Goal: Information Seeking & Learning: Learn about a topic

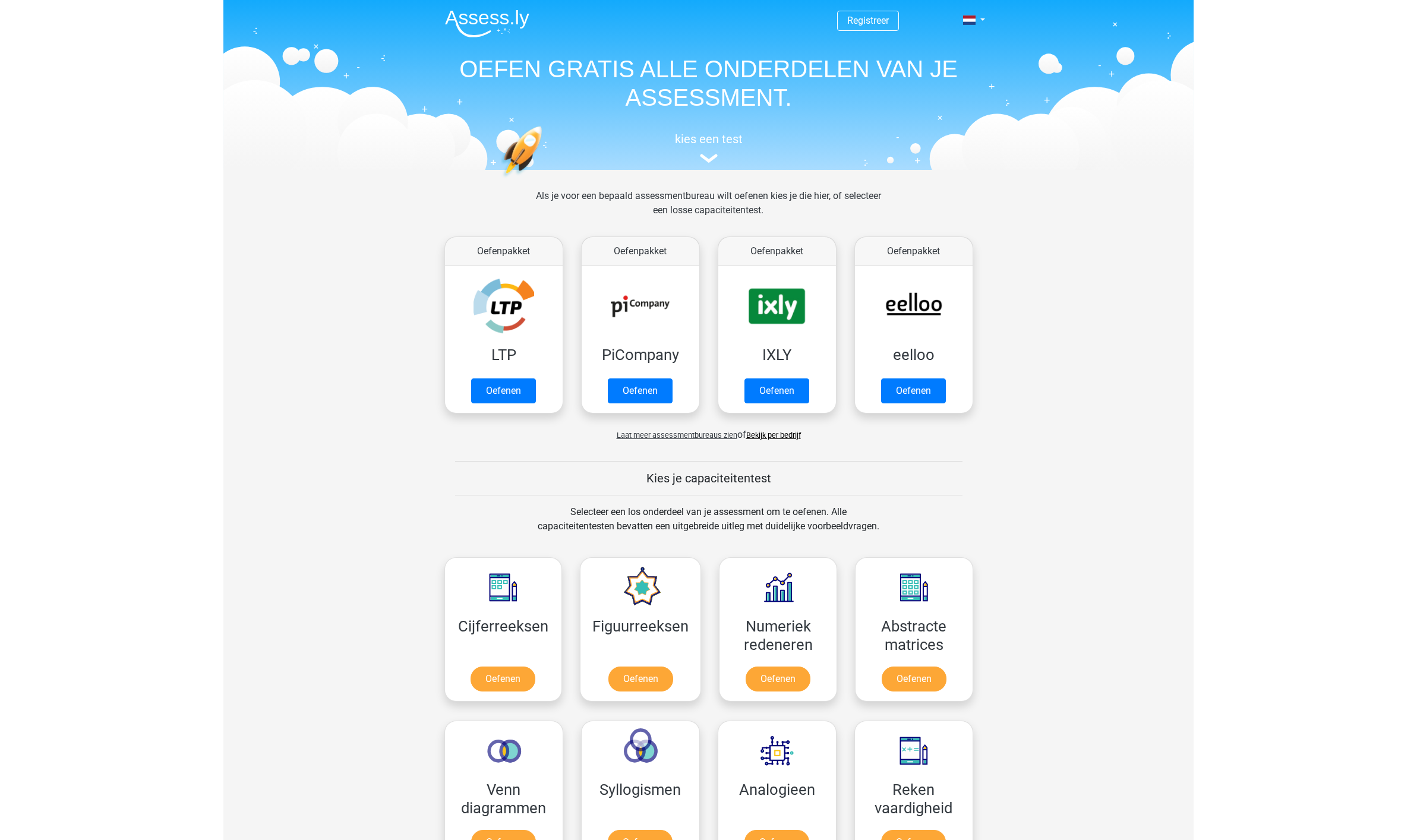
scroll to position [461, 0]
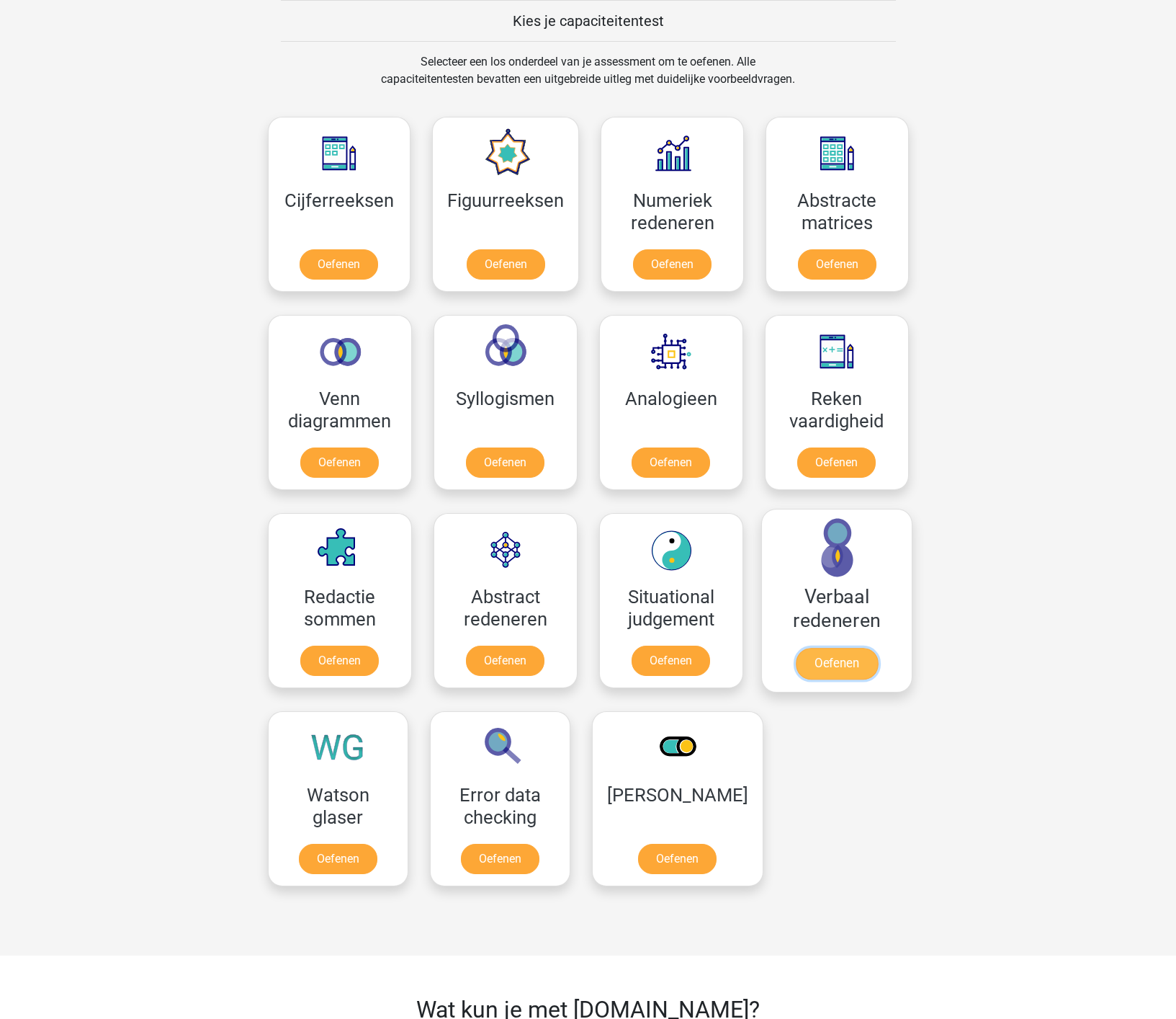
click at [838, 661] on link "Oefenen" at bounding box center [836, 664] width 82 height 32
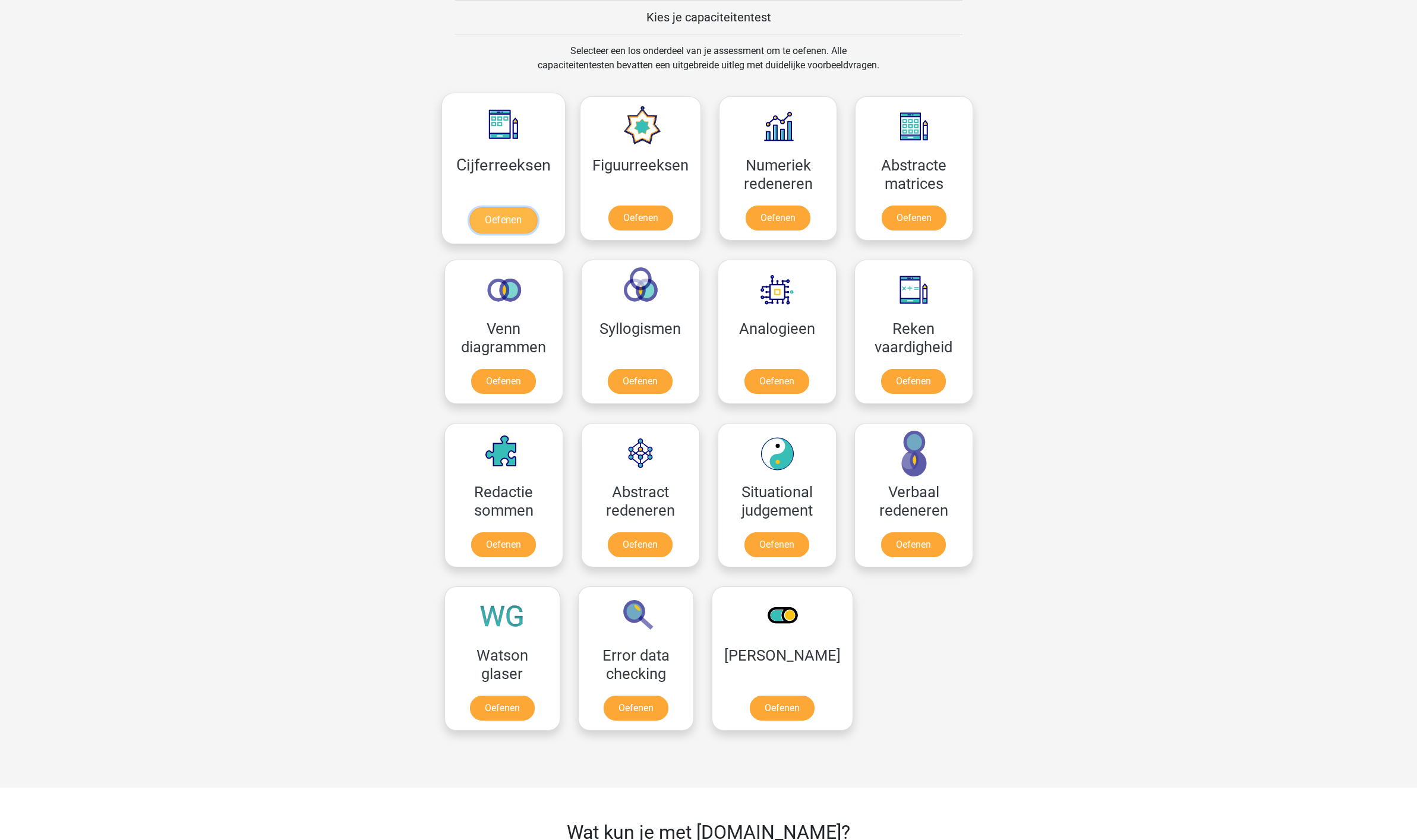
click at [488, 220] on link "Oefenen" at bounding box center [503, 220] width 68 height 26
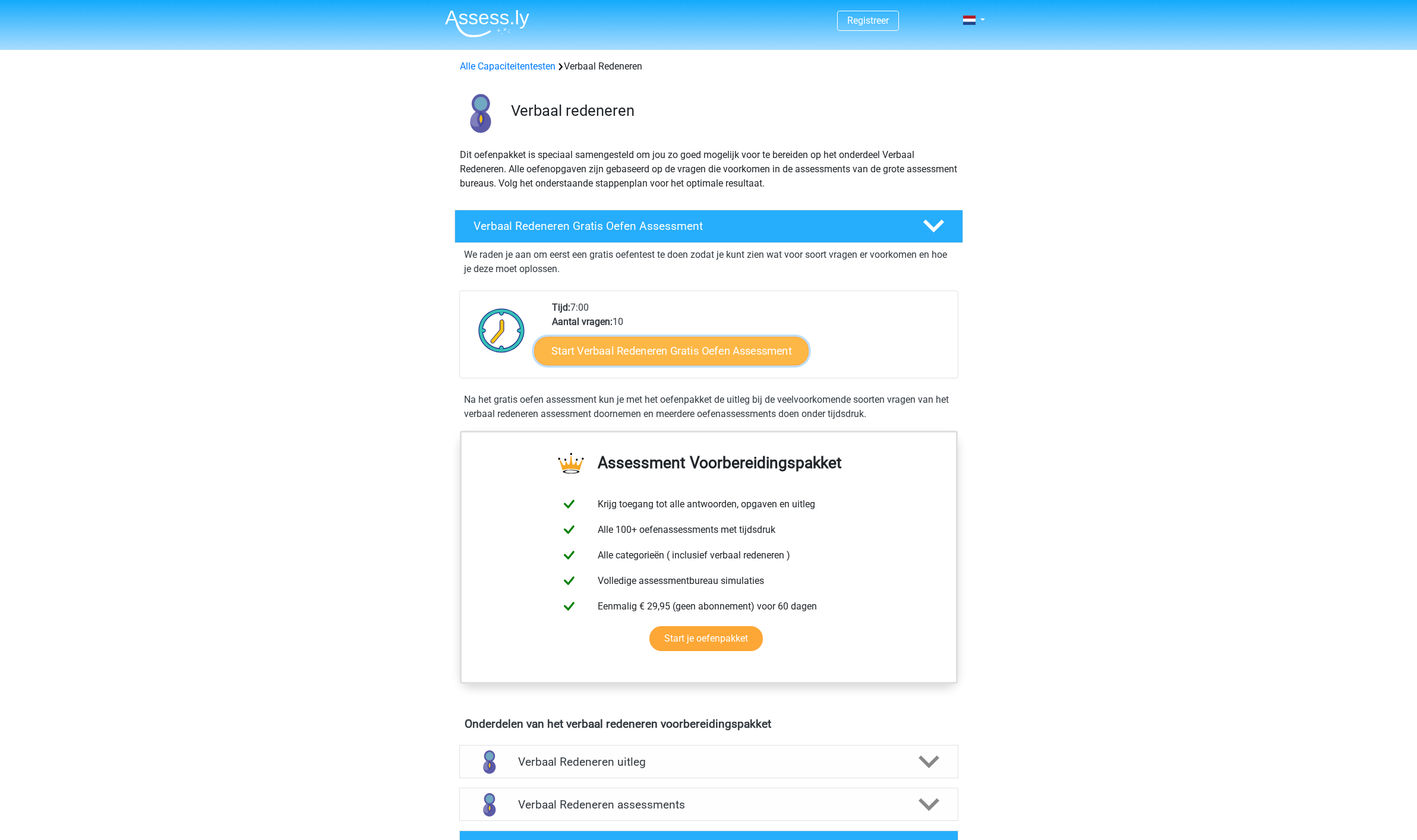
click at [644, 353] on link "Start Verbaal Redeneren Gratis Oefen Assessment" at bounding box center [671, 351] width 275 height 29
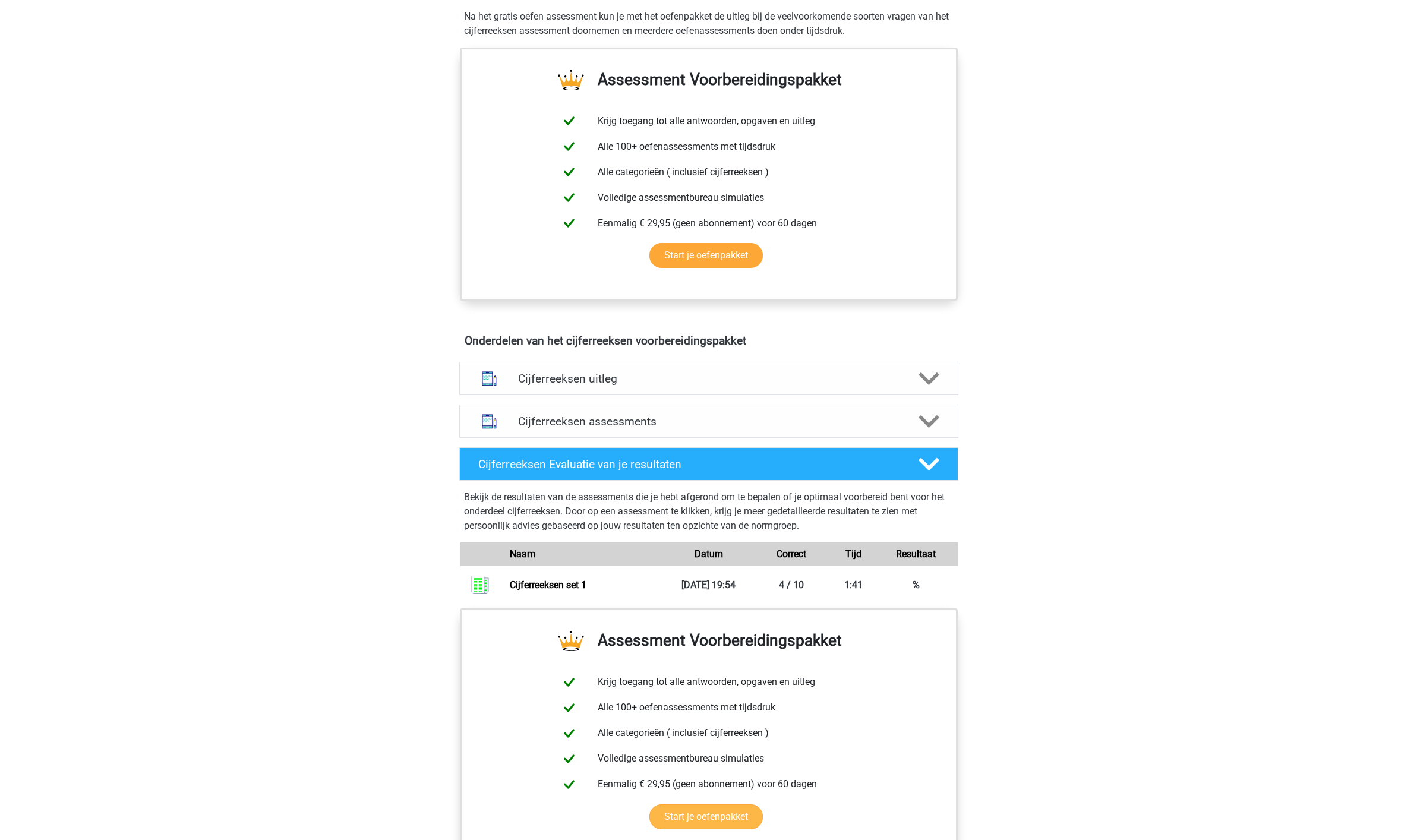
scroll to position [396, 0]
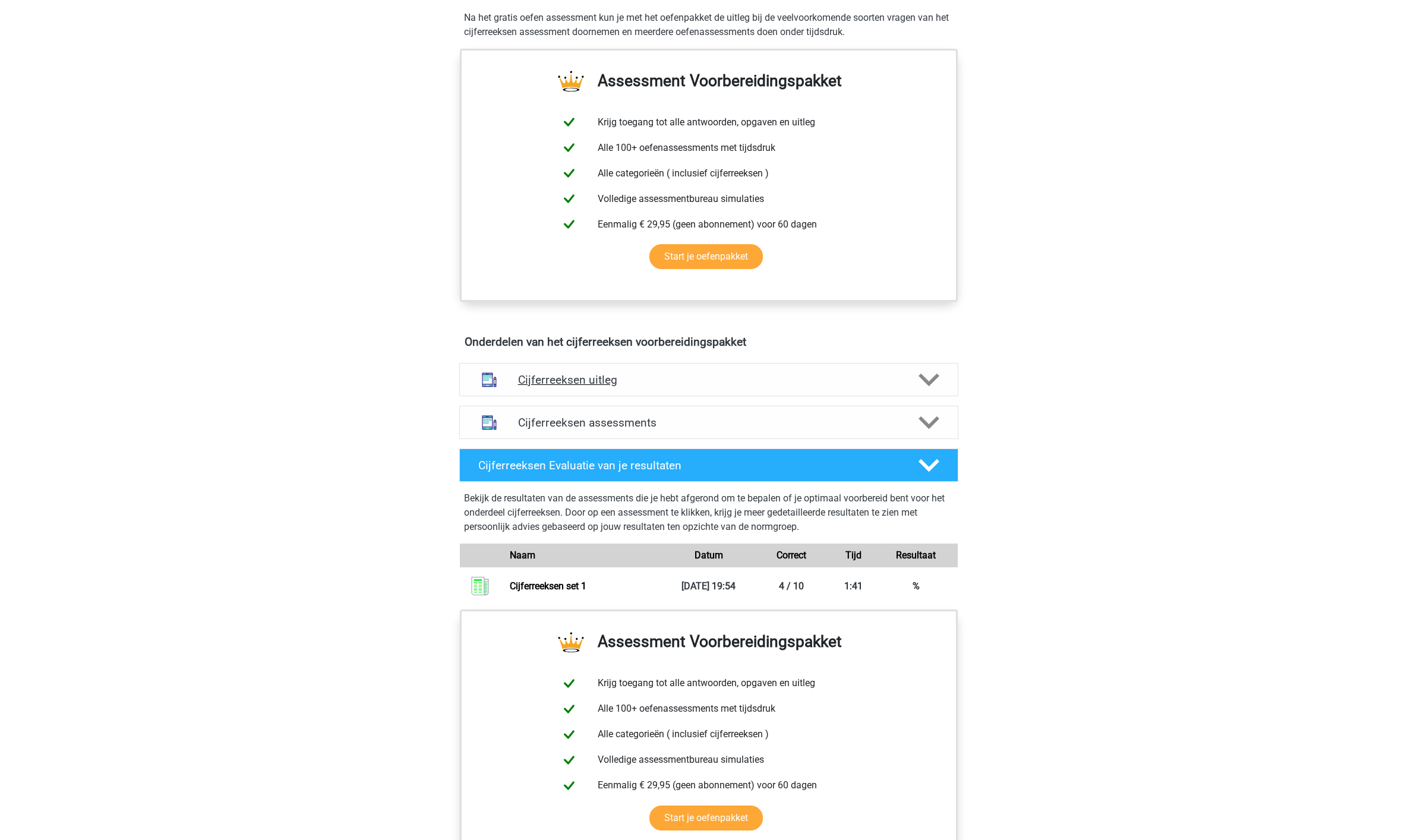
click at [935, 386] on polygon at bounding box center [929, 379] width 21 height 13
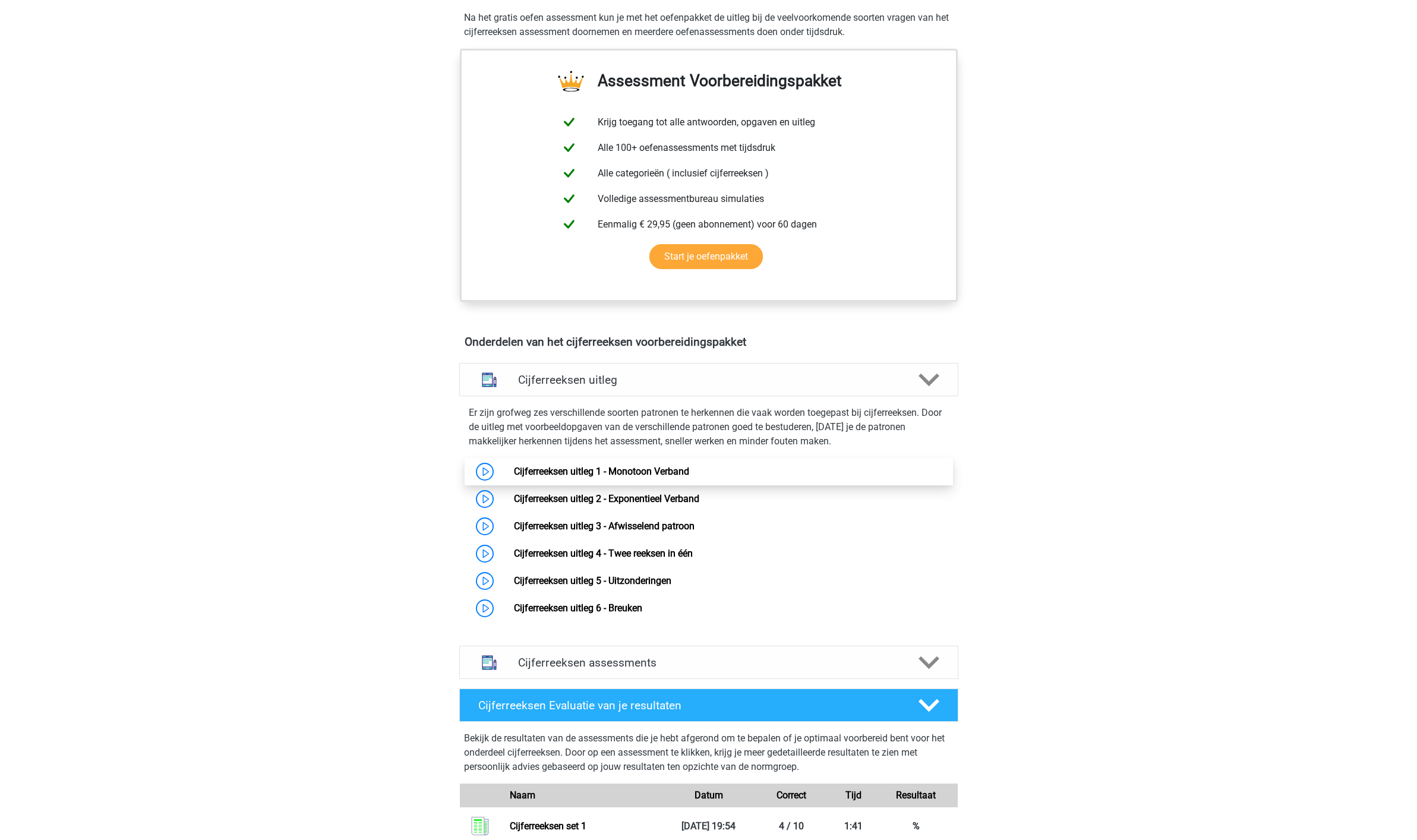
click at [563, 477] on link "Cijferreeksen uitleg 1 - Monotoon Verband" at bounding box center [601, 471] width 175 height 11
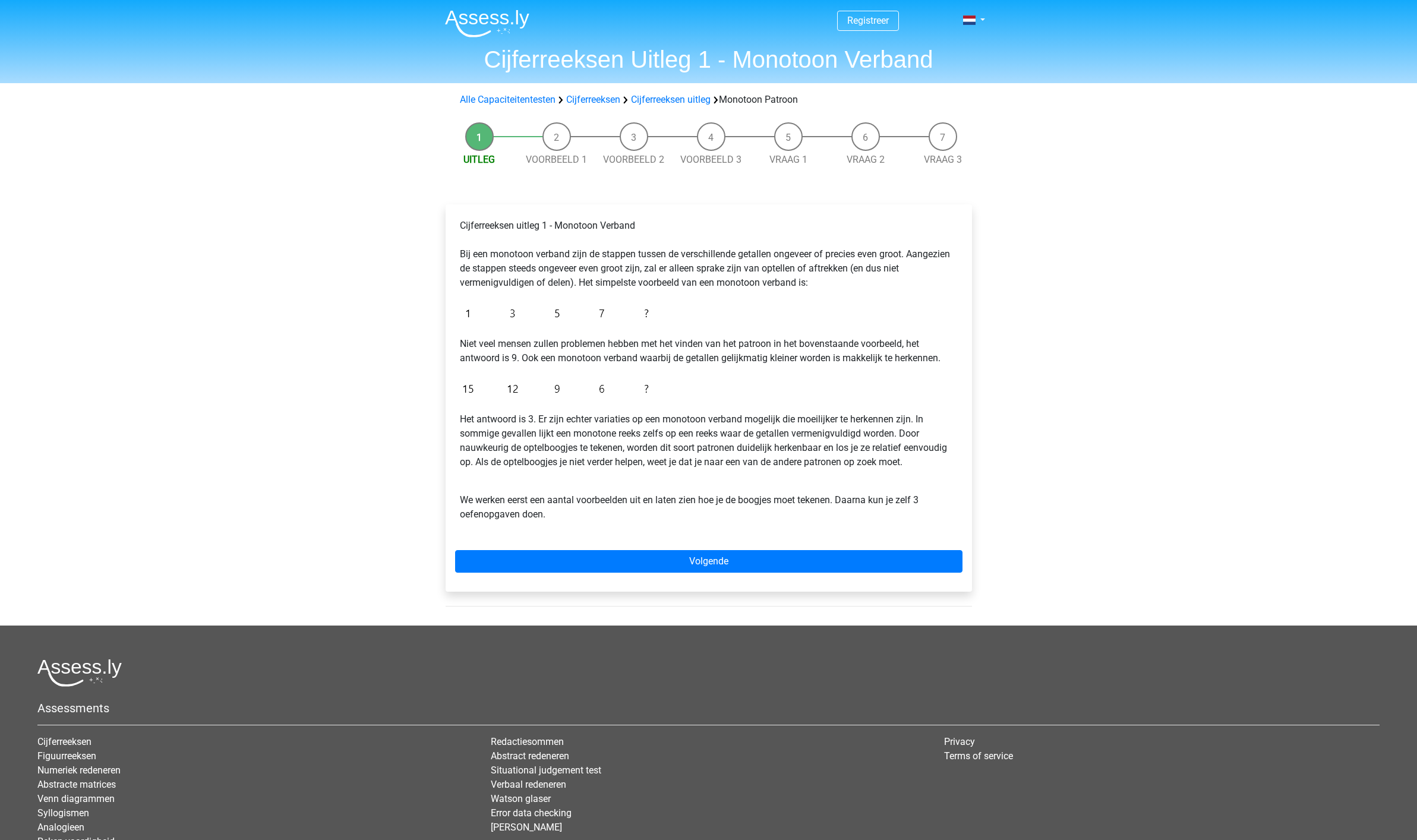
click at [549, 143] on li "Voorbeeld 1" at bounding box center [556, 145] width 77 height 45
click at [557, 162] on link "Voorbeeld 1" at bounding box center [556, 159] width 61 height 11
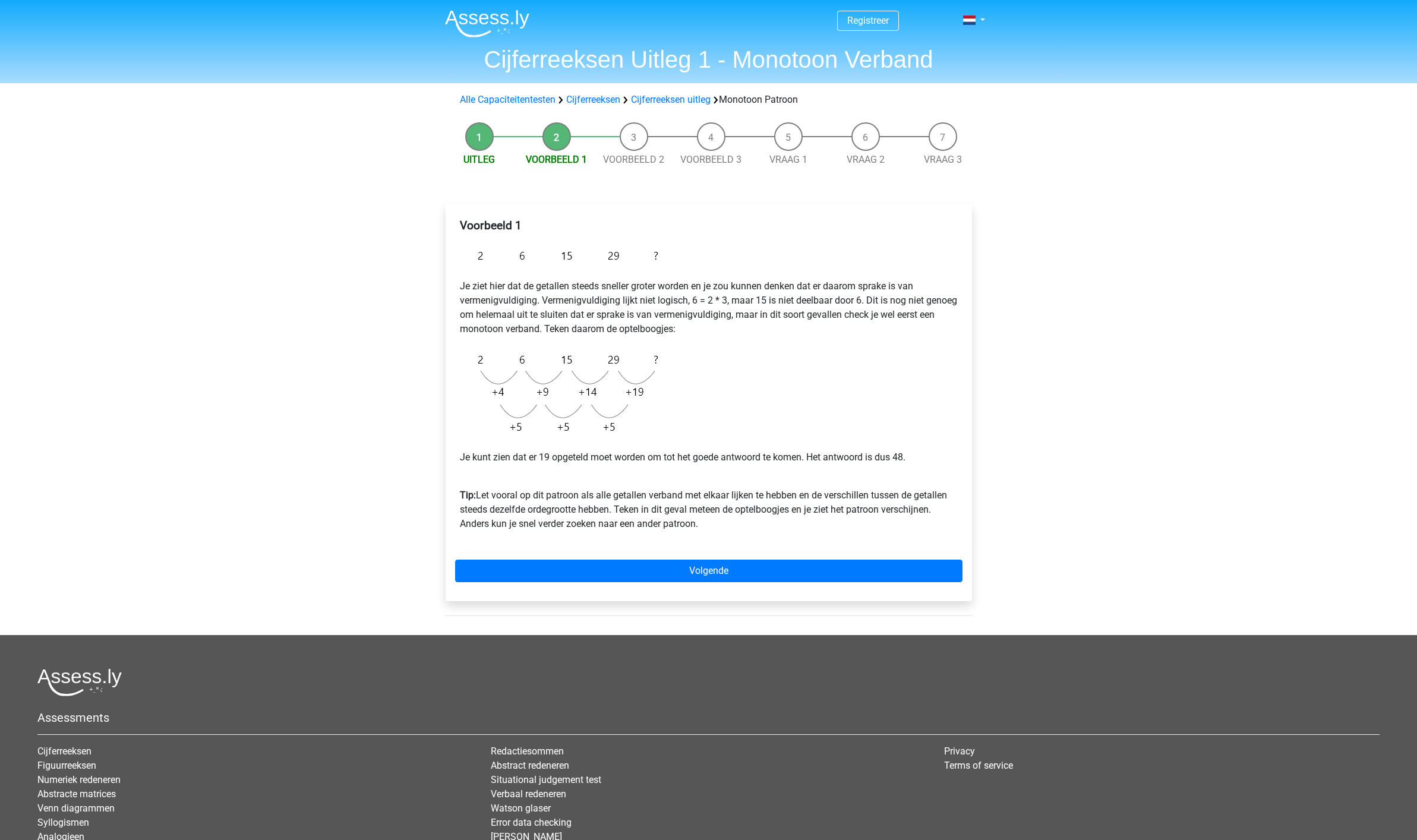
click at [481, 138] on li "Uitleg" at bounding box center [479, 145] width 77 height 45
click at [480, 138] on li "Uitleg" at bounding box center [479, 145] width 77 height 45
click at [473, 158] on link "Uitleg" at bounding box center [479, 159] width 31 height 11
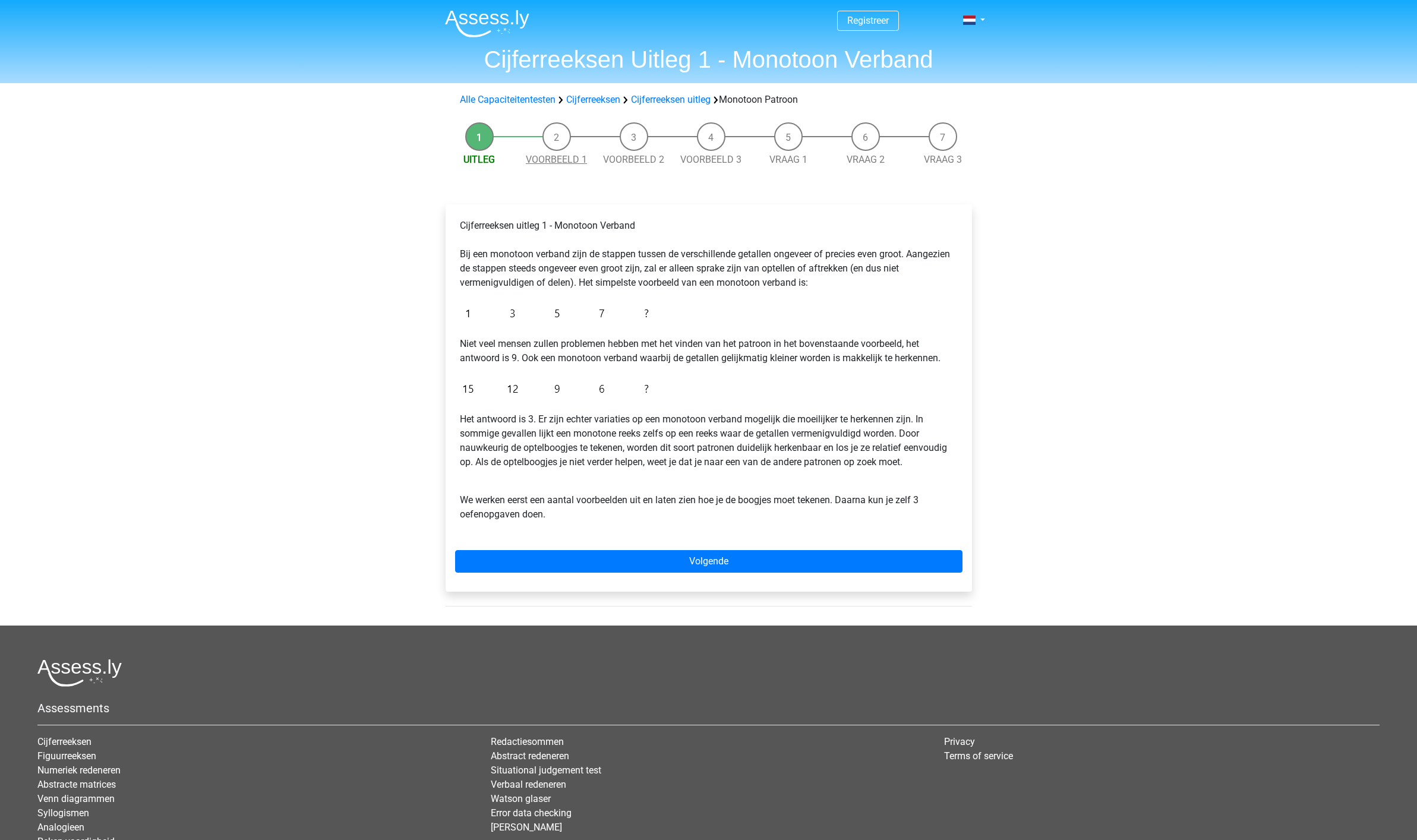
click at [542, 159] on link "Voorbeeld 1" at bounding box center [556, 159] width 61 height 11
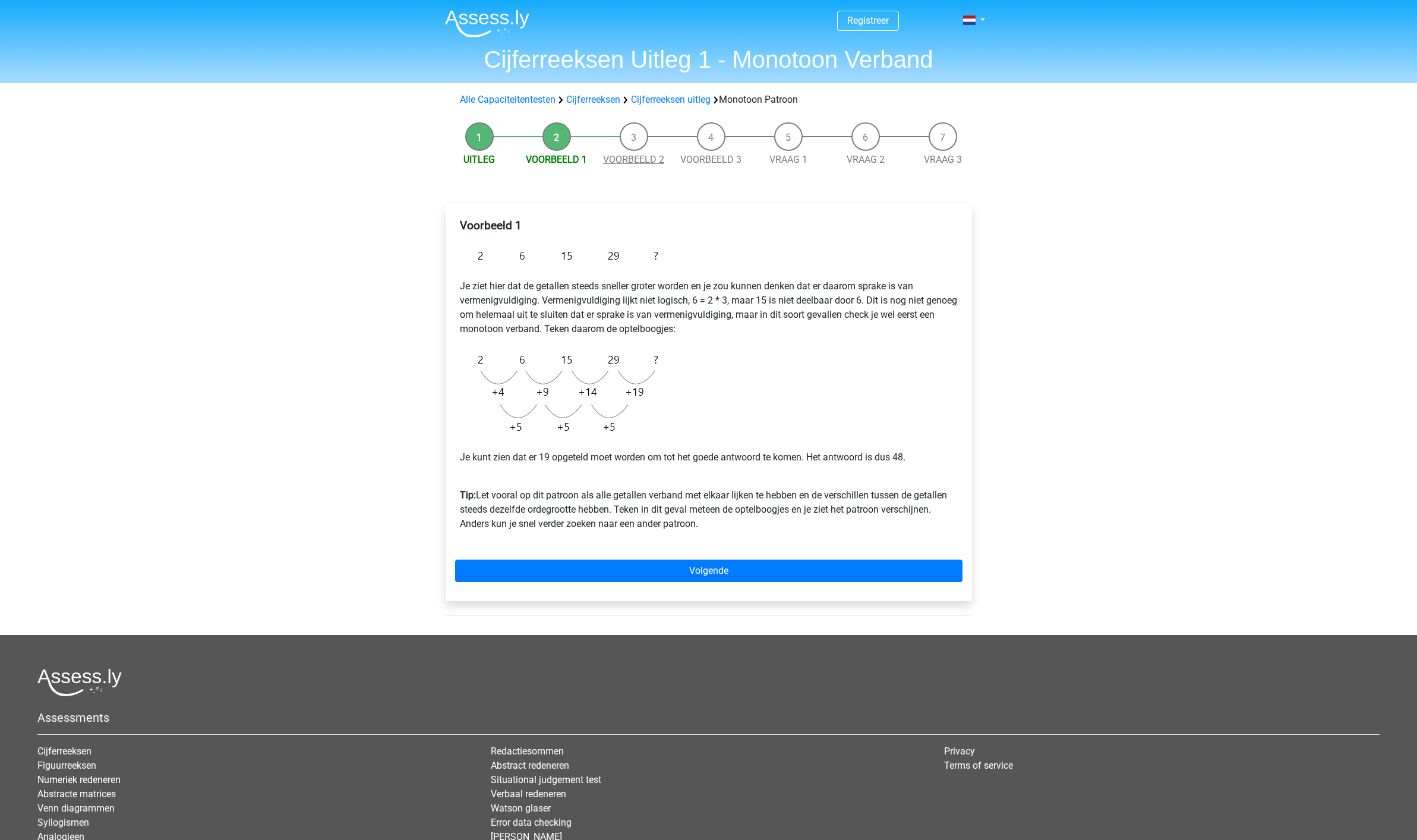
click at [631, 162] on link "Voorbeeld 2" at bounding box center [633, 159] width 61 height 11
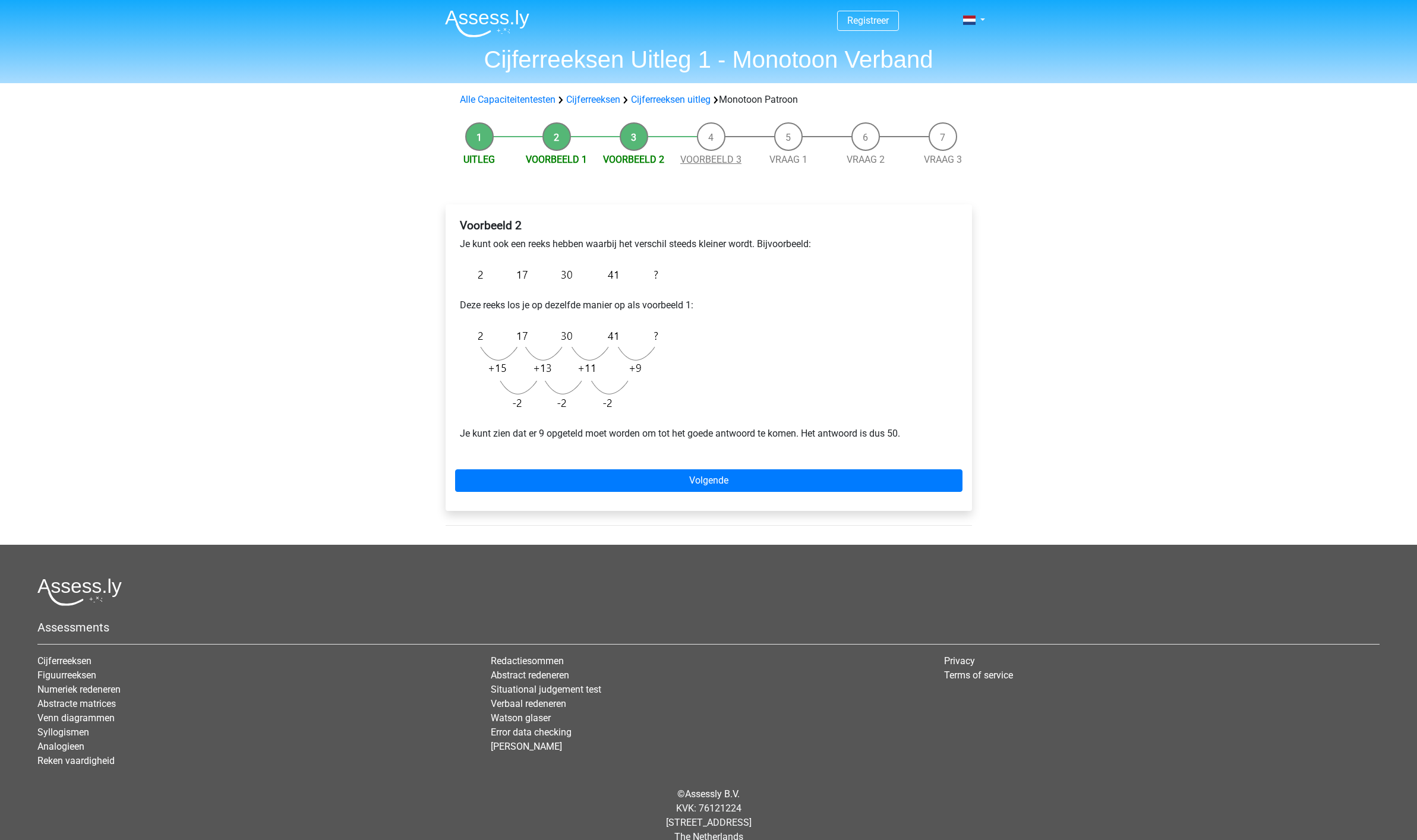
click at [706, 159] on link "Voorbeeld 3" at bounding box center [710, 159] width 61 height 11
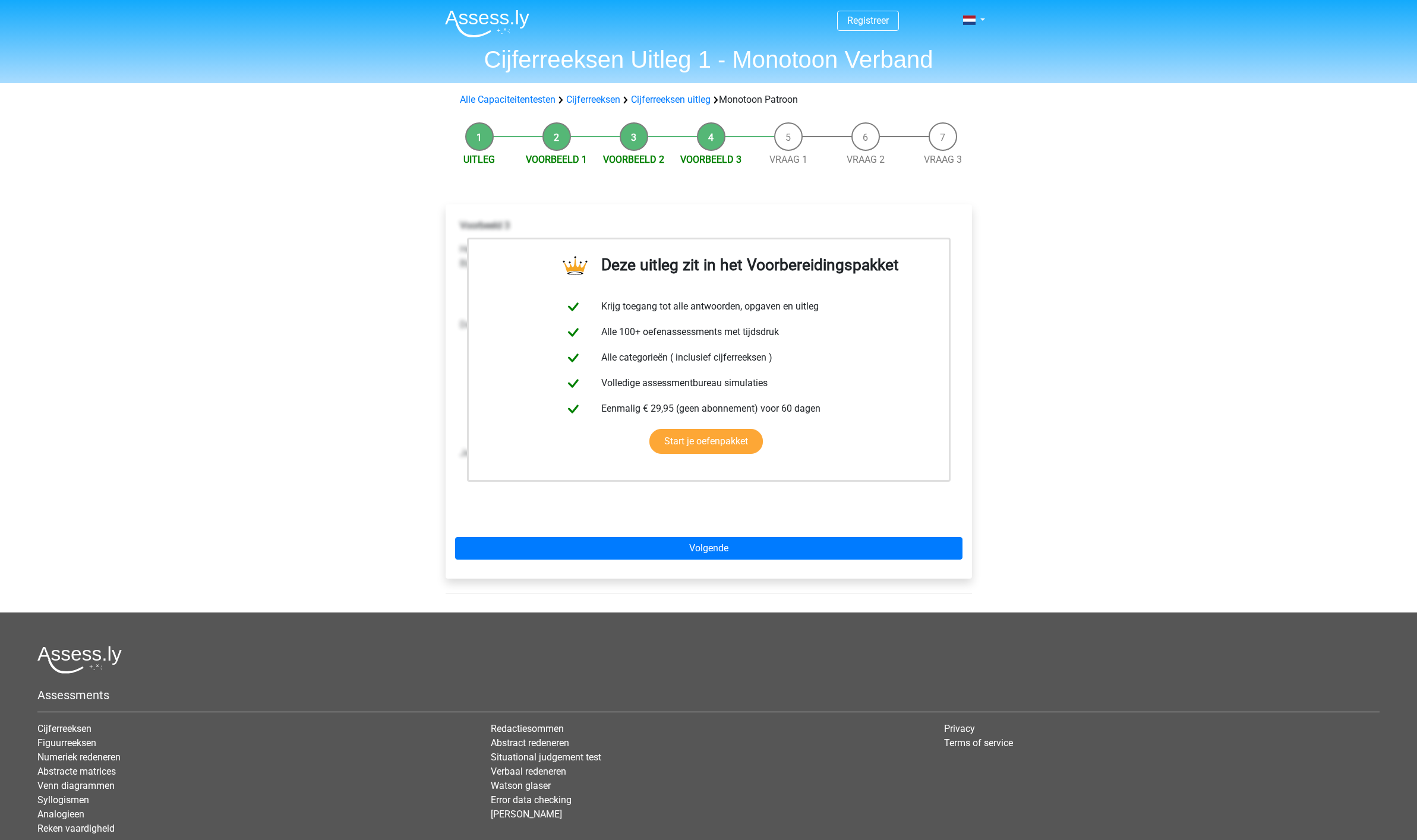
click at [745, 197] on div "Deze uitleg zit in het Voorbereidingspakket Krijg toegang tot alle antwoorden, …" at bounding box center [708, 396] width 545 height 432
click at [674, 219] on p "Voorbeeld 3" at bounding box center [708, 226] width 497 height 14
click at [772, 164] on link "Vraag 1" at bounding box center [788, 159] width 38 height 11
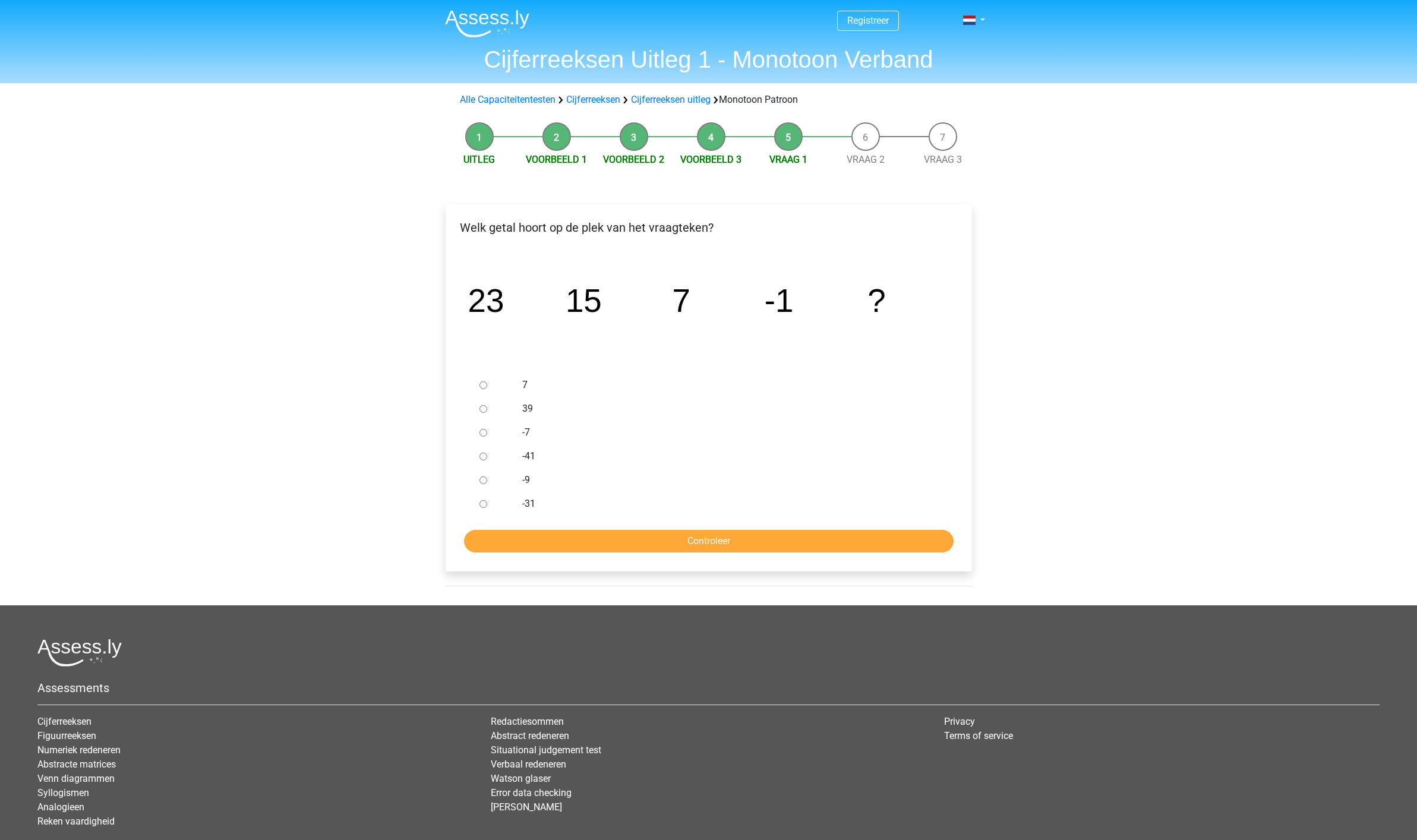
click at [485, 482] on input "-9" at bounding box center [483, 480] width 8 height 8
radio input "true"
click at [485, 482] on input "-9" at bounding box center [483, 480] width 8 height 8
click at [707, 542] on input "Controleer" at bounding box center [708, 541] width 490 height 22
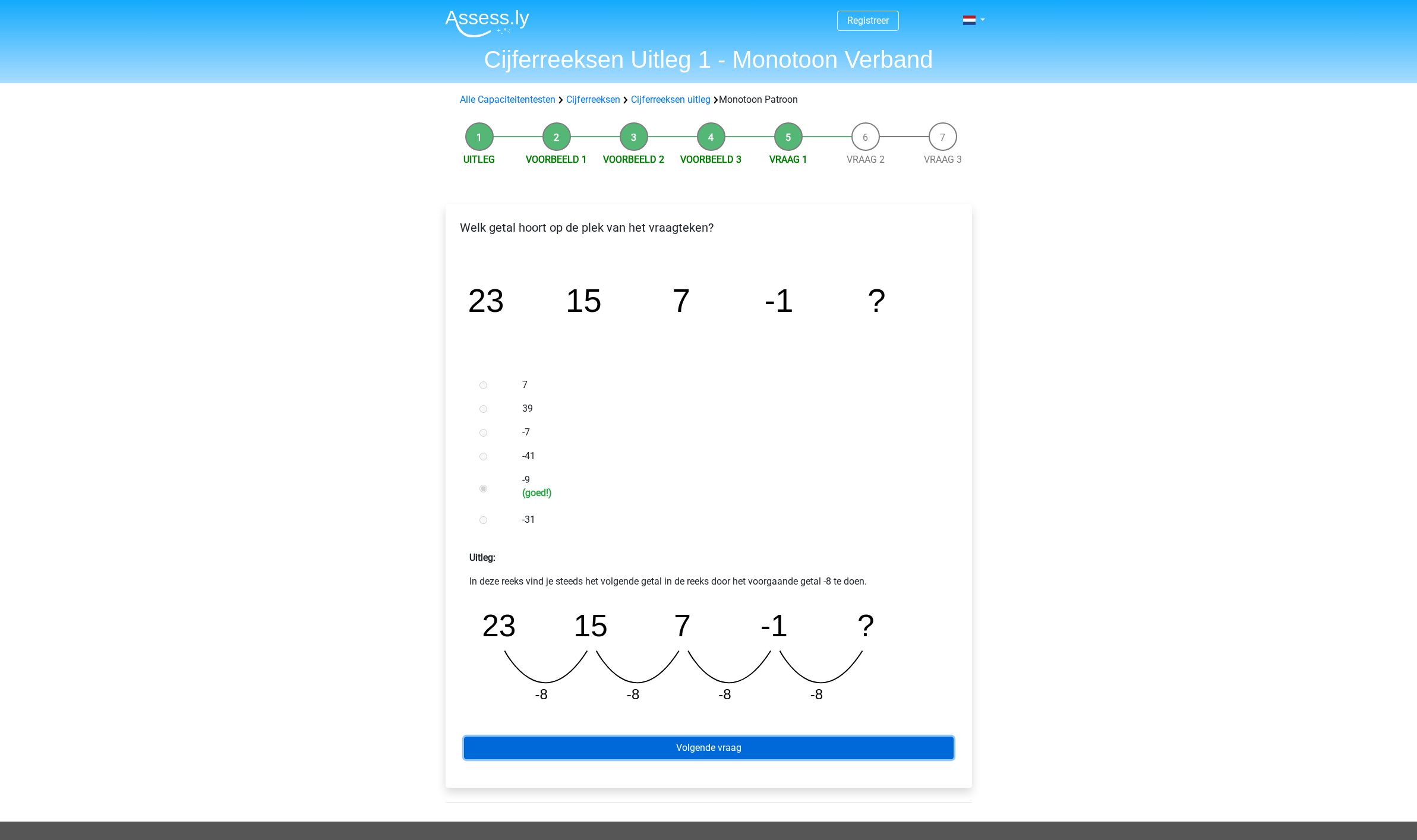
click at [711, 751] on link "Volgende vraag" at bounding box center [708, 748] width 490 height 22
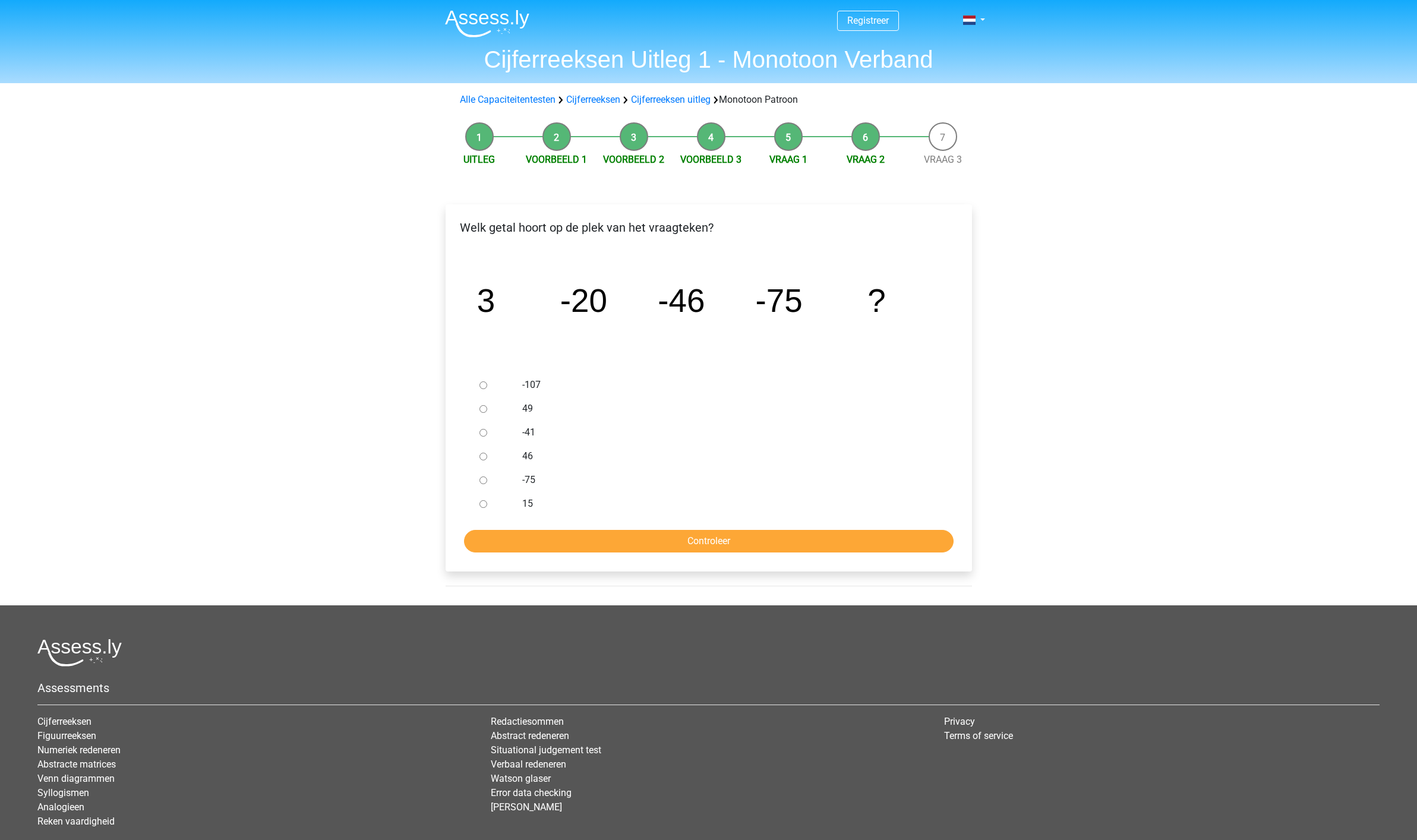
click at [484, 387] on input "-107" at bounding box center [483, 385] width 8 height 8
radio input "true"
click at [704, 542] on input "Controleer" at bounding box center [708, 541] width 490 height 22
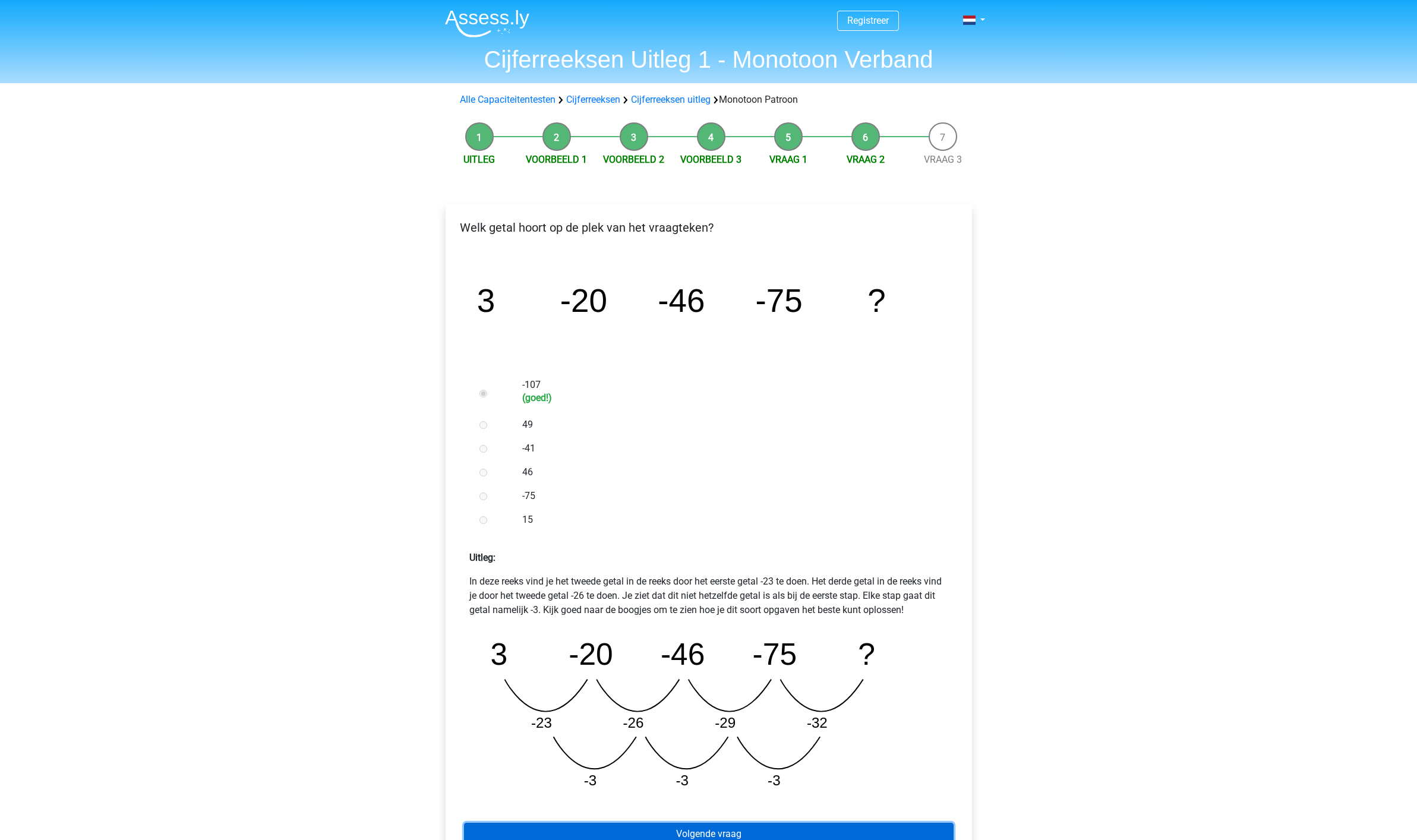
click at [720, 833] on link "Volgende vraag" at bounding box center [708, 833] width 490 height 22
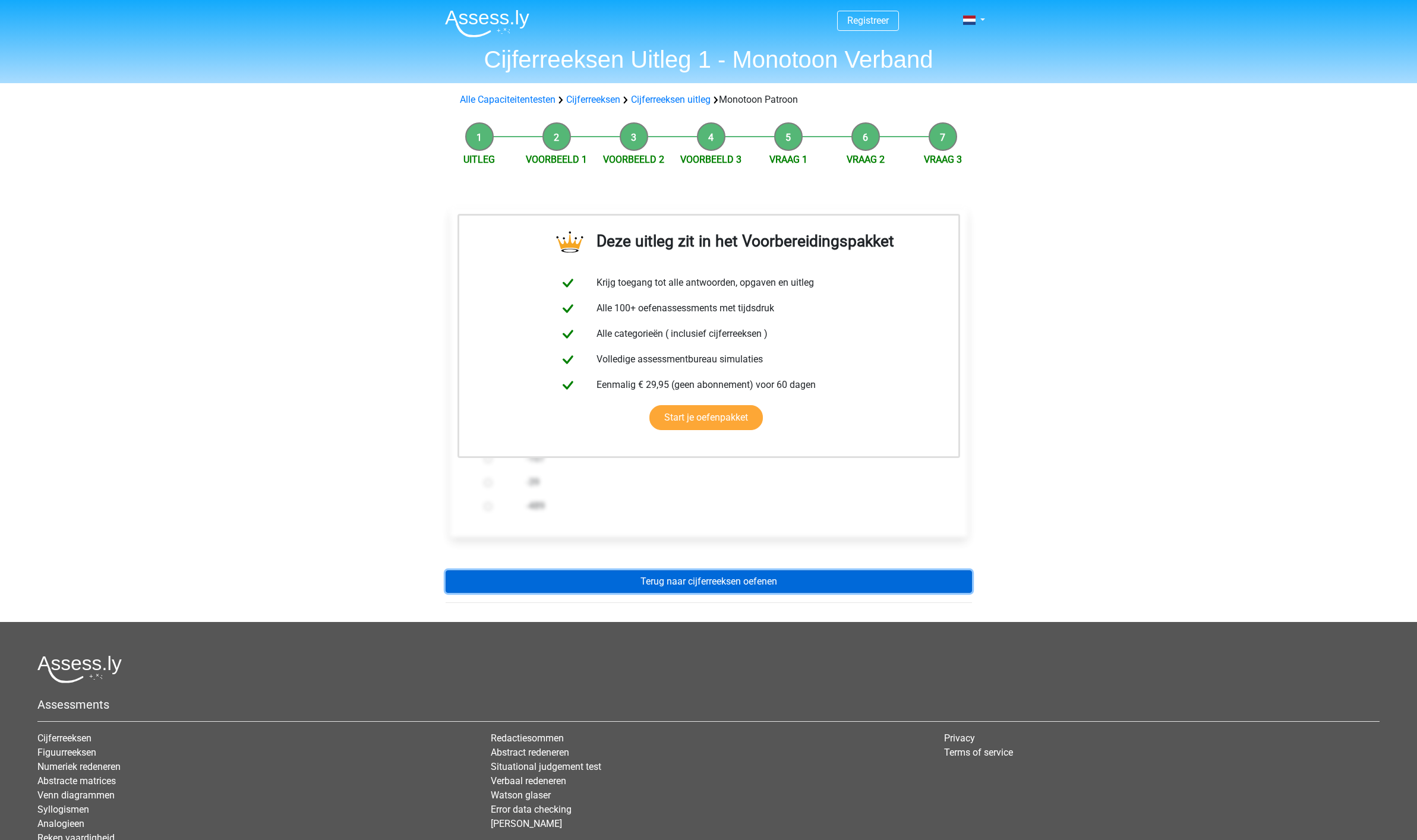
click at [731, 579] on link "Terug naar cijferreeksen oefenen" at bounding box center [708, 581] width 526 height 22
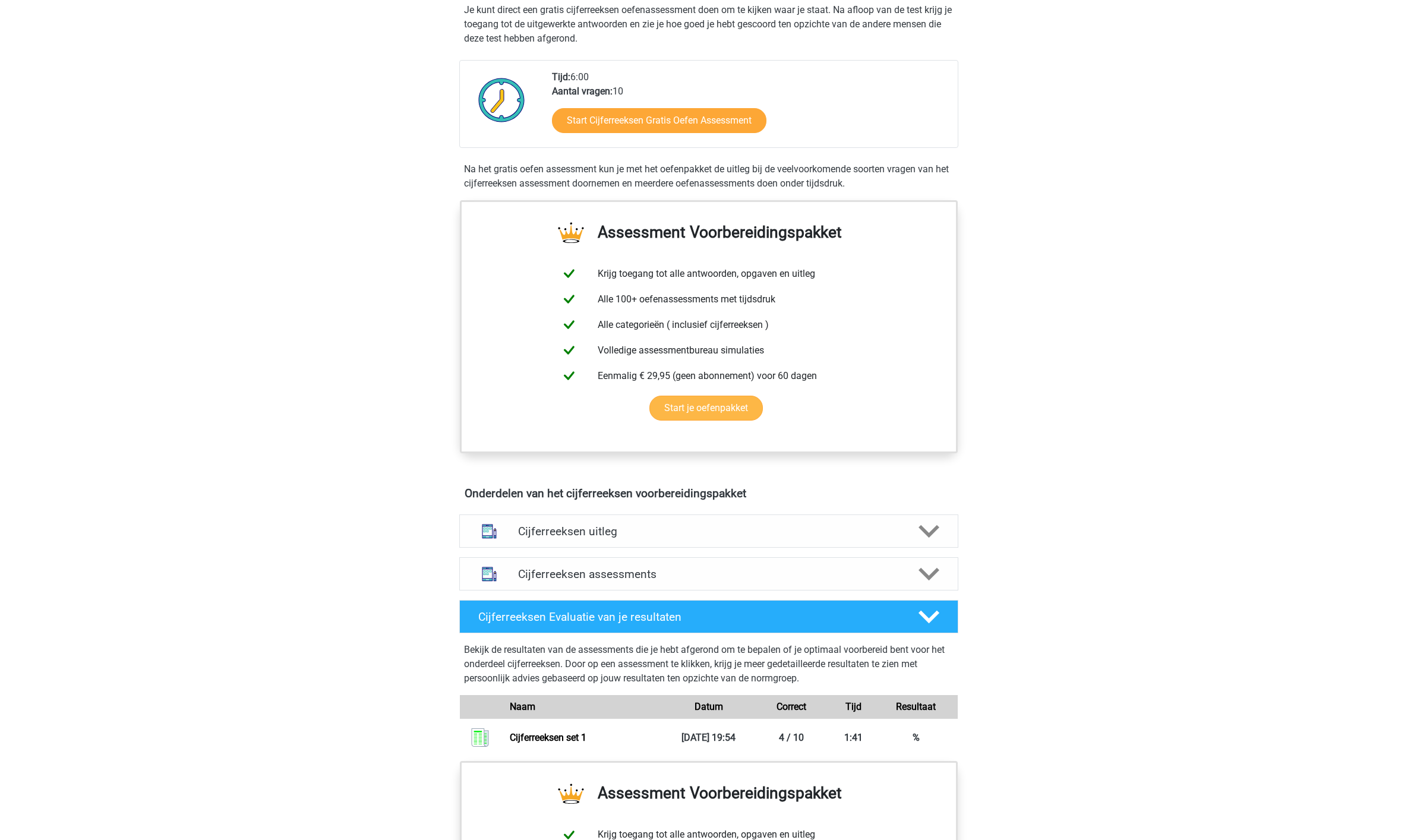
scroll to position [248, 0]
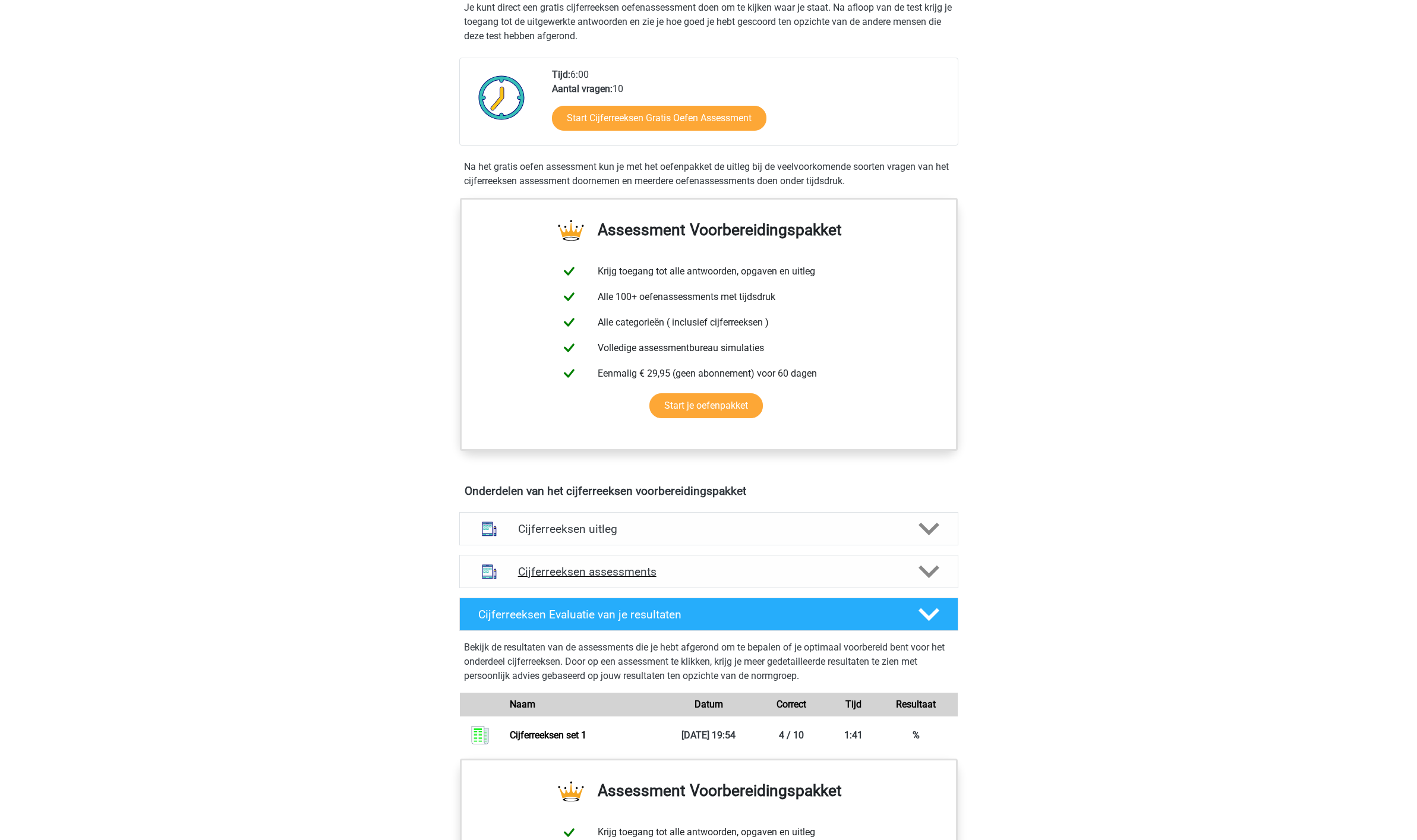
click at [581, 579] on h4 "Cijferreeksen assessments" at bounding box center [708, 571] width 381 height 14
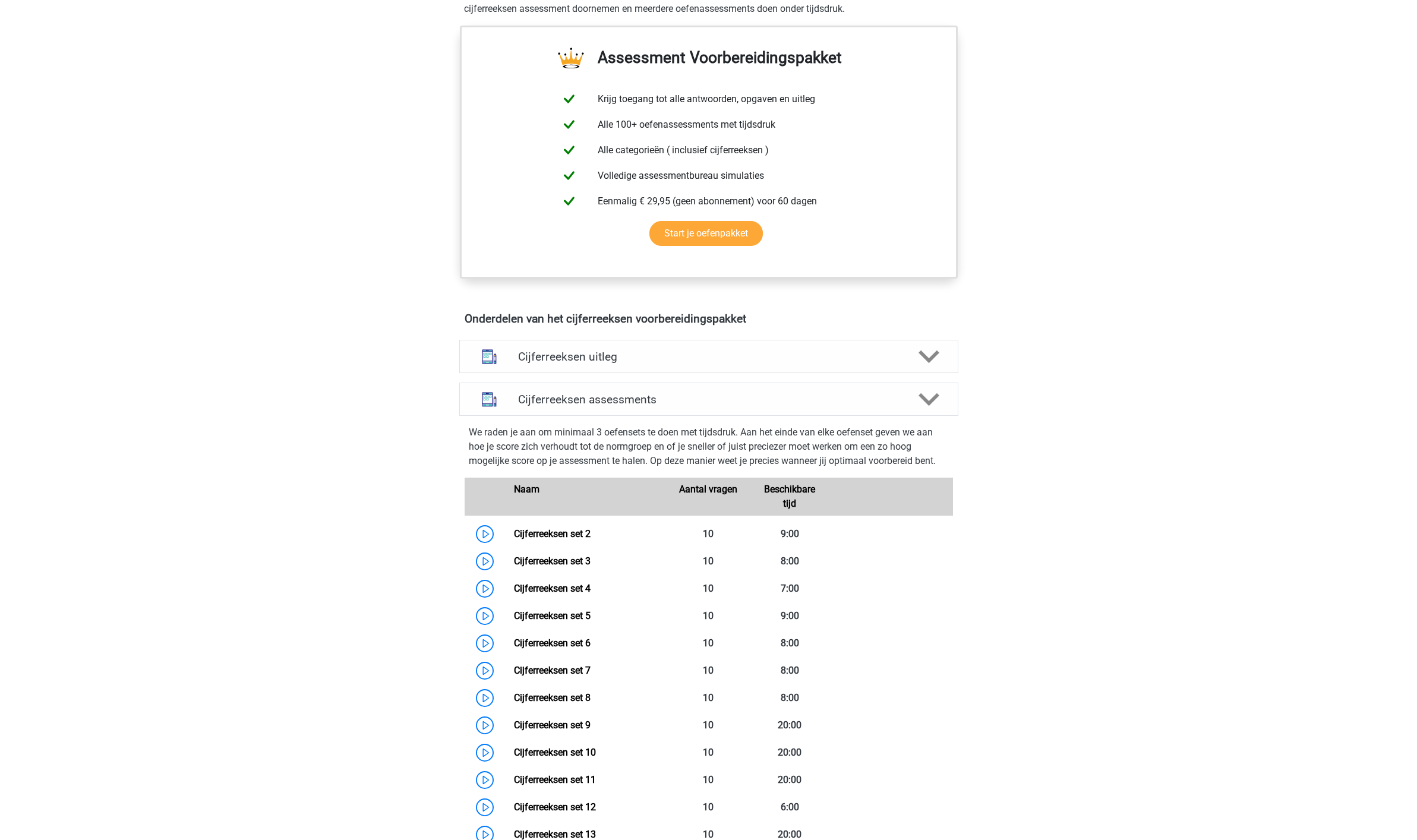
scroll to position [421, 0]
click at [926, 362] on polygon at bounding box center [929, 355] width 21 height 13
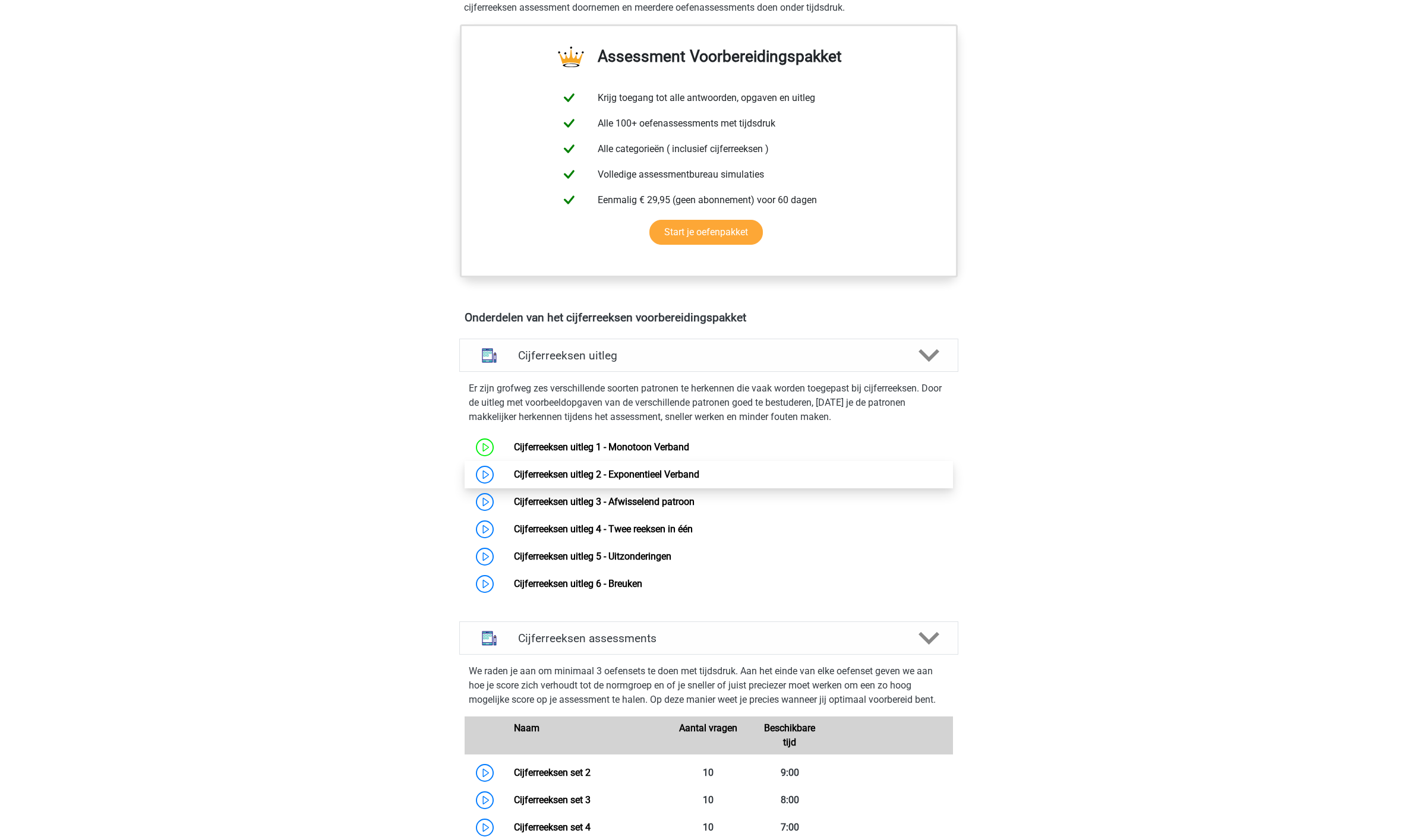
click at [573, 480] on link "Cijferreeksen uitleg 2 - Exponentieel Verband" at bounding box center [606, 474] width 185 height 11
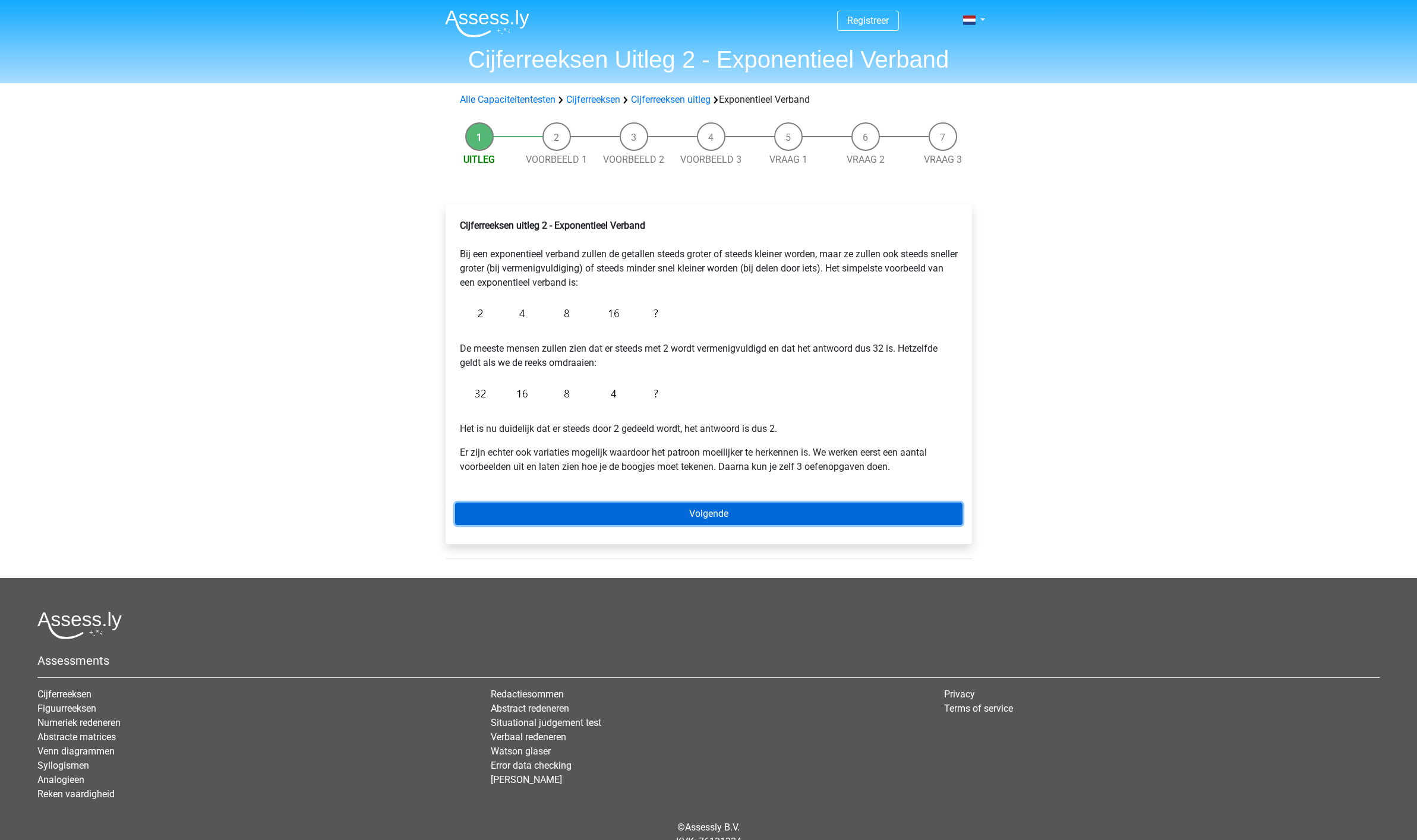
click at [680, 515] on link "Volgende" at bounding box center [708, 514] width 507 height 22
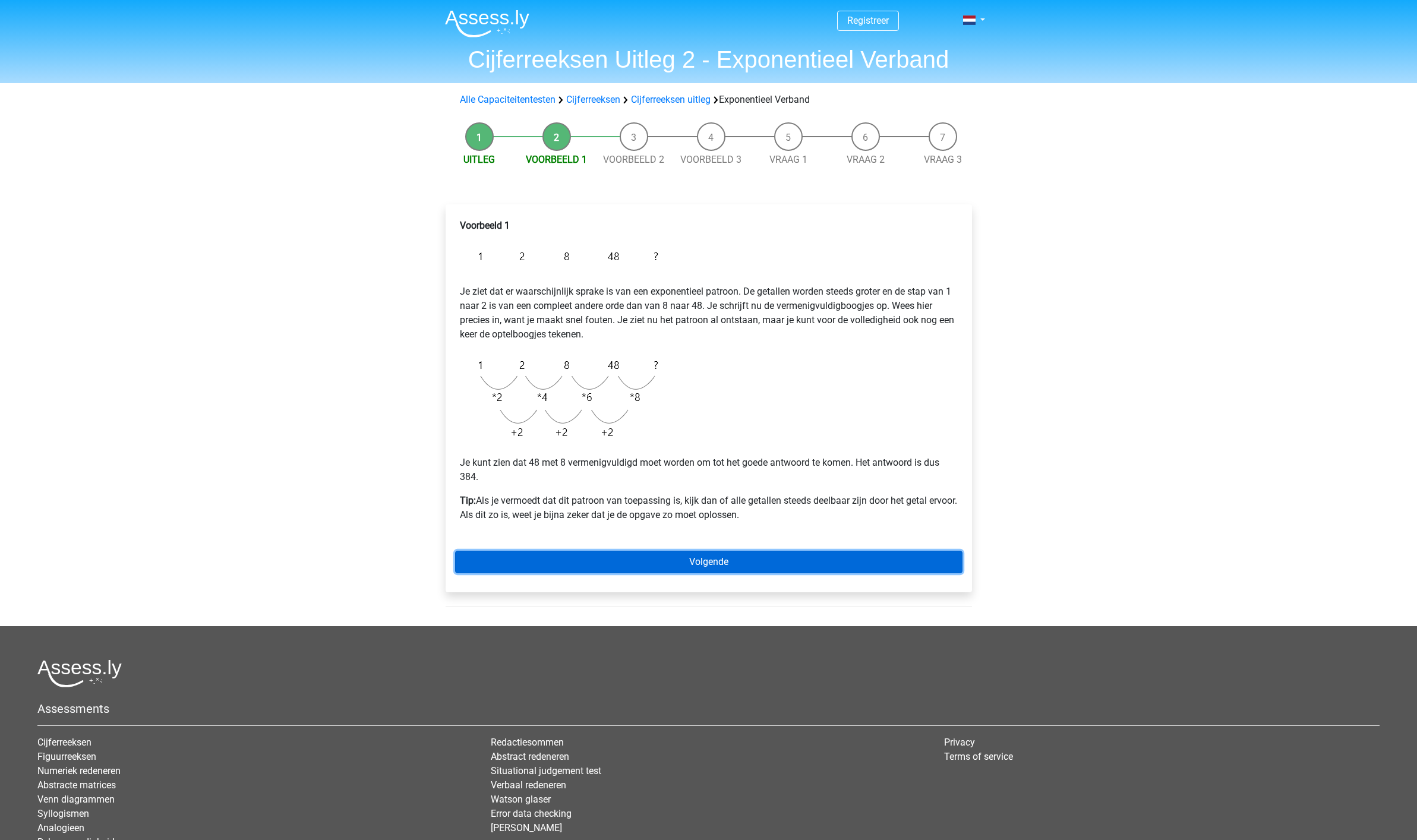
click at [643, 565] on link "Volgende" at bounding box center [708, 562] width 507 height 22
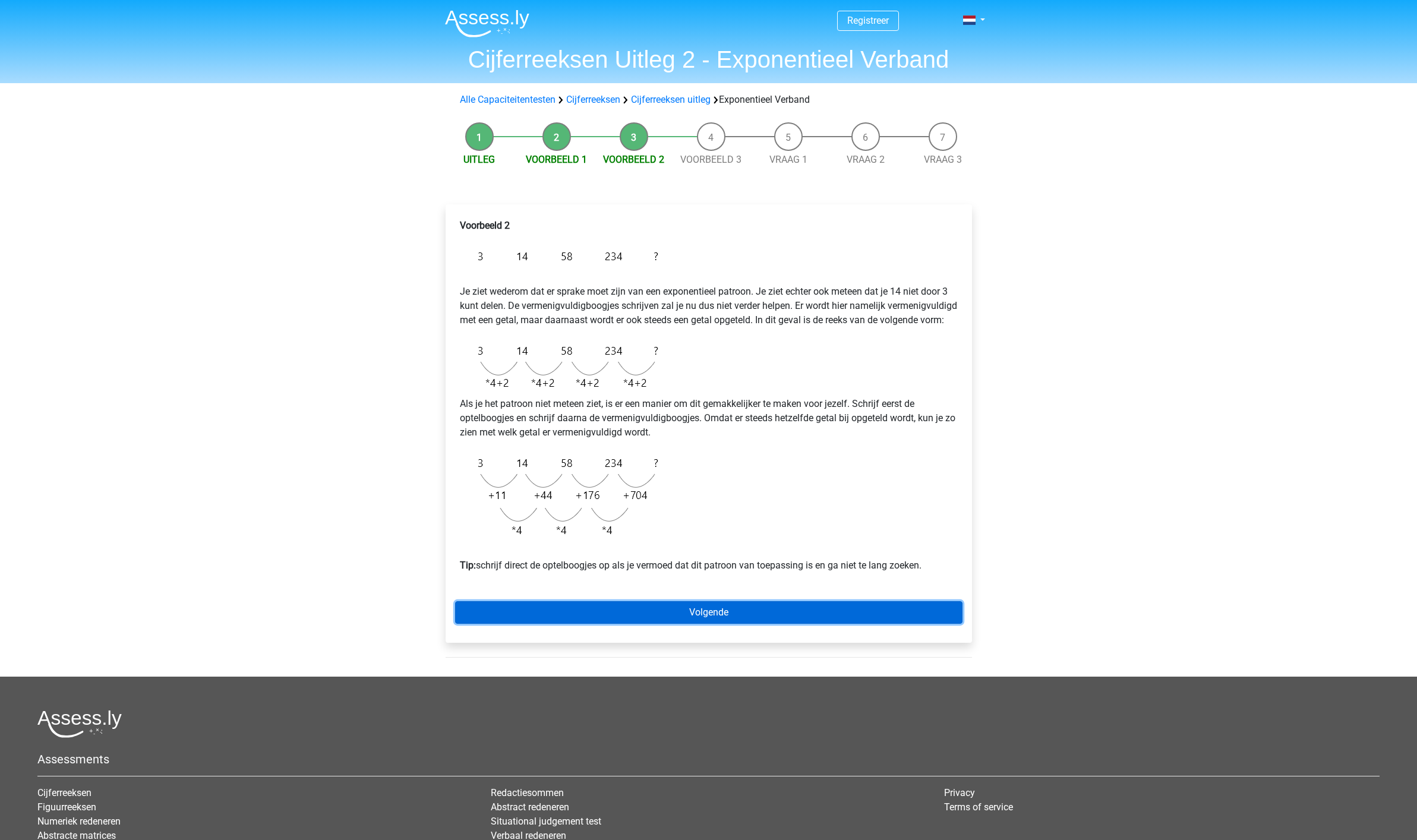
click at [704, 624] on link "Volgende" at bounding box center [708, 612] width 507 height 22
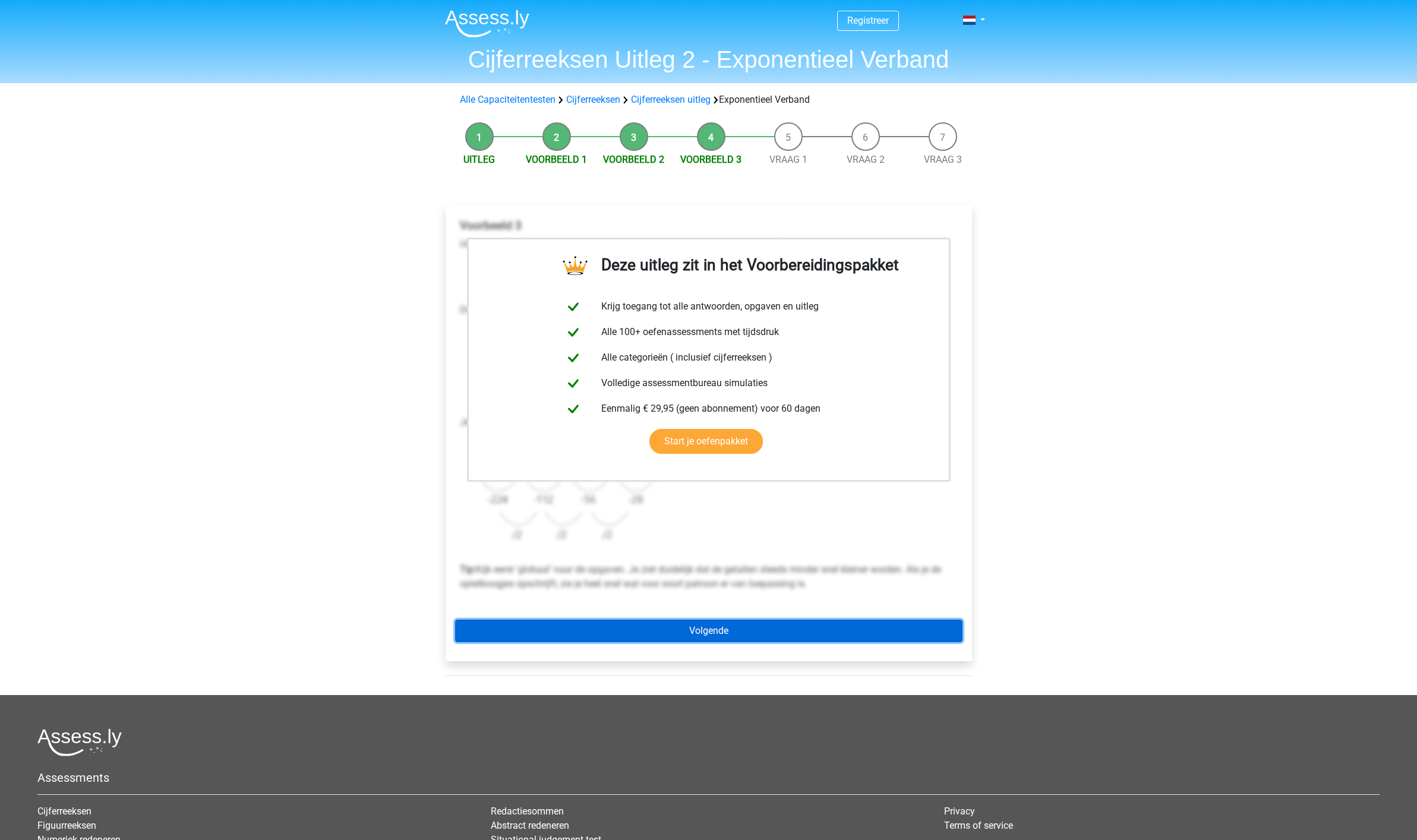
click at [713, 639] on link "Volgende" at bounding box center [708, 630] width 507 height 22
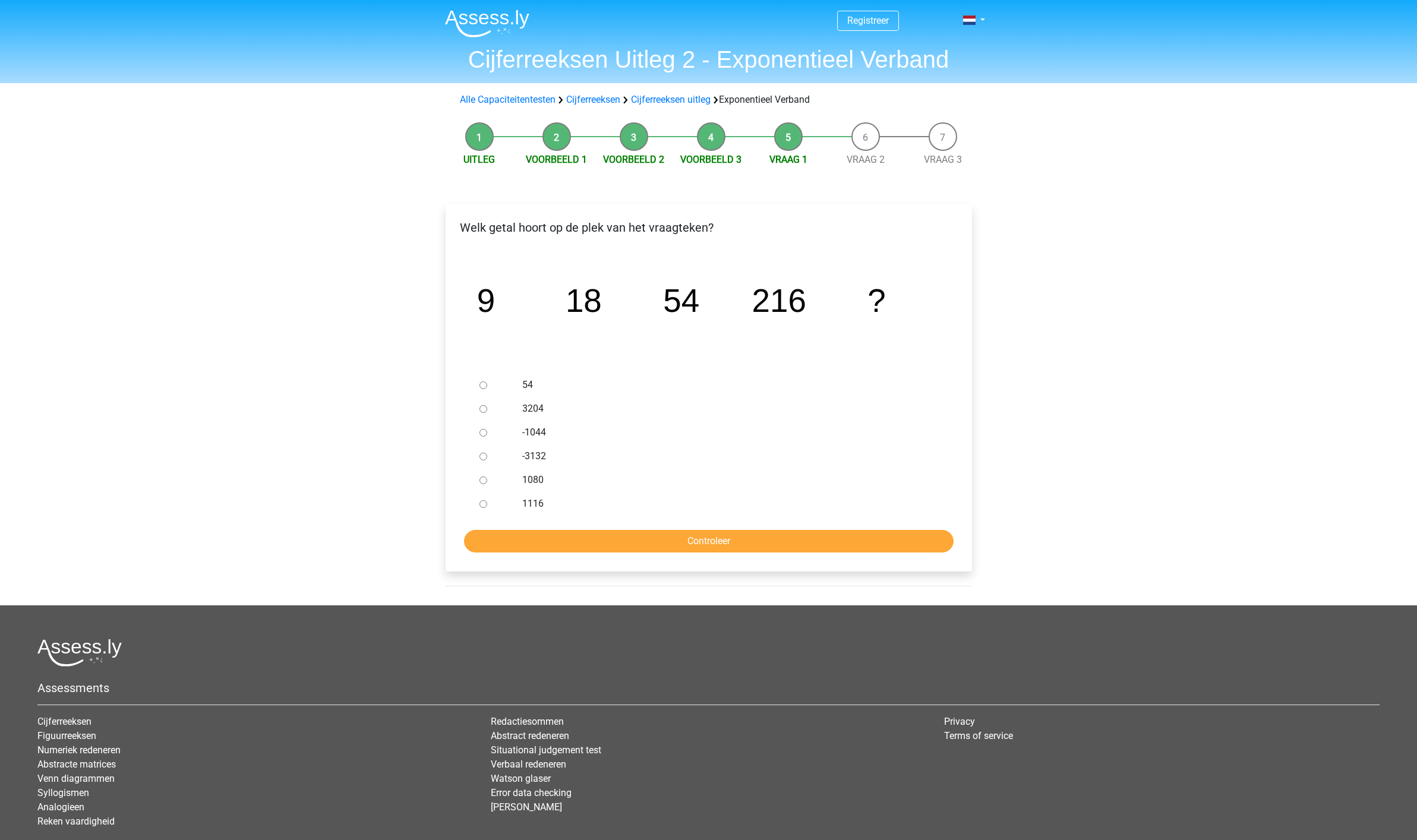
click at [484, 482] on input "1080" at bounding box center [483, 480] width 8 height 8
radio input "true"
click at [706, 542] on input "Controleer" at bounding box center [708, 541] width 490 height 22
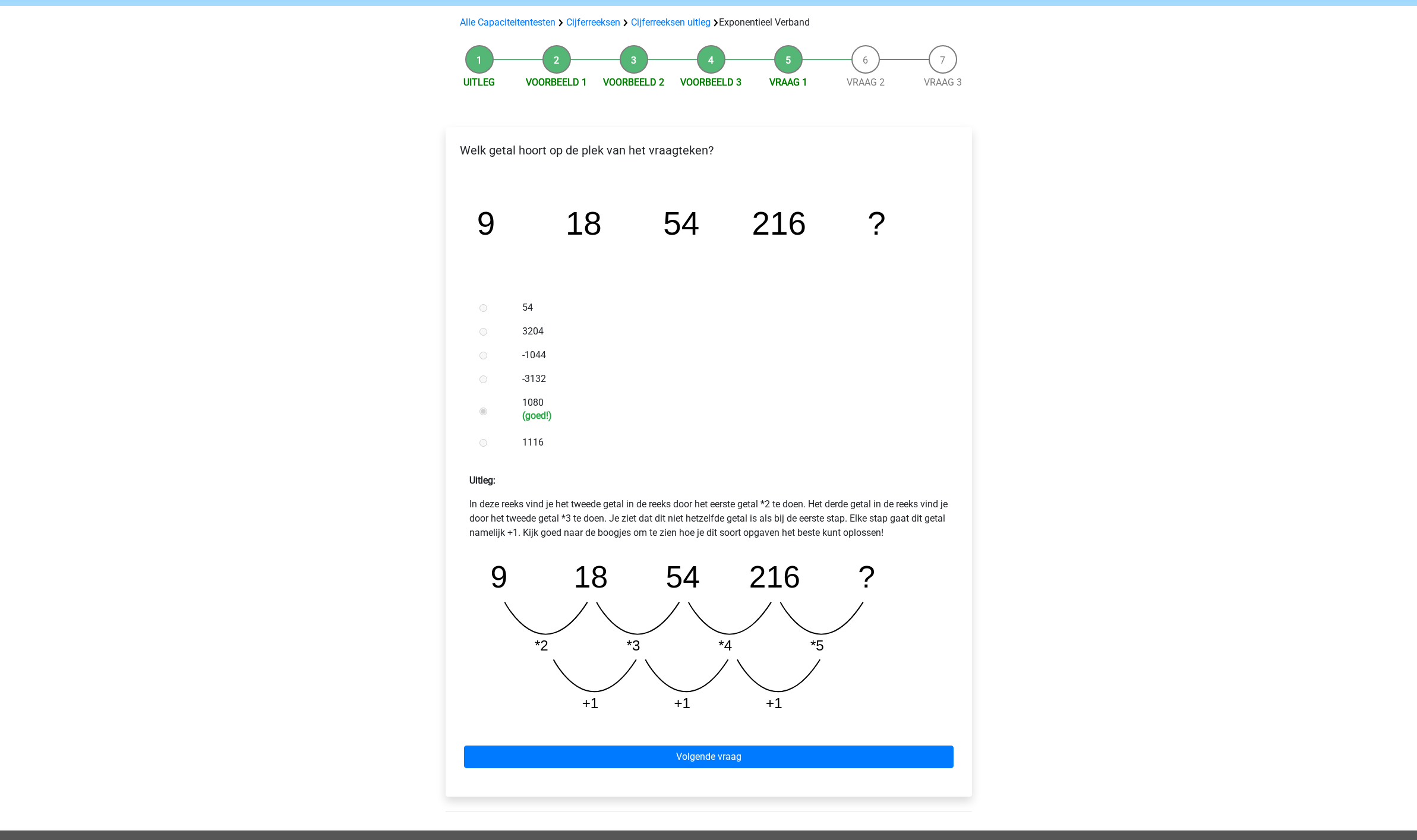
scroll to position [225, 0]
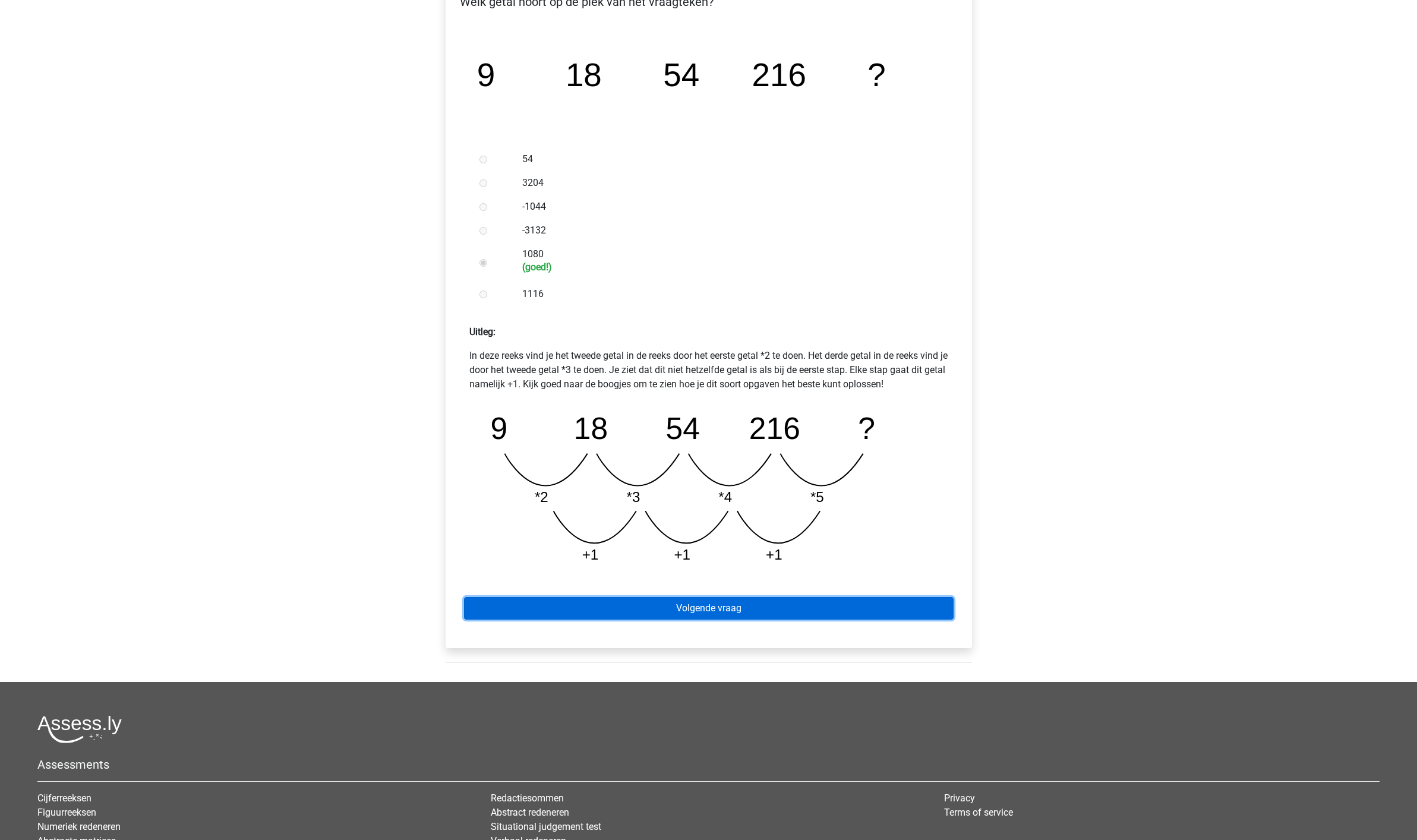
click at [733, 608] on link "Volgende vraag" at bounding box center [708, 608] width 490 height 22
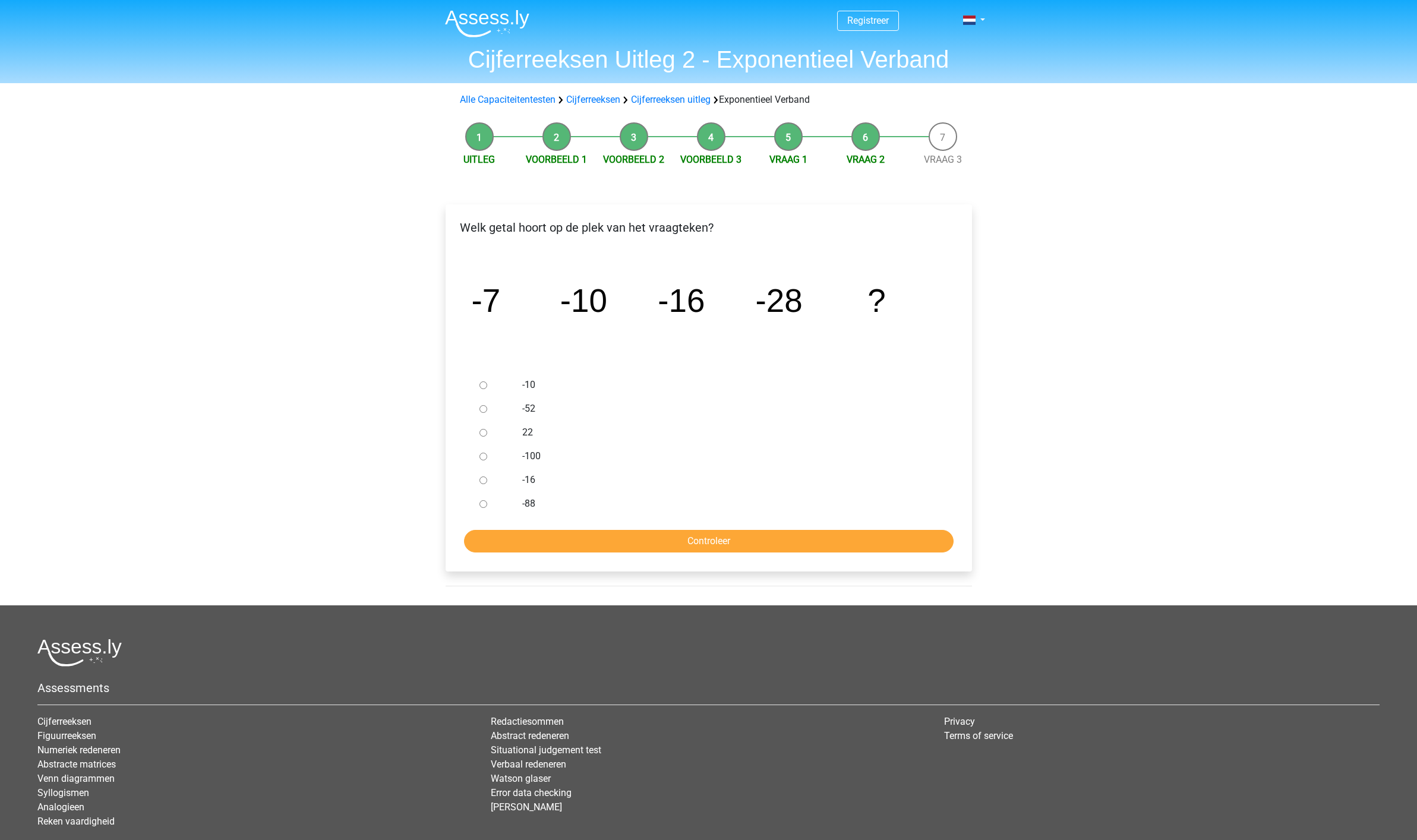
click at [481, 408] on input "-52" at bounding box center [483, 409] width 8 height 8
radio input "true"
click at [714, 537] on input "Controleer" at bounding box center [708, 541] width 490 height 22
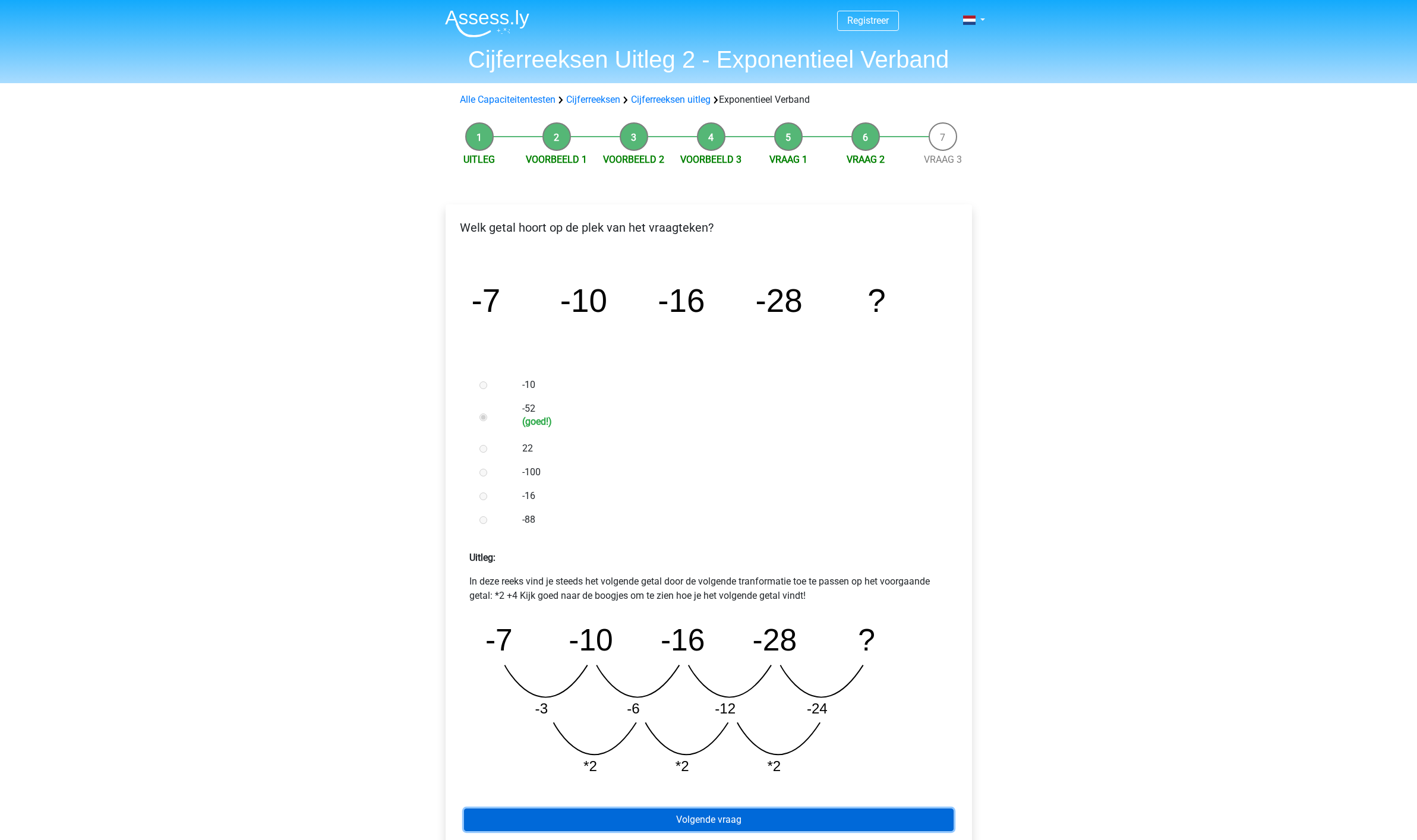
click at [683, 823] on link "Volgende vraag" at bounding box center [708, 820] width 490 height 22
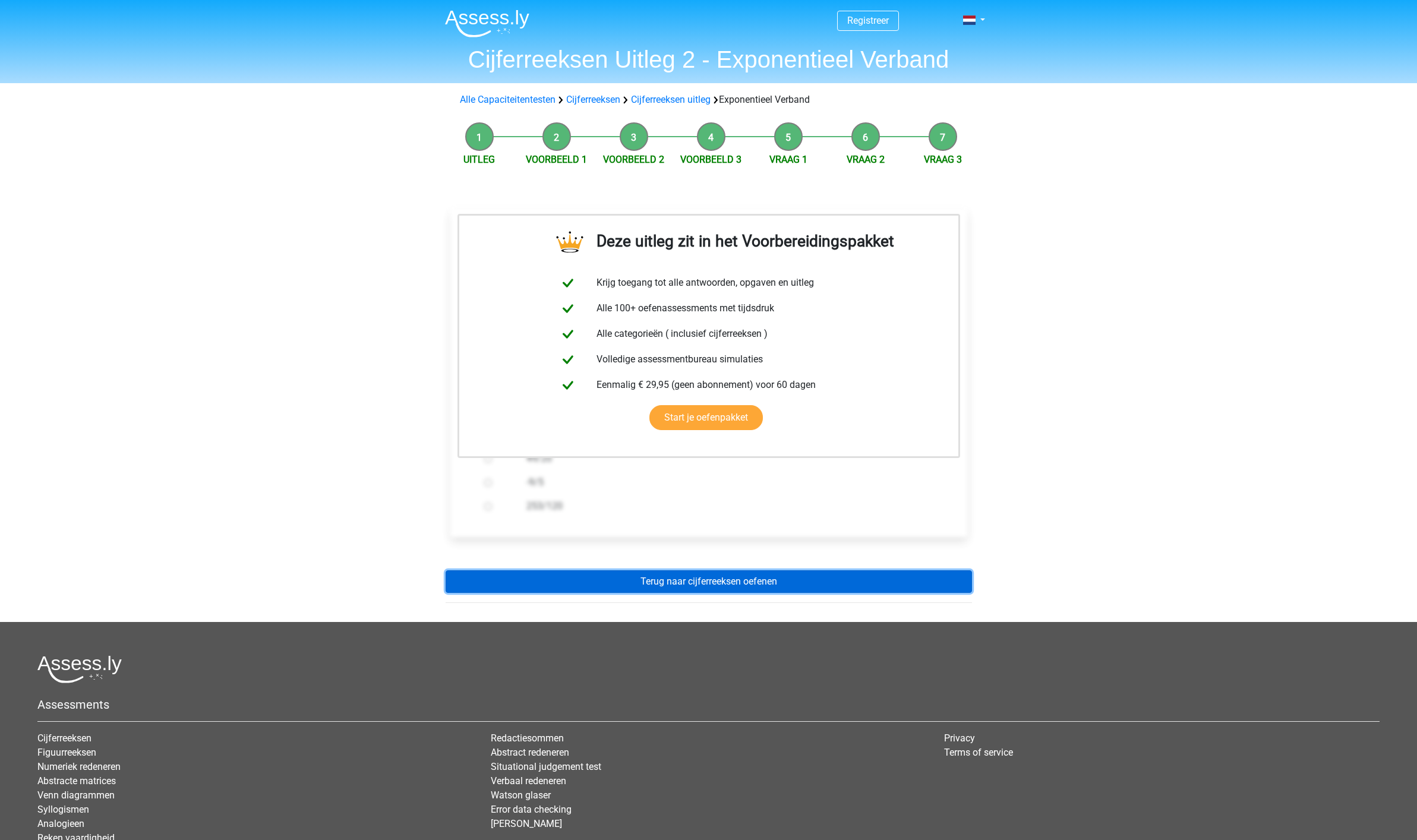
click at [665, 580] on link "Terug naar cijferreeksen oefenen" at bounding box center [708, 581] width 526 height 22
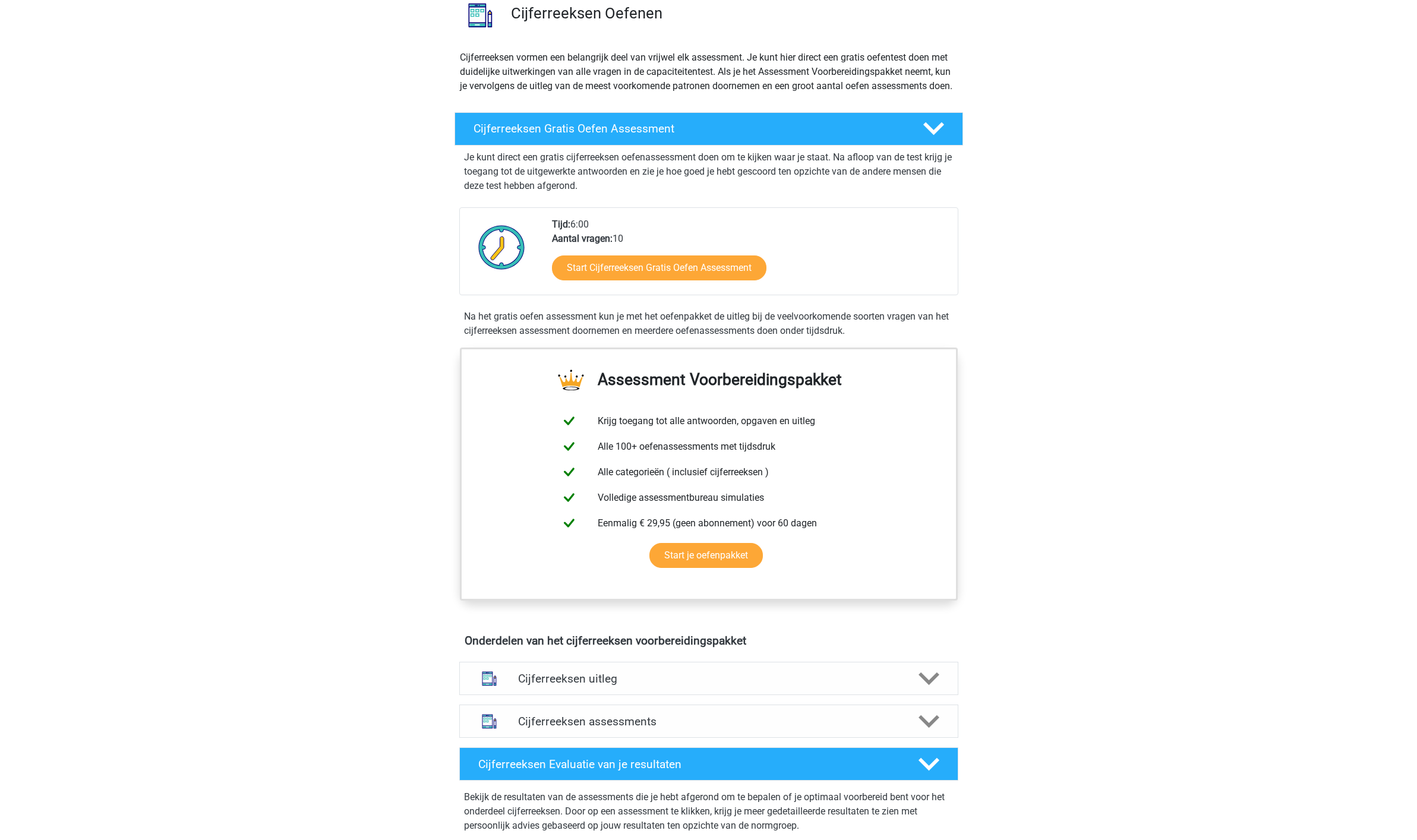
scroll to position [100, 0]
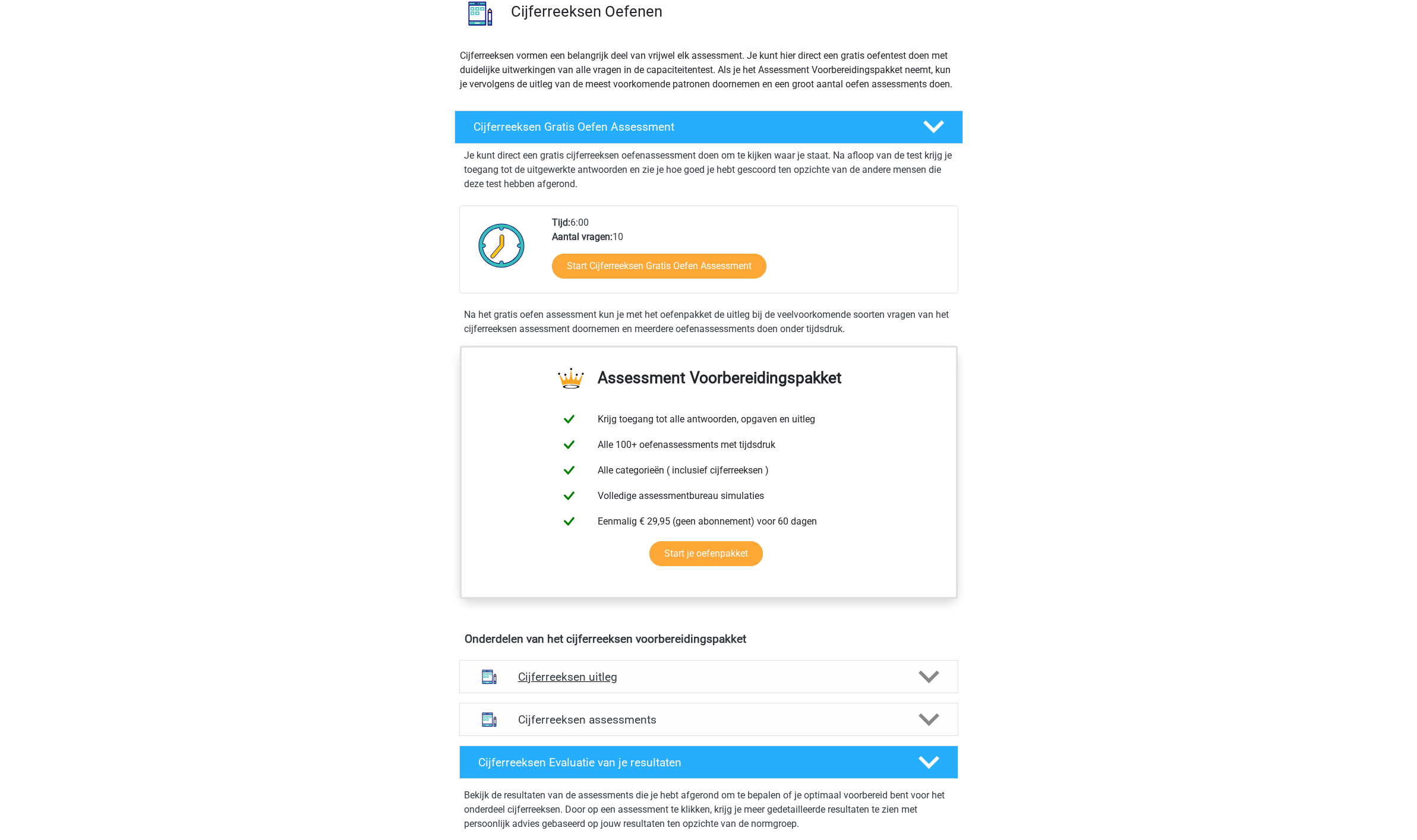
click at [929, 683] on polygon at bounding box center [929, 676] width 21 height 13
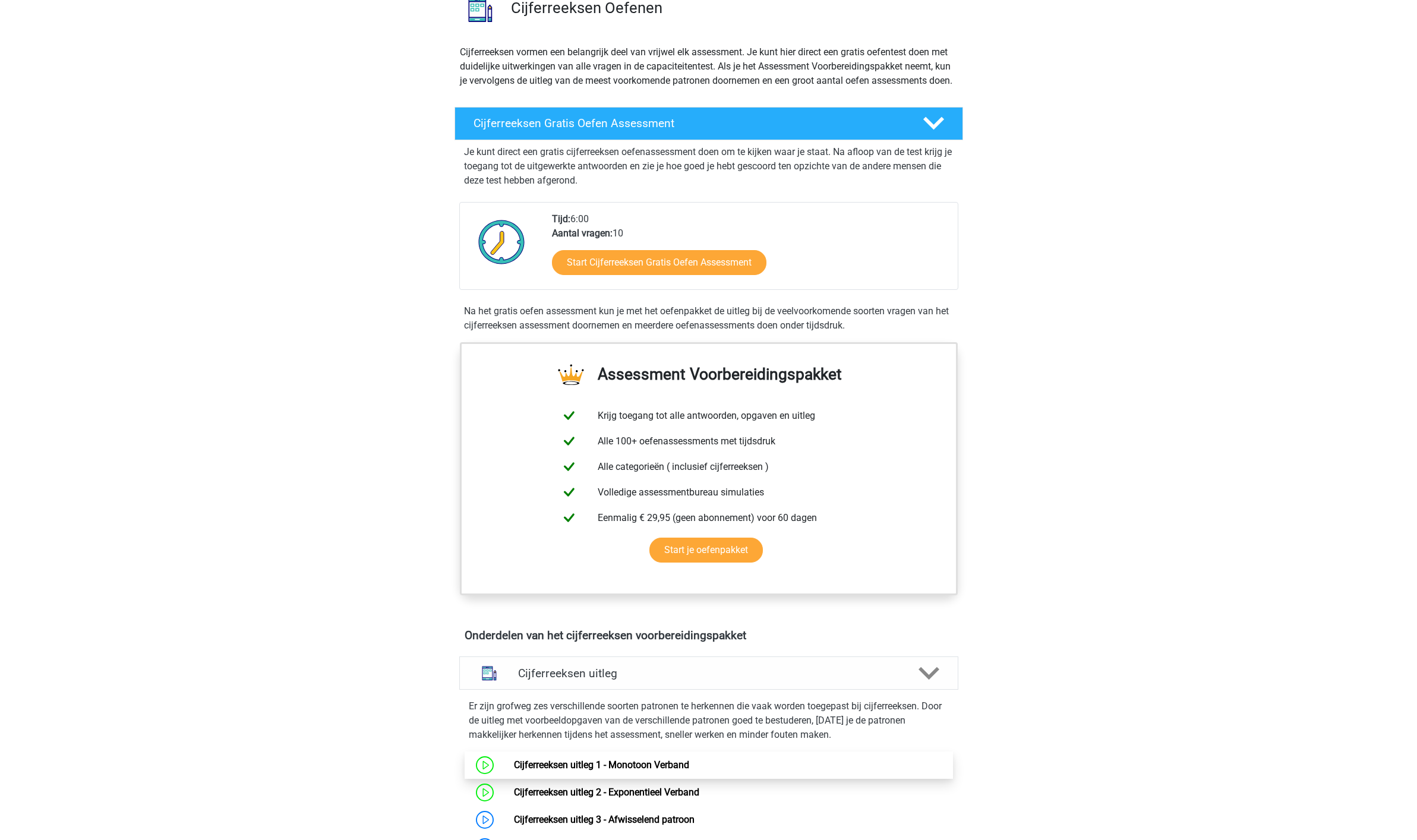
scroll to position [105, 0]
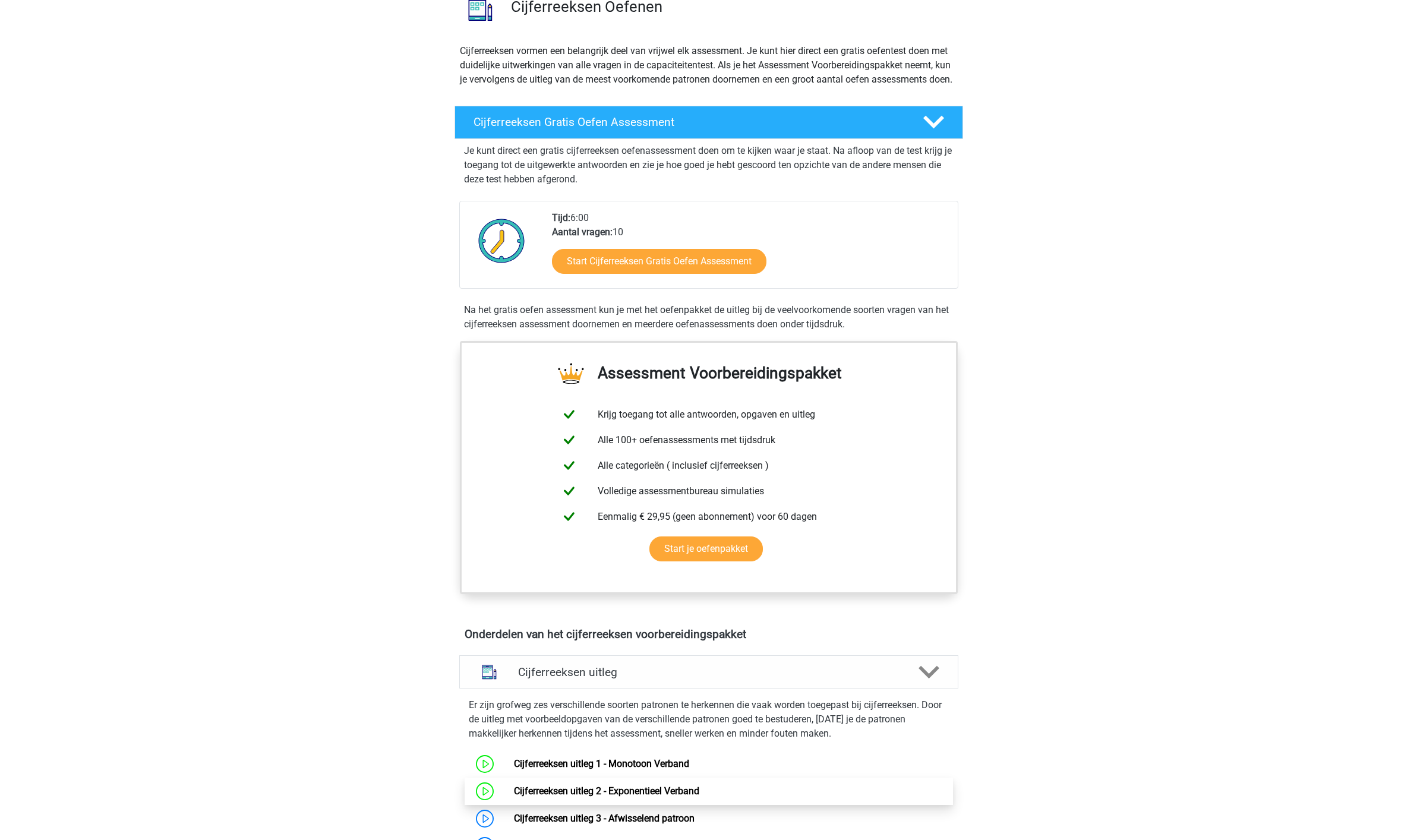
click at [669, 796] on link "Cijferreeksen uitleg 2 - Exponentieel Verband" at bounding box center [606, 790] width 185 height 11
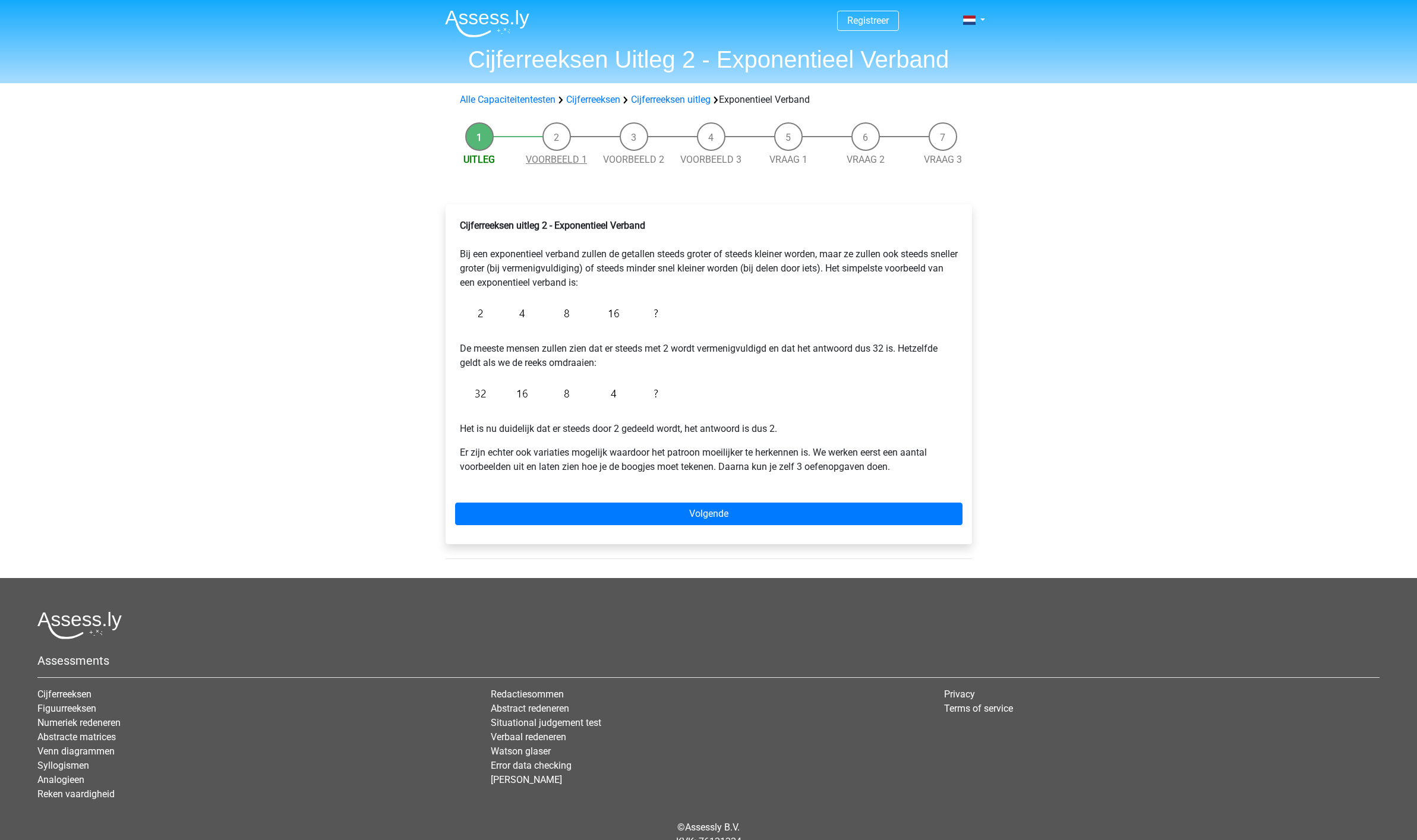
click at [568, 162] on link "Voorbeeld 1" at bounding box center [556, 159] width 61 height 11
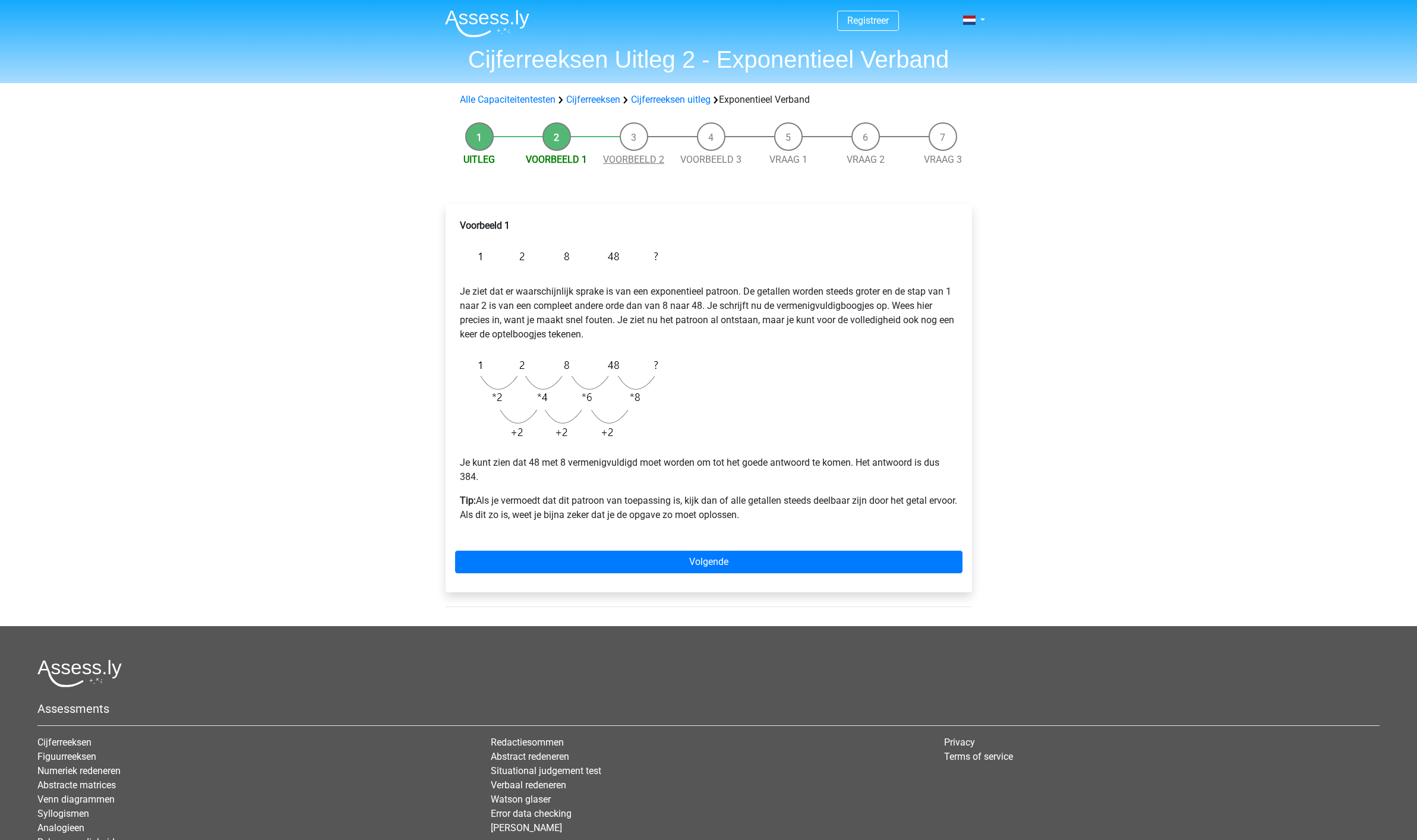
click at [624, 162] on link "Voorbeeld 2" at bounding box center [633, 159] width 61 height 11
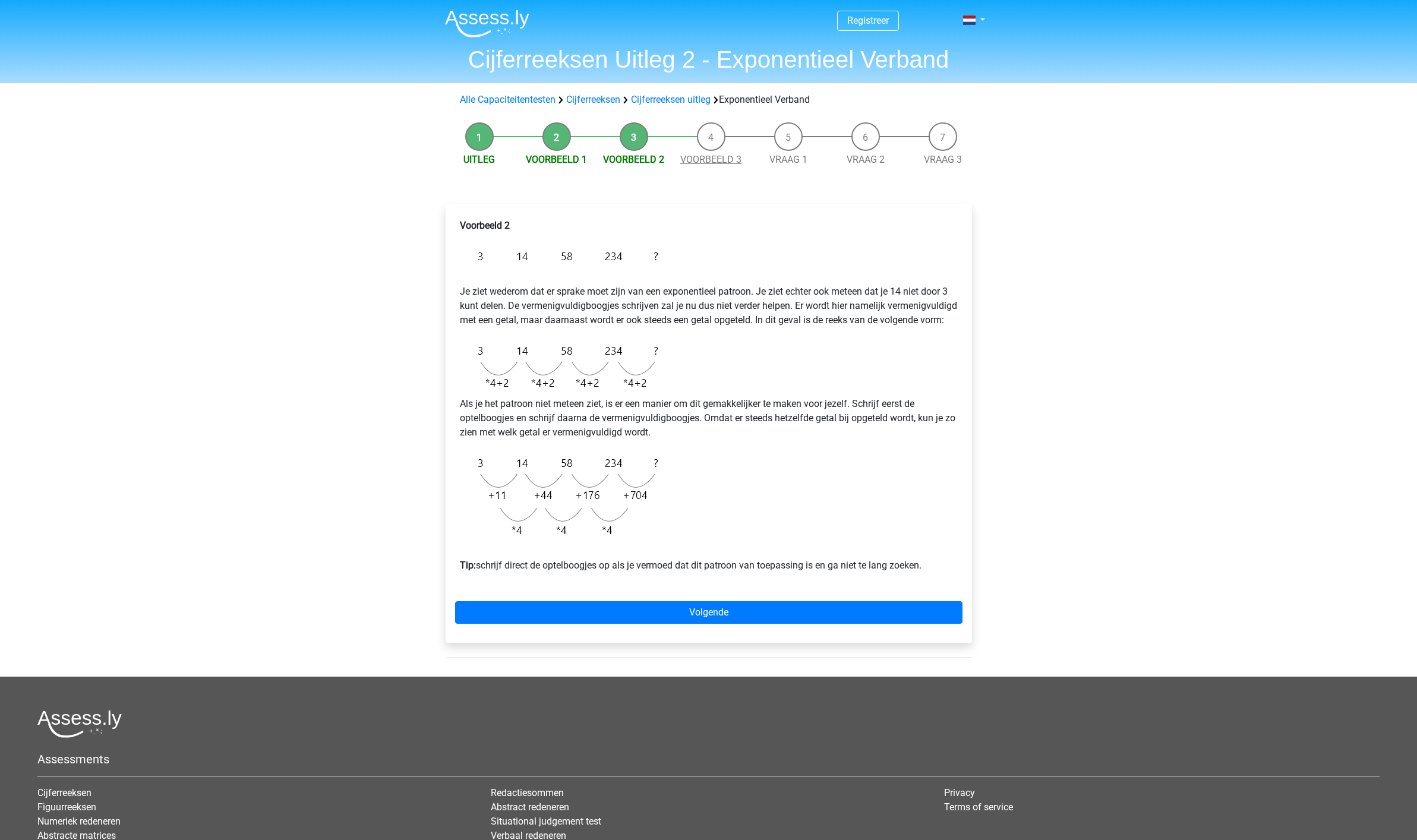
click at [703, 162] on link "Voorbeeld 3" at bounding box center [710, 159] width 61 height 11
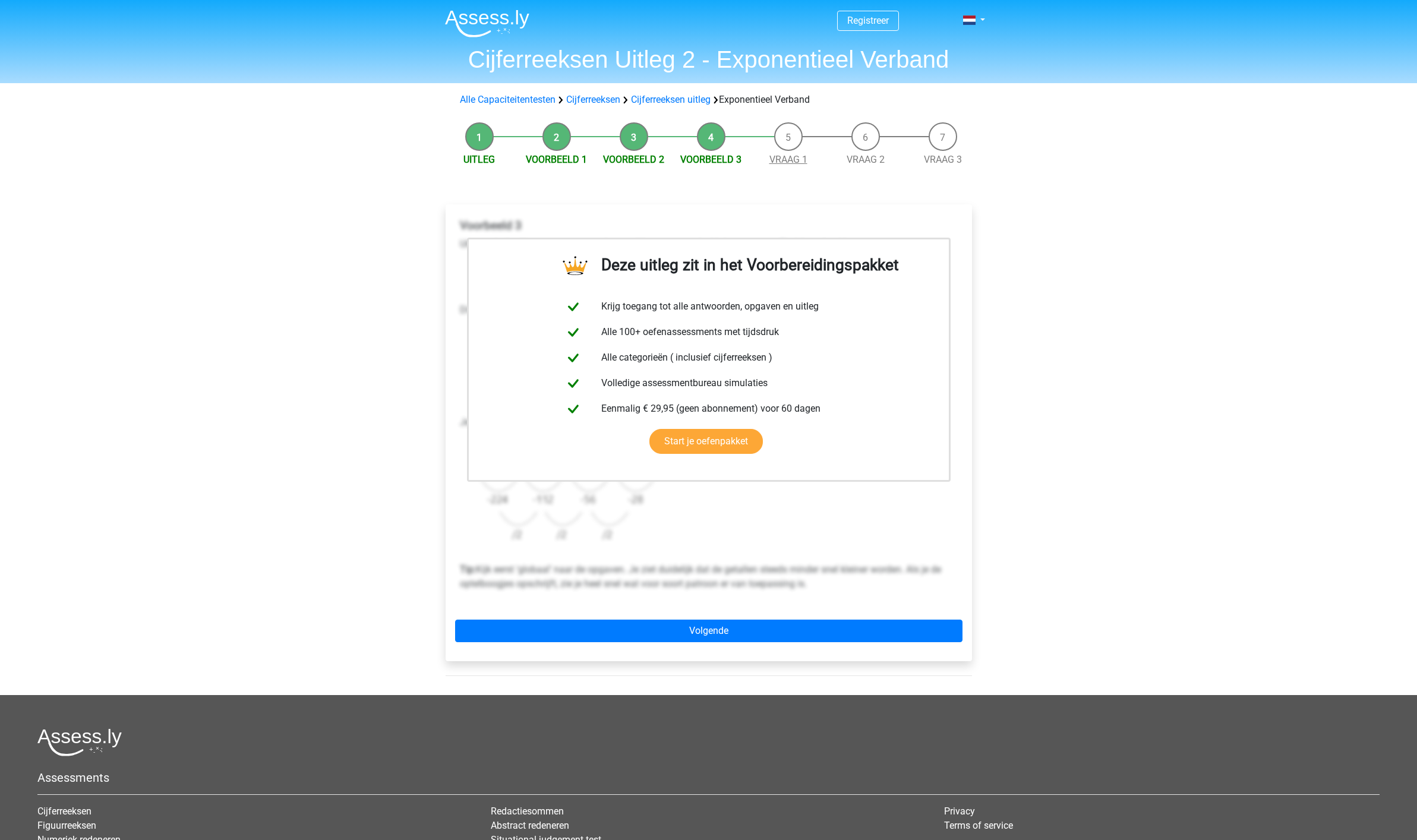
click at [779, 162] on link "Vraag 1" at bounding box center [788, 159] width 38 height 11
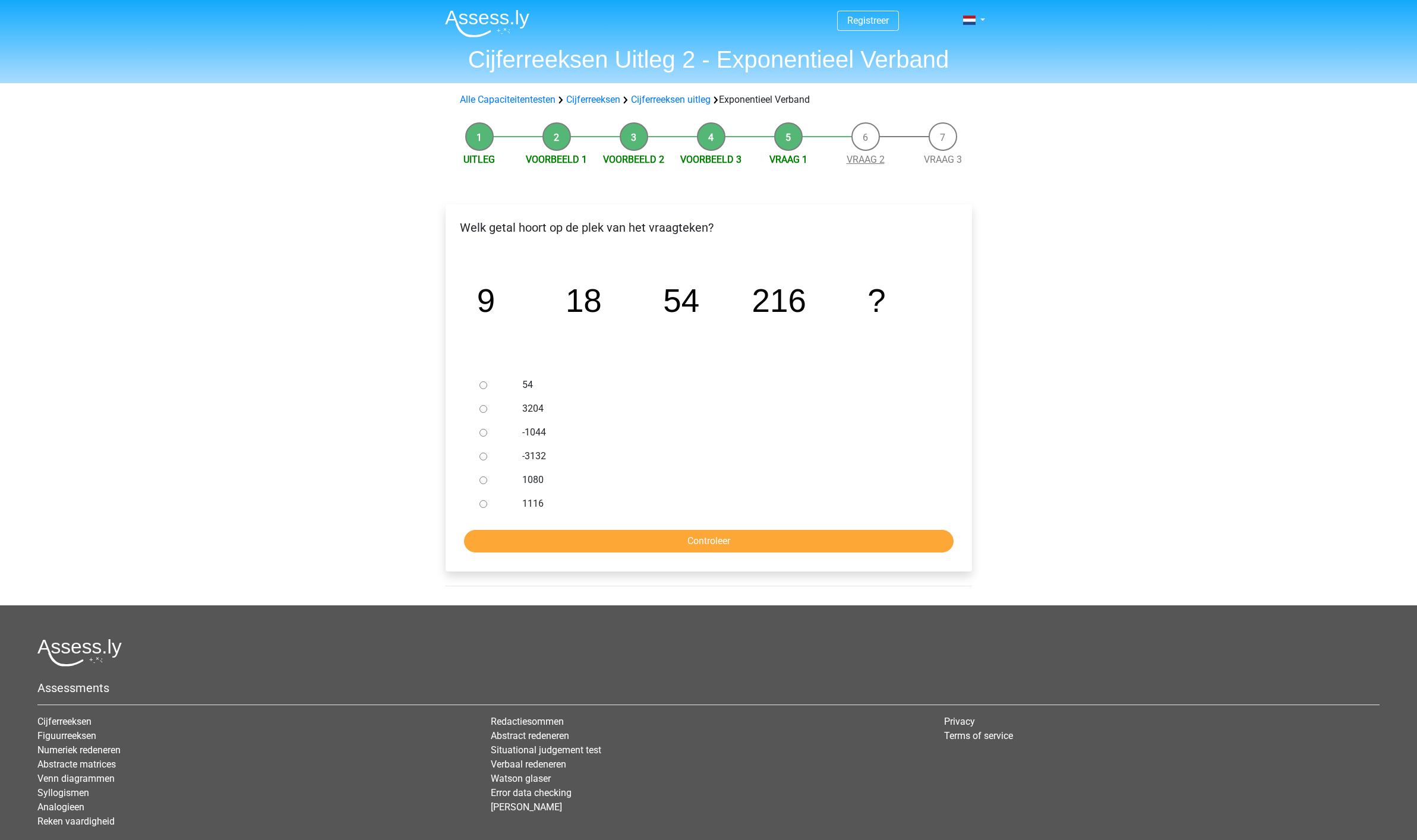
click at [876, 159] on link "Vraag 2" at bounding box center [866, 159] width 38 height 11
click at [935, 163] on link "Vraag 3" at bounding box center [942, 159] width 38 height 11
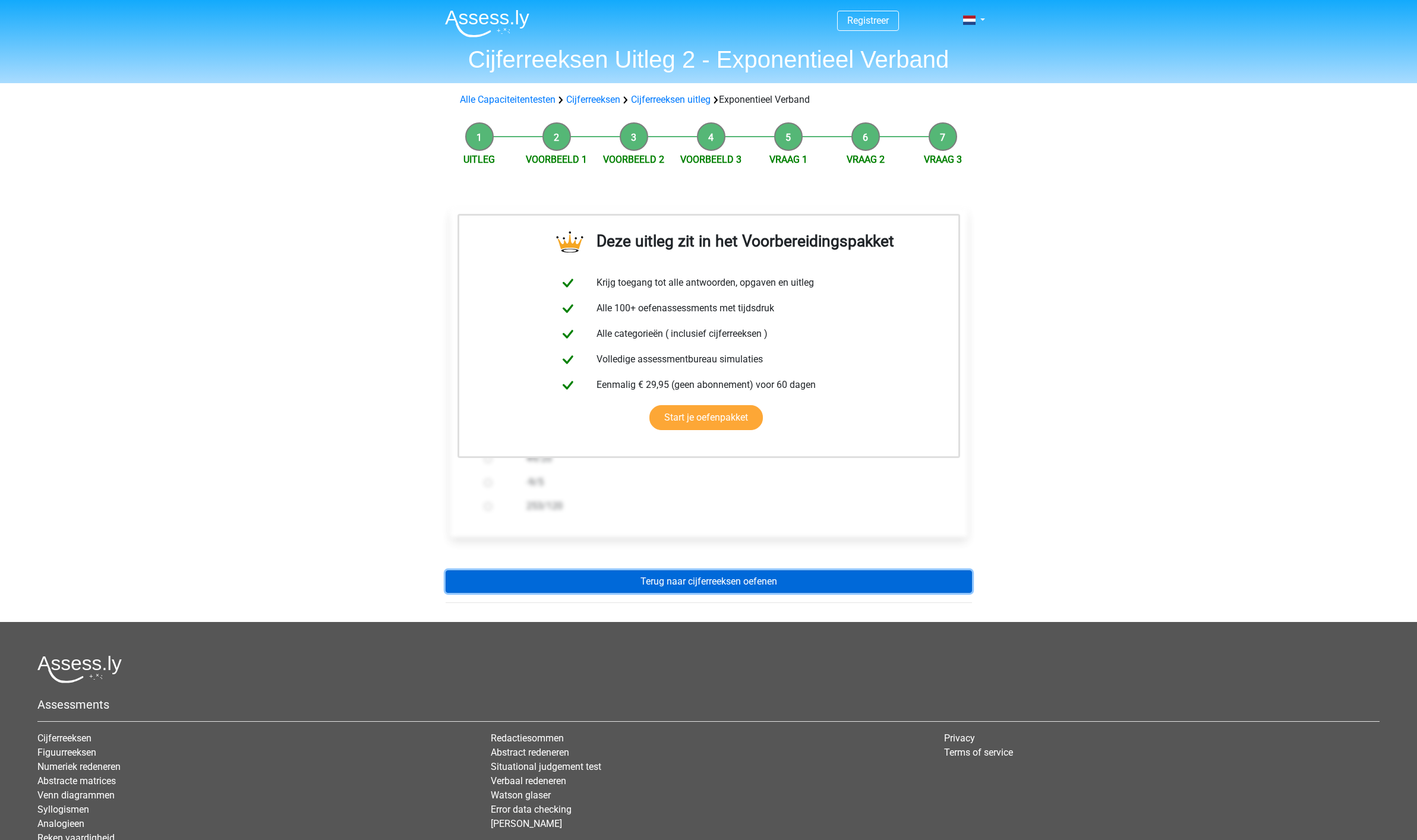
click at [766, 582] on link "Terug naar cijferreeksen oefenen" at bounding box center [708, 581] width 526 height 22
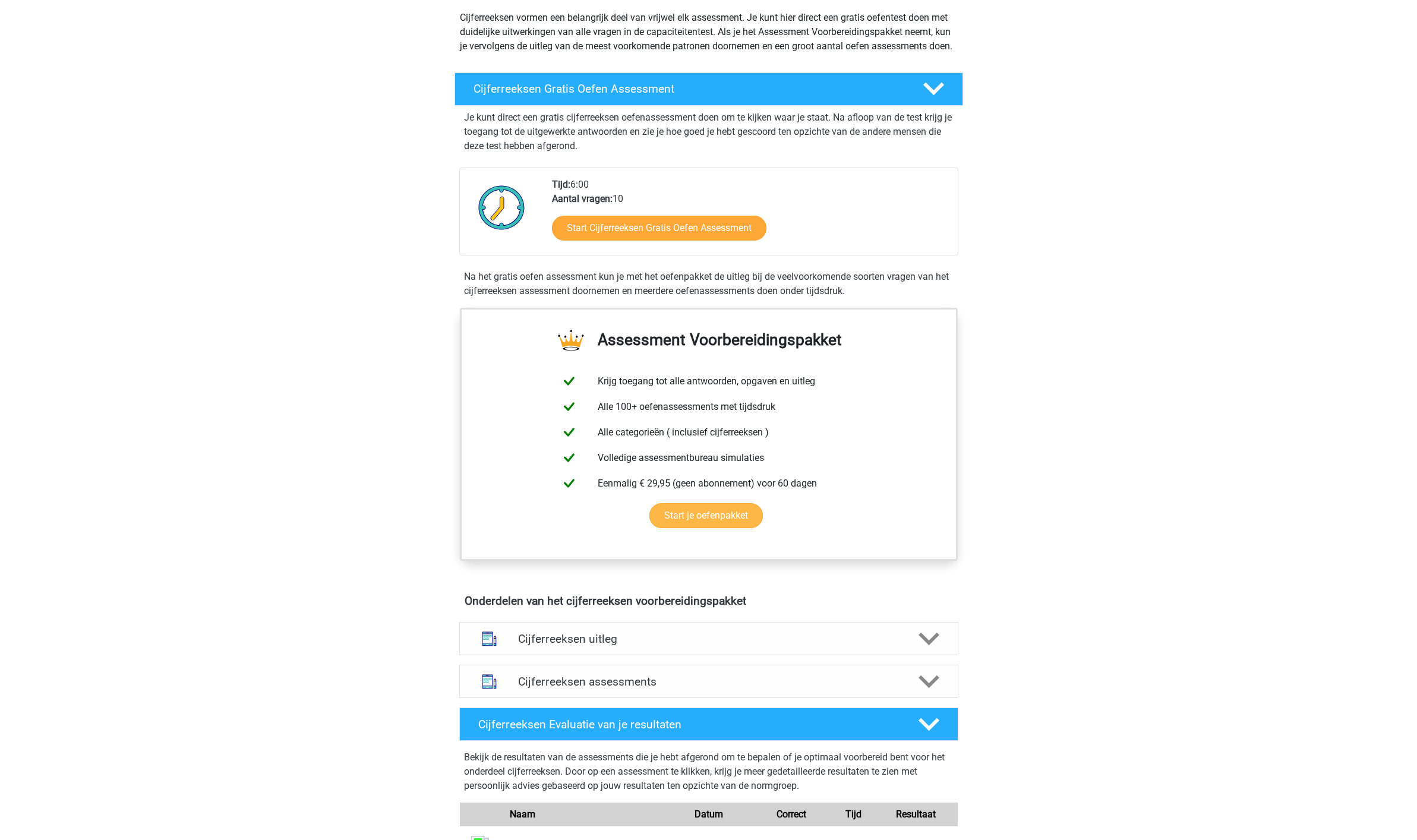
scroll to position [227, 0]
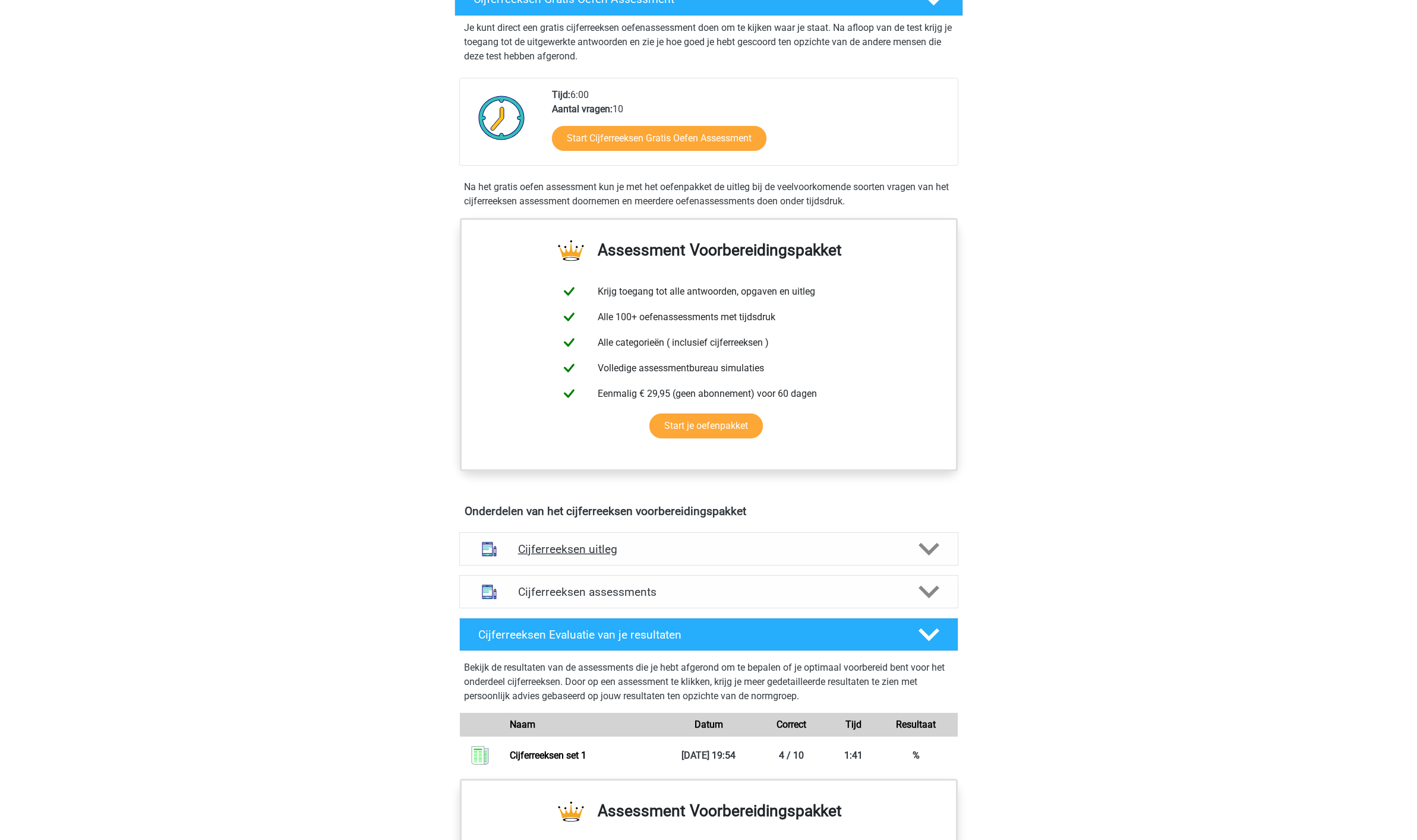
click at [925, 555] on polygon at bounding box center [929, 548] width 21 height 13
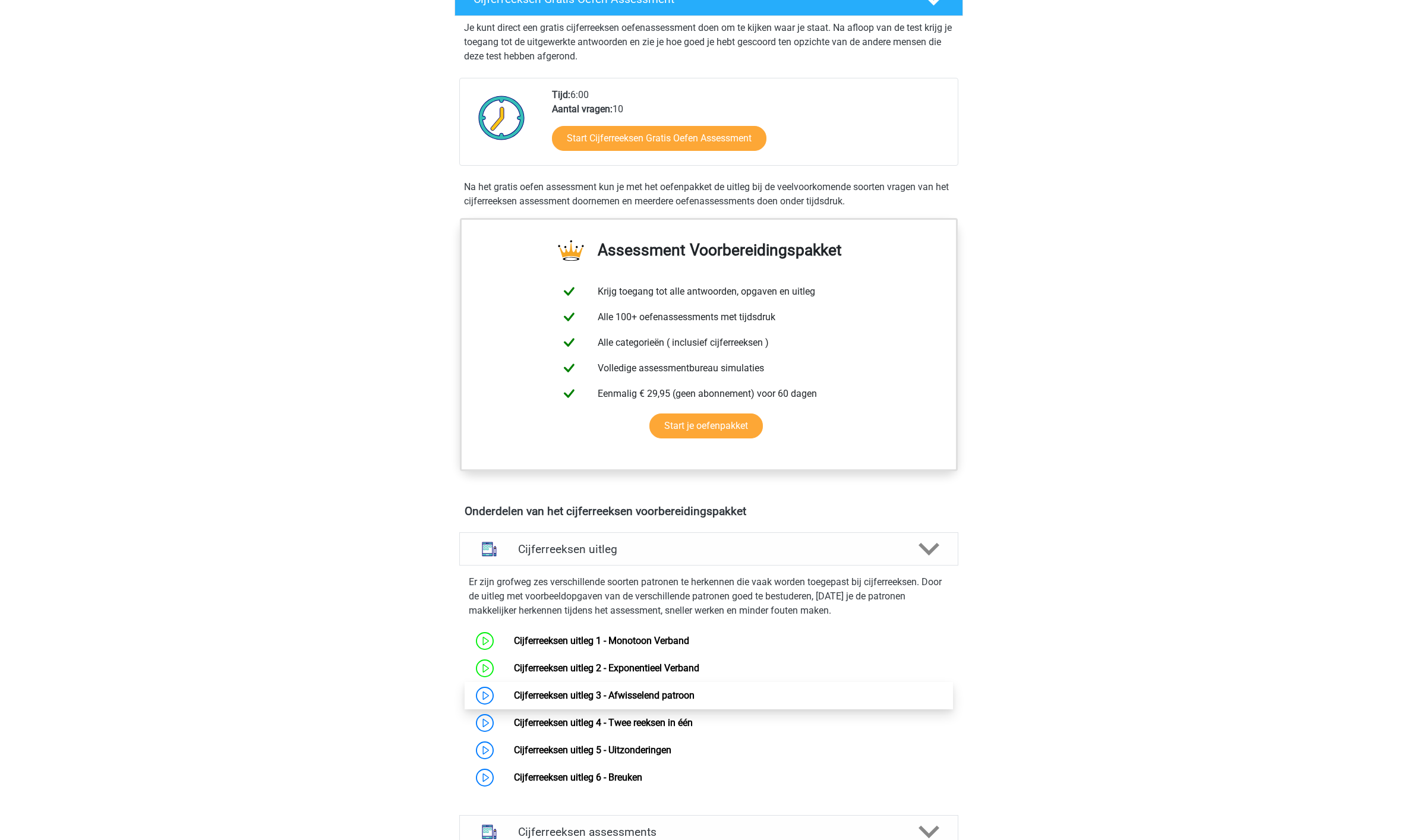
click at [572, 700] on link "Cijferreeksen uitleg 3 - Afwisselend patroon" at bounding box center [604, 695] width 181 height 11
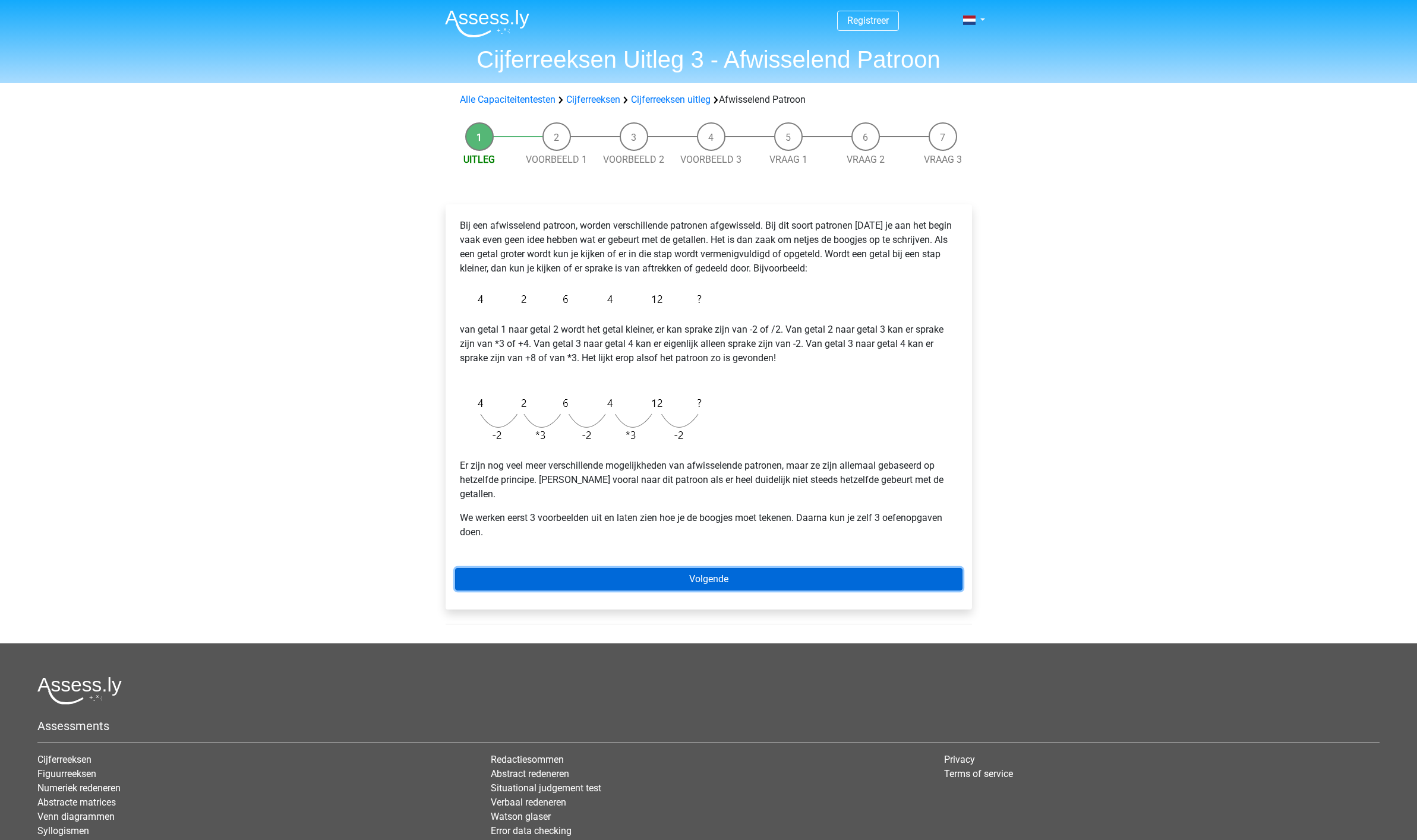
click at [697, 567] on link "Volgende" at bounding box center [708, 579] width 507 height 22
click at [698, 567] on link "Volgende" at bounding box center [708, 579] width 507 height 22
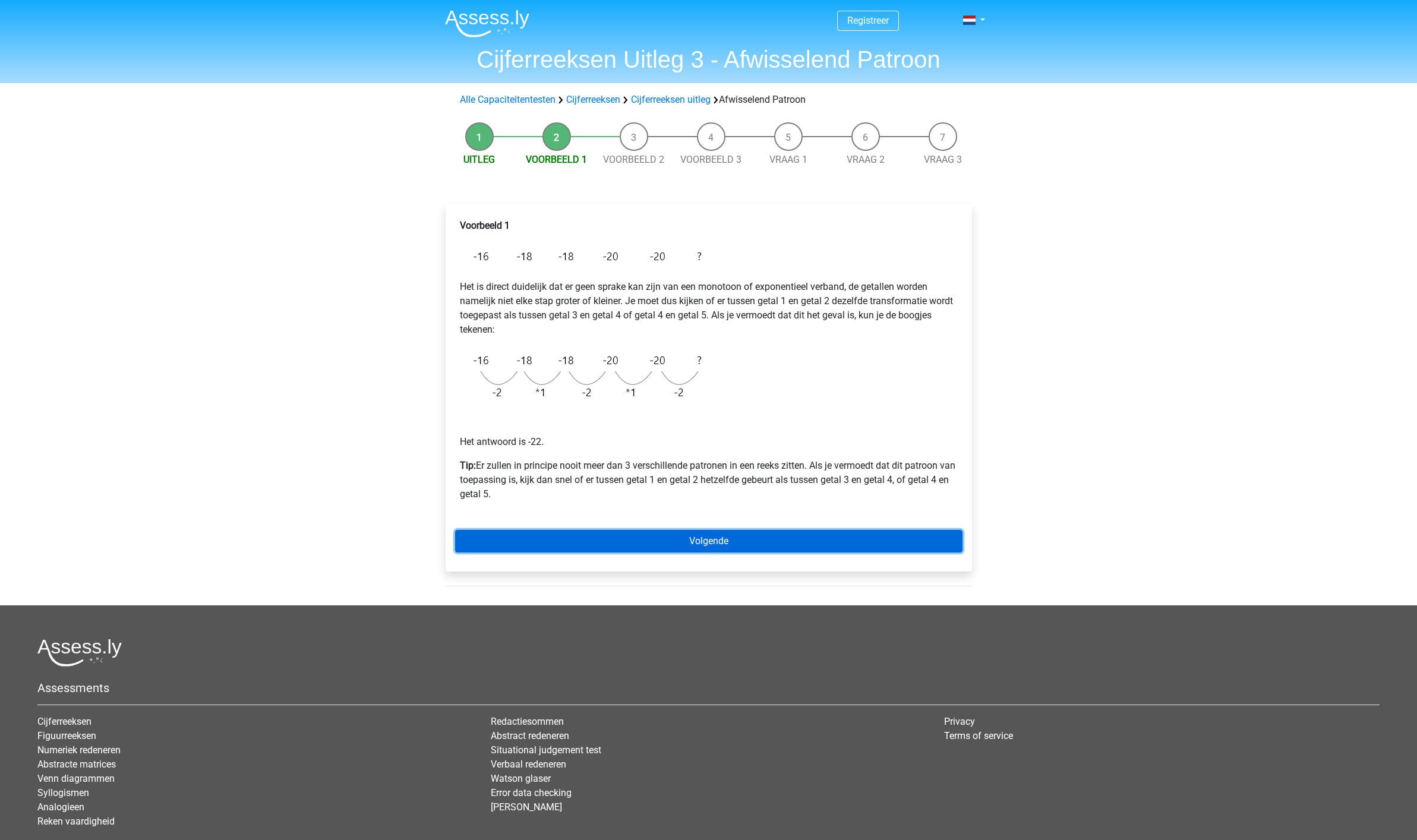
click at [702, 539] on link "Volgende" at bounding box center [708, 541] width 507 height 22
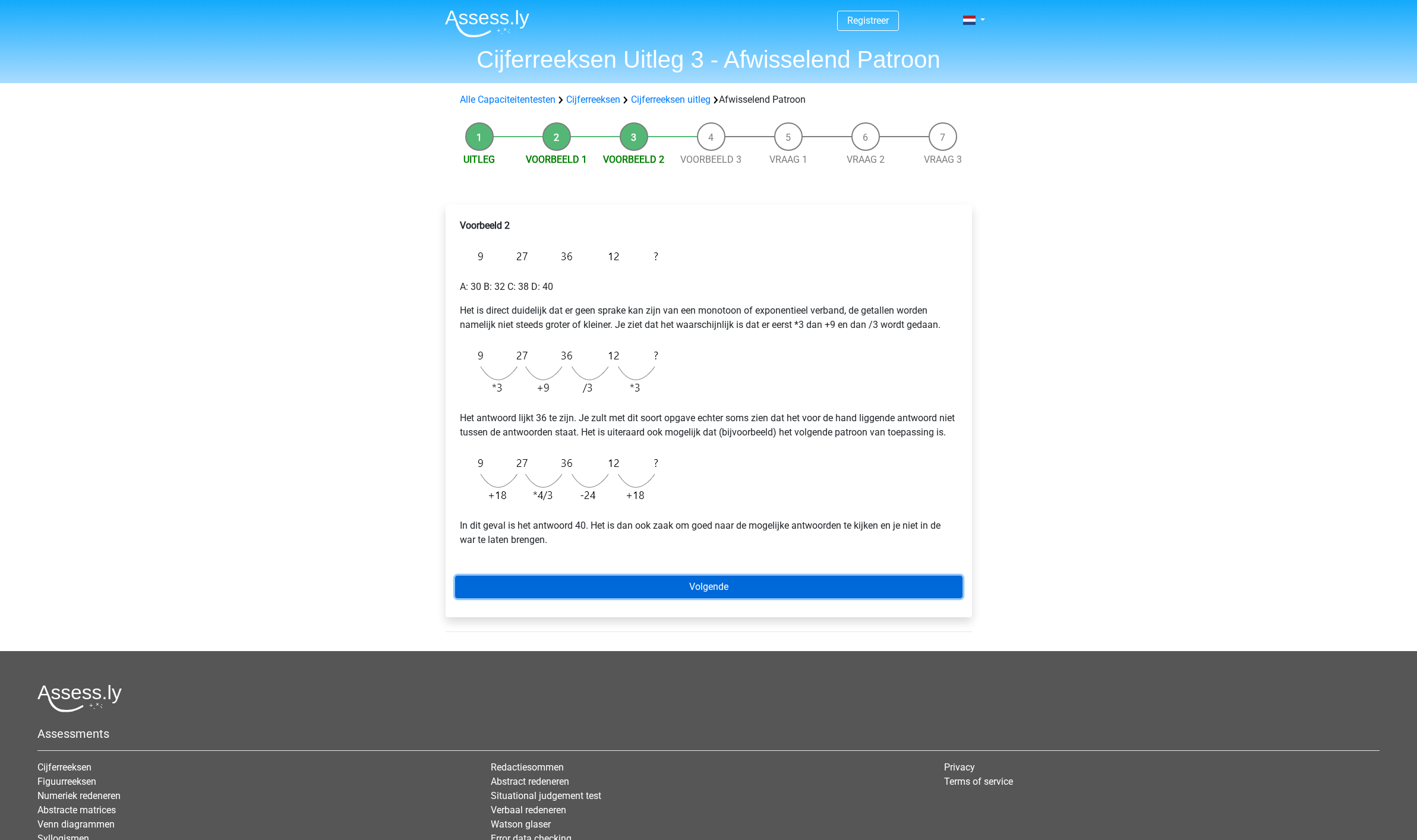
click at [699, 596] on link "Volgende" at bounding box center [708, 586] width 507 height 22
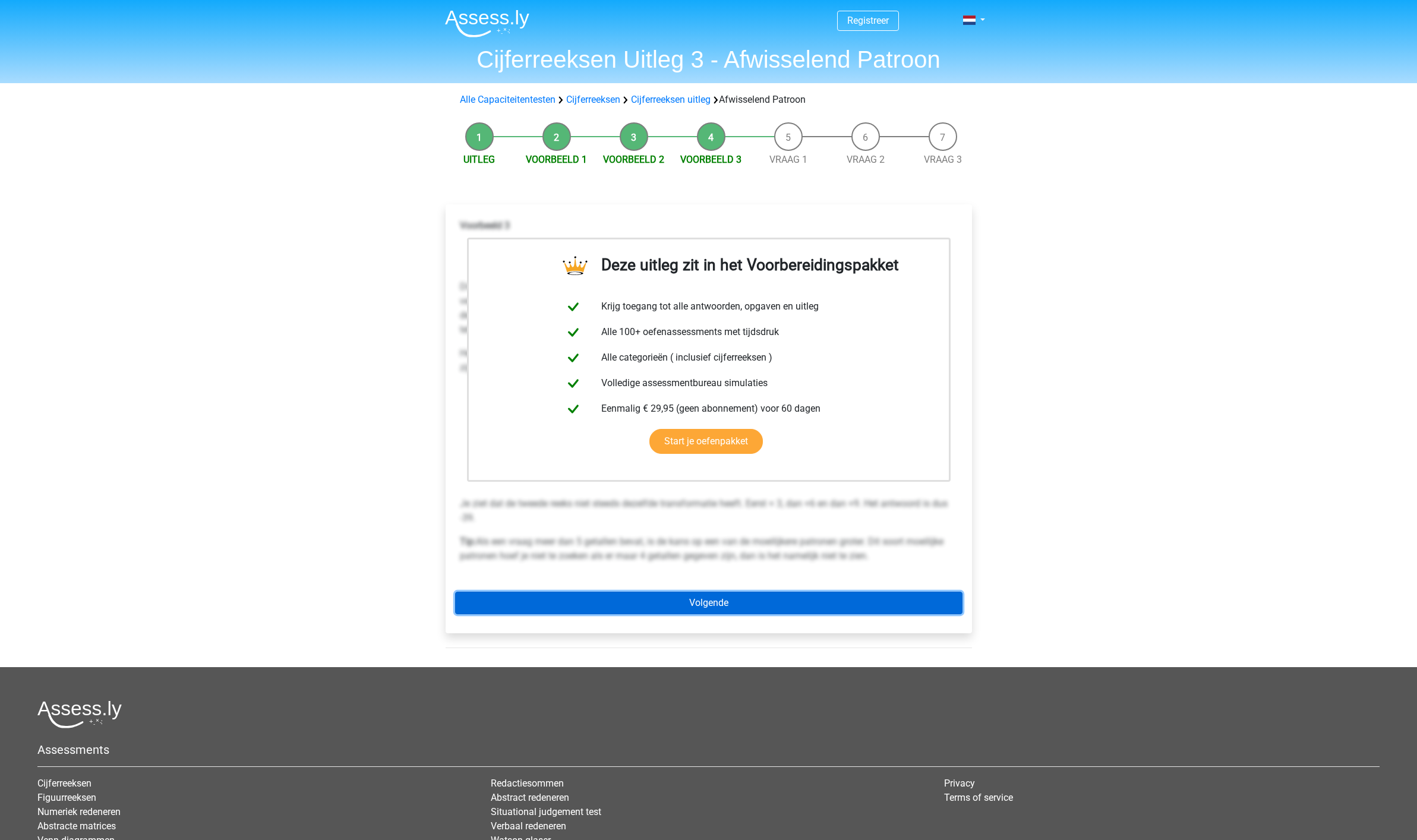
click at [715, 607] on link "Volgende" at bounding box center [708, 603] width 507 height 22
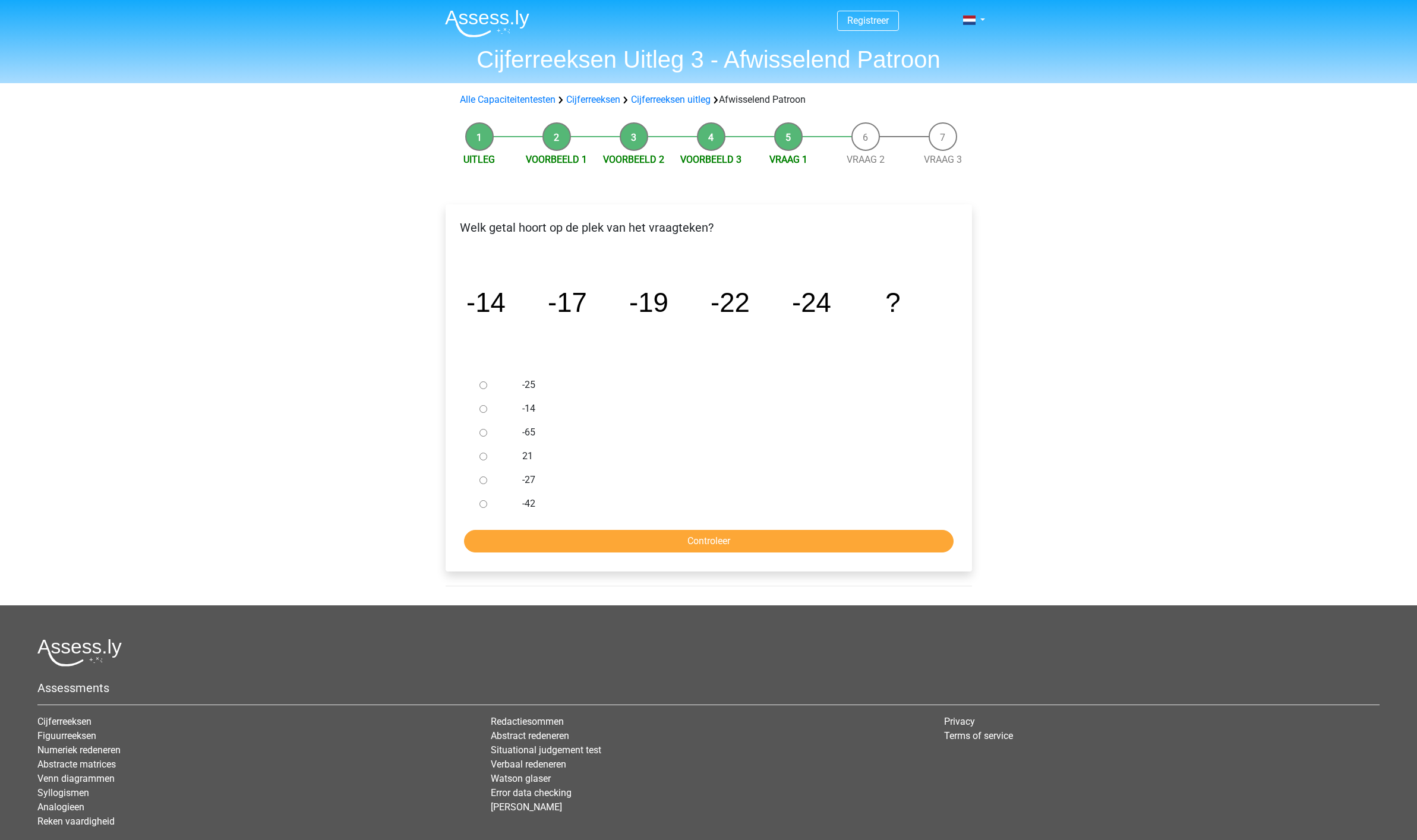
click at [483, 482] on input "-27" at bounding box center [483, 480] width 8 height 8
radio input "true"
click at [698, 544] on input "Controleer" at bounding box center [708, 541] width 490 height 22
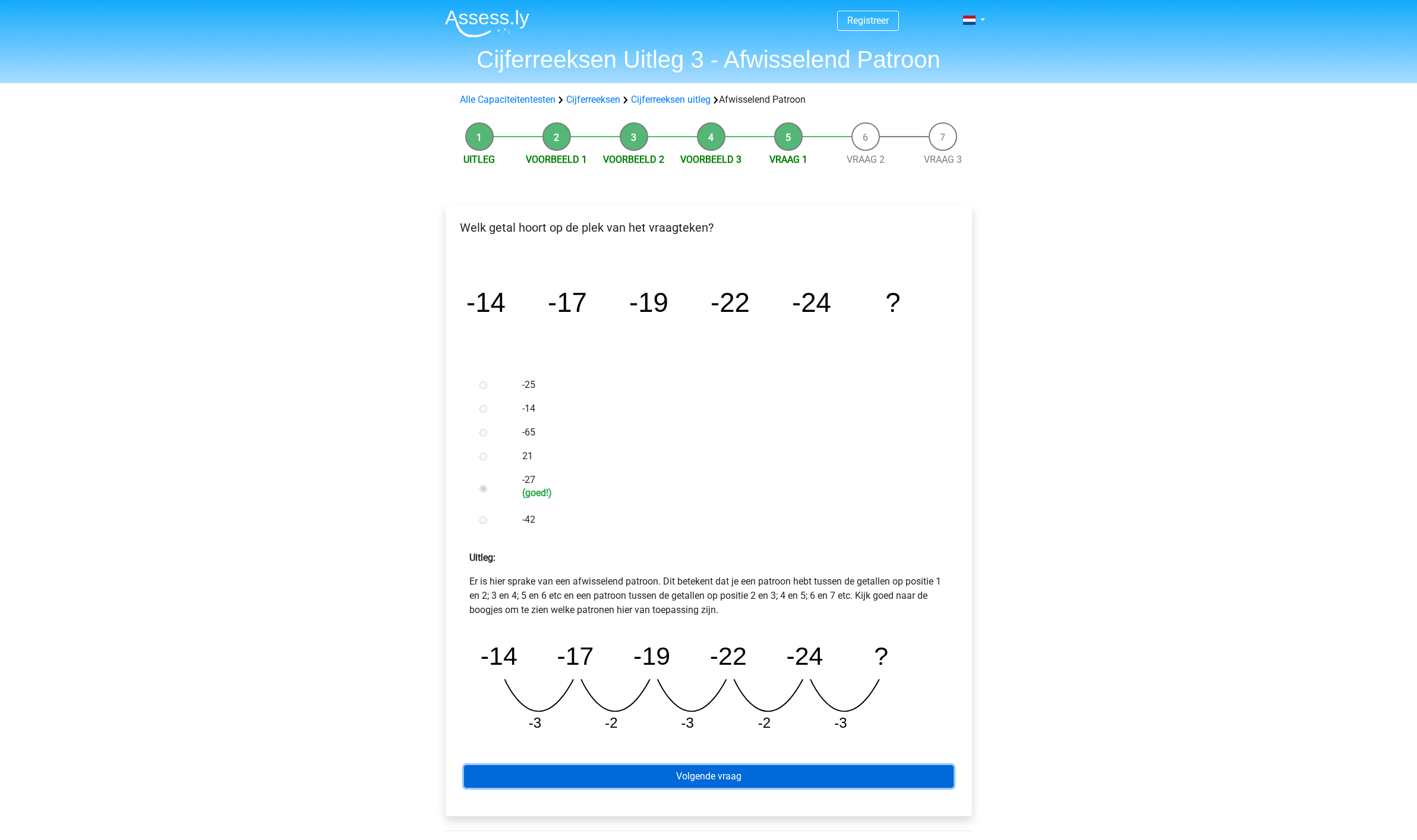
click at [723, 776] on link "Volgende vraag" at bounding box center [708, 776] width 490 height 22
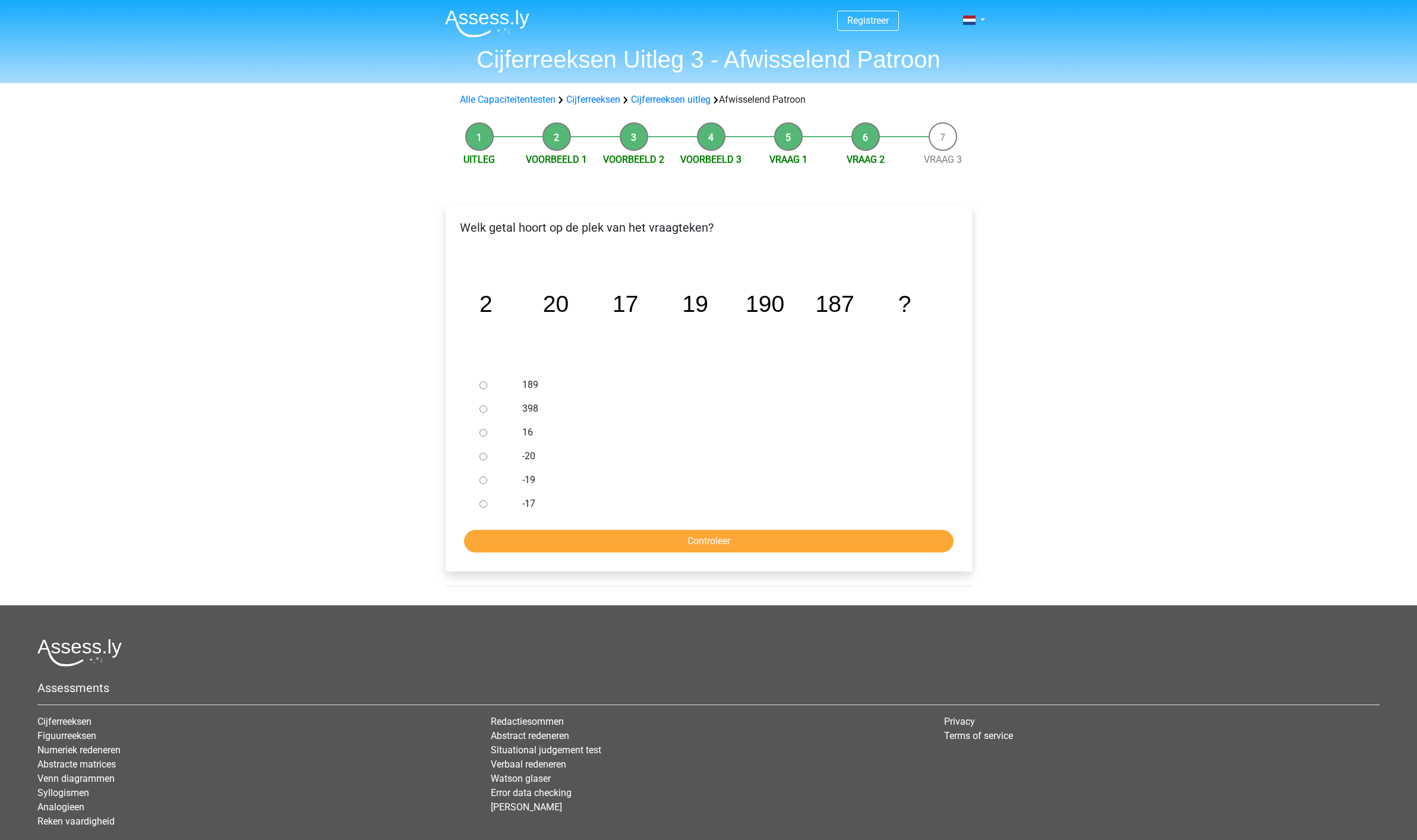
click at [484, 381] on input "189" at bounding box center [483, 385] width 8 height 8
radio input "true"
click at [722, 542] on input "Controleer" at bounding box center [708, 541] width 490 height 22
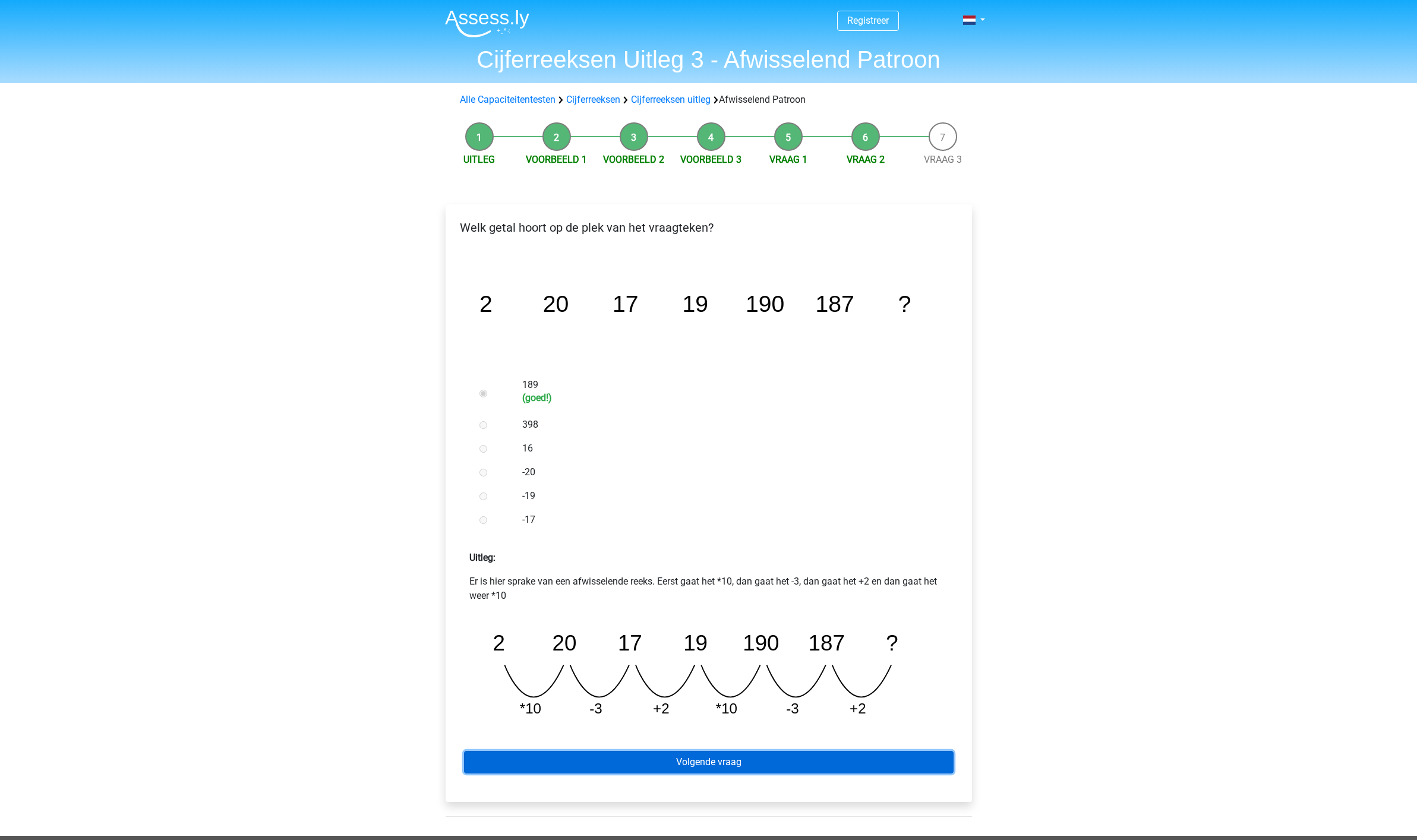
click at [710, 765] on link "Volgende vraag" at bounding box center [708, 762] width 490 height 22
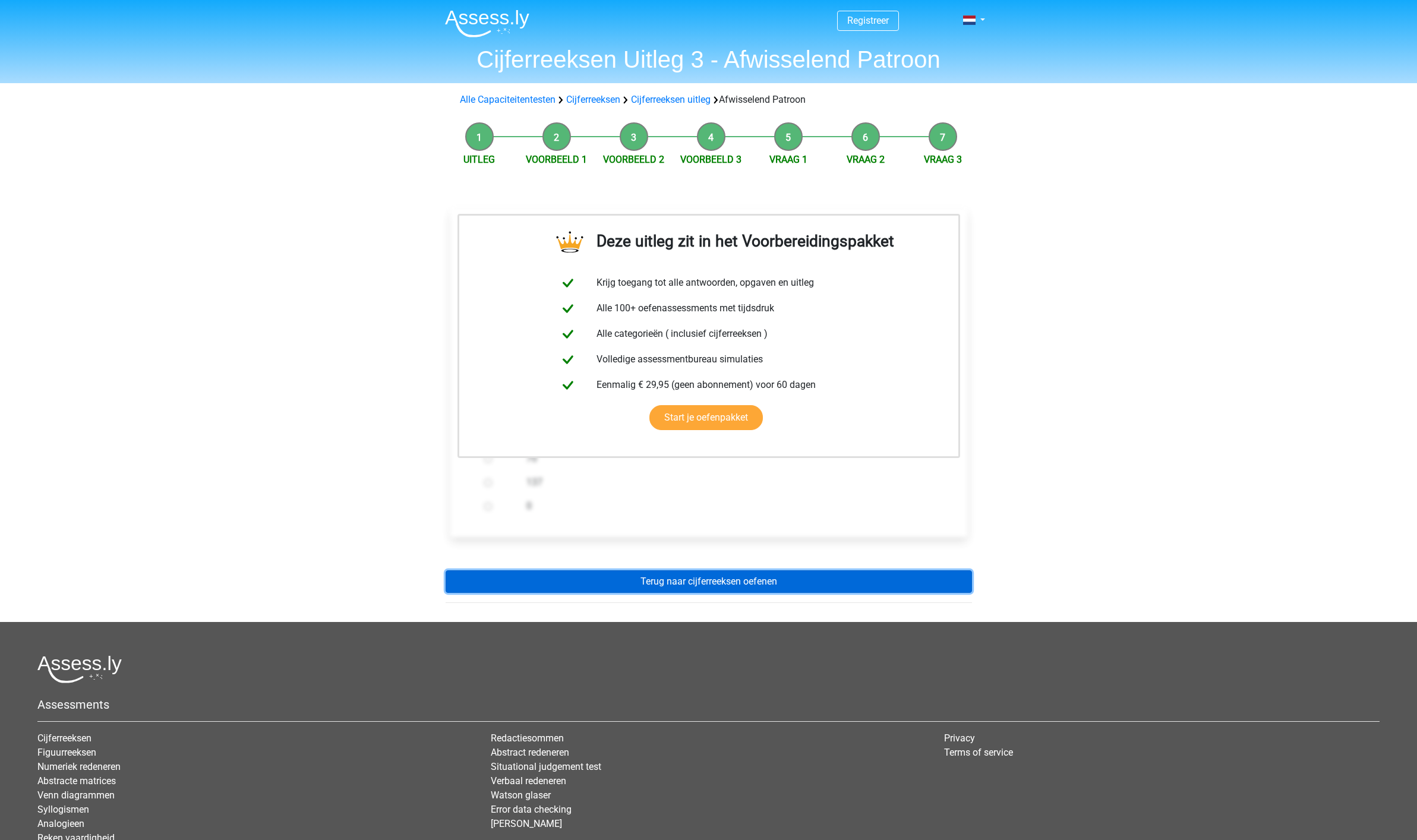
click at [686, 583] on link "Terug naar cijferreeksen oefenen" at bounding box center [708, 581] width 526 height 22
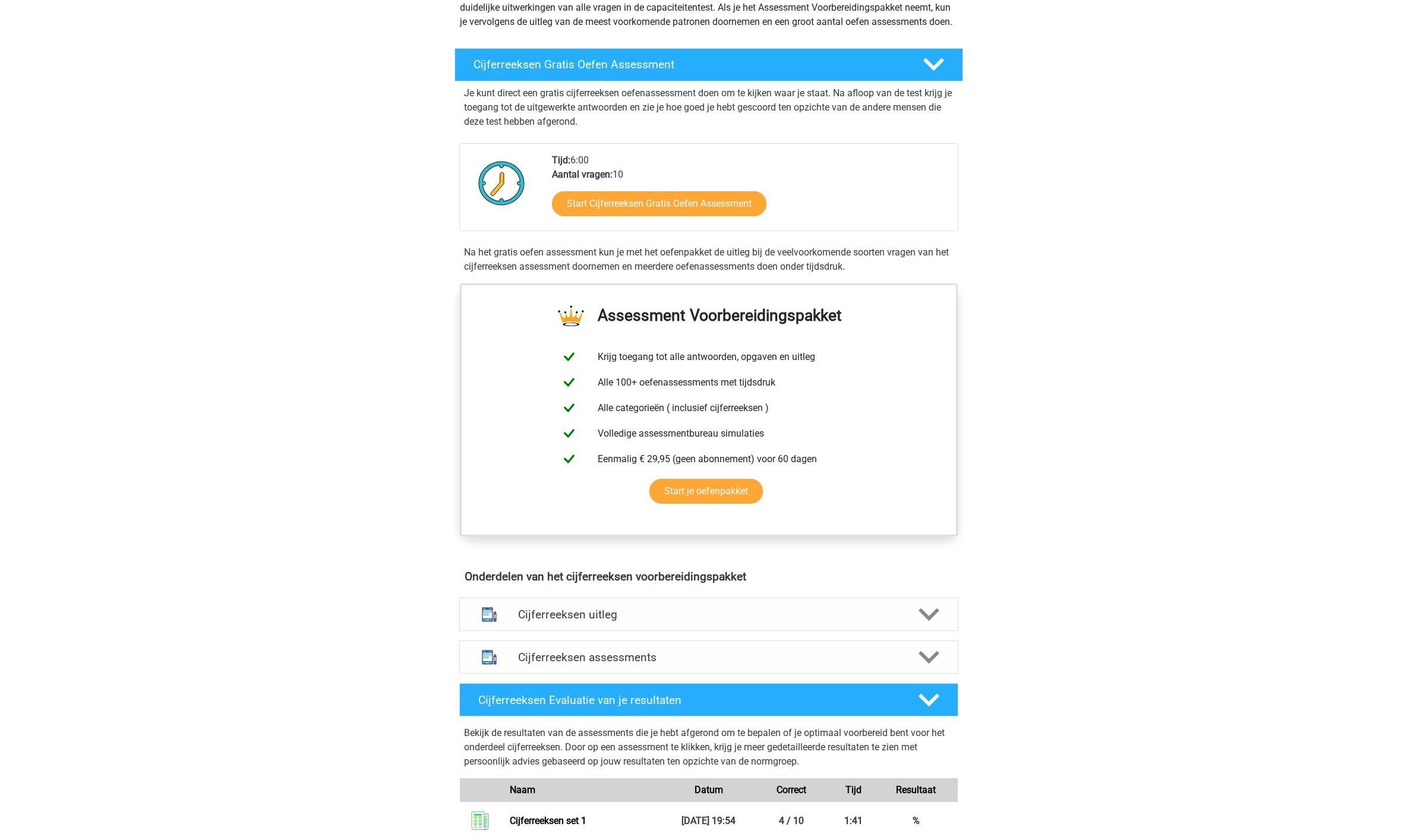
scroll to position [168, 0]
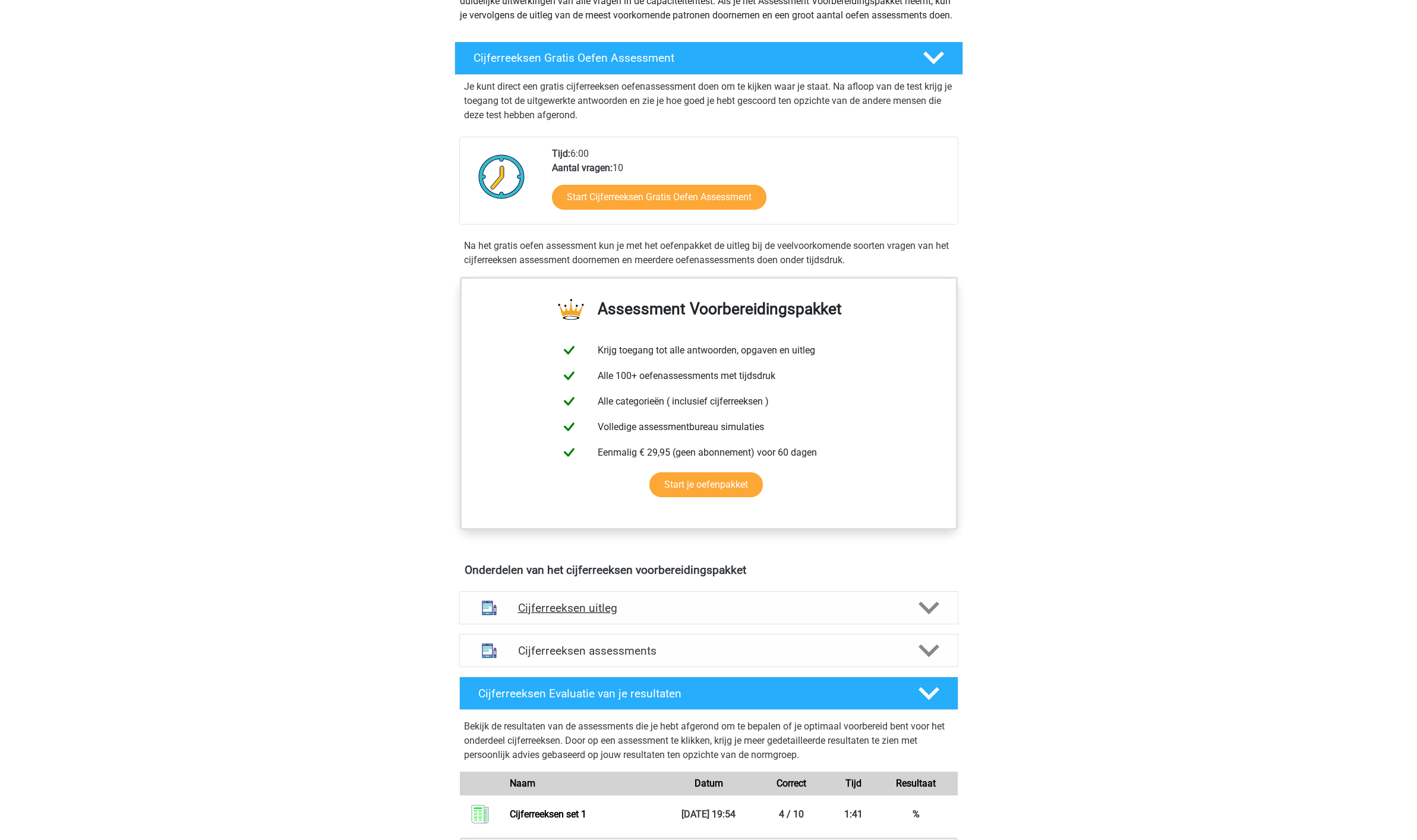
click at [593, 615] on h4 "Cijferreeksen uitleg" at bounding box center [708, 607] width 381 height 14
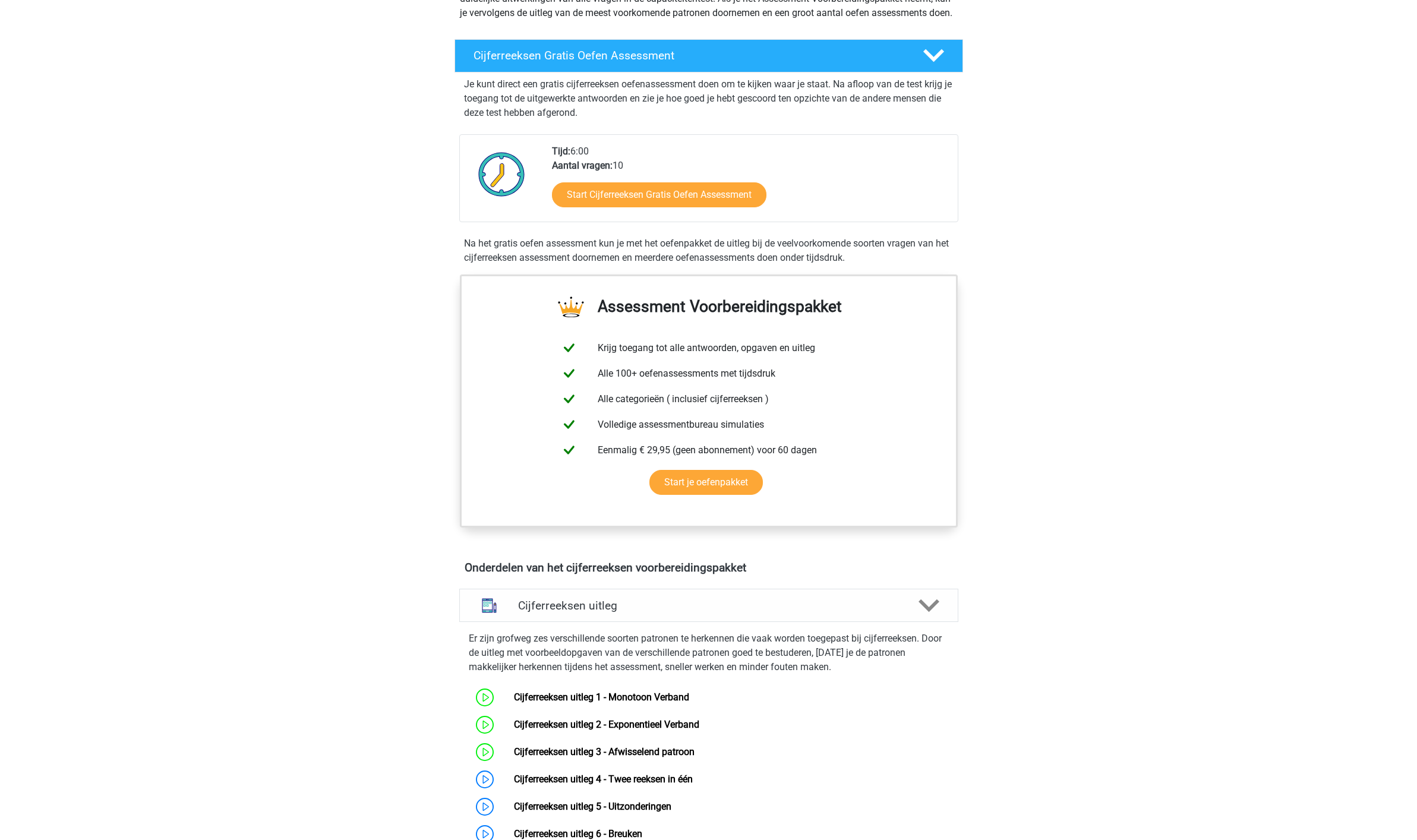
scroll to position [178, 0]
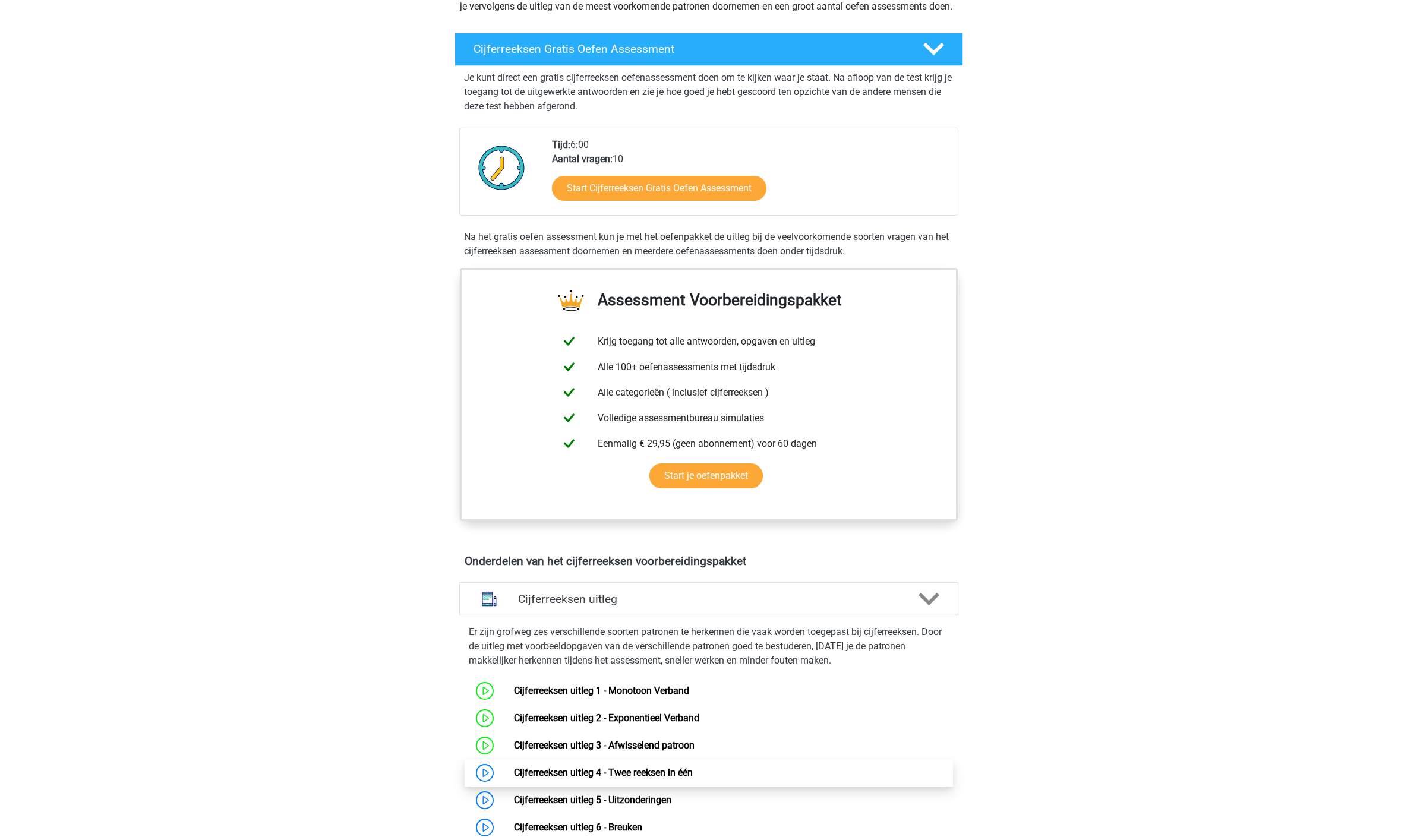
click at [594, 778] on link "Cijferreeksen uitleg 4 - Twee reeksen in één" at bounding box center [603, 772] width 179 height 11
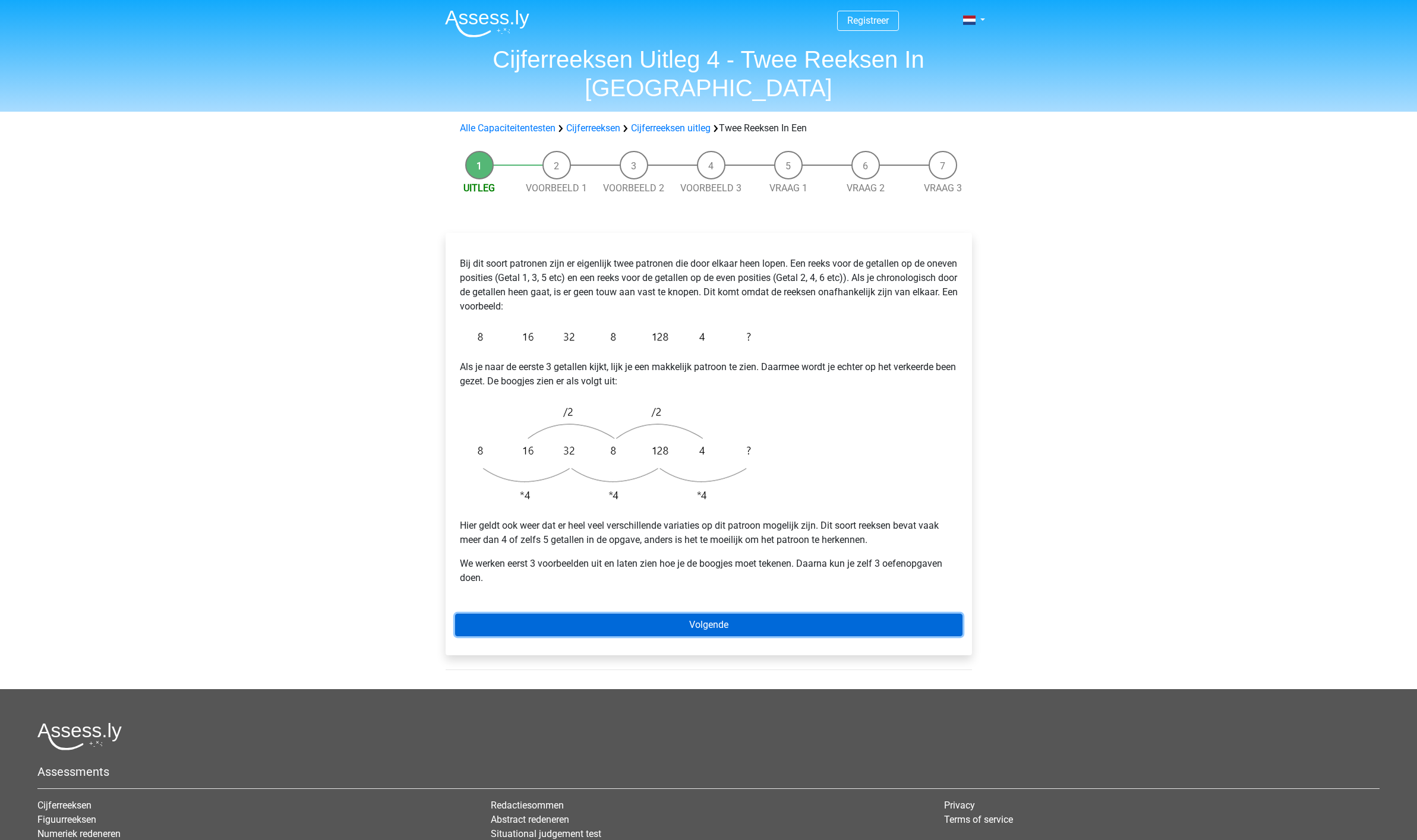
click at [711, 613] on link "Volgende" at bounding box center [708, 624] width 507 height 22
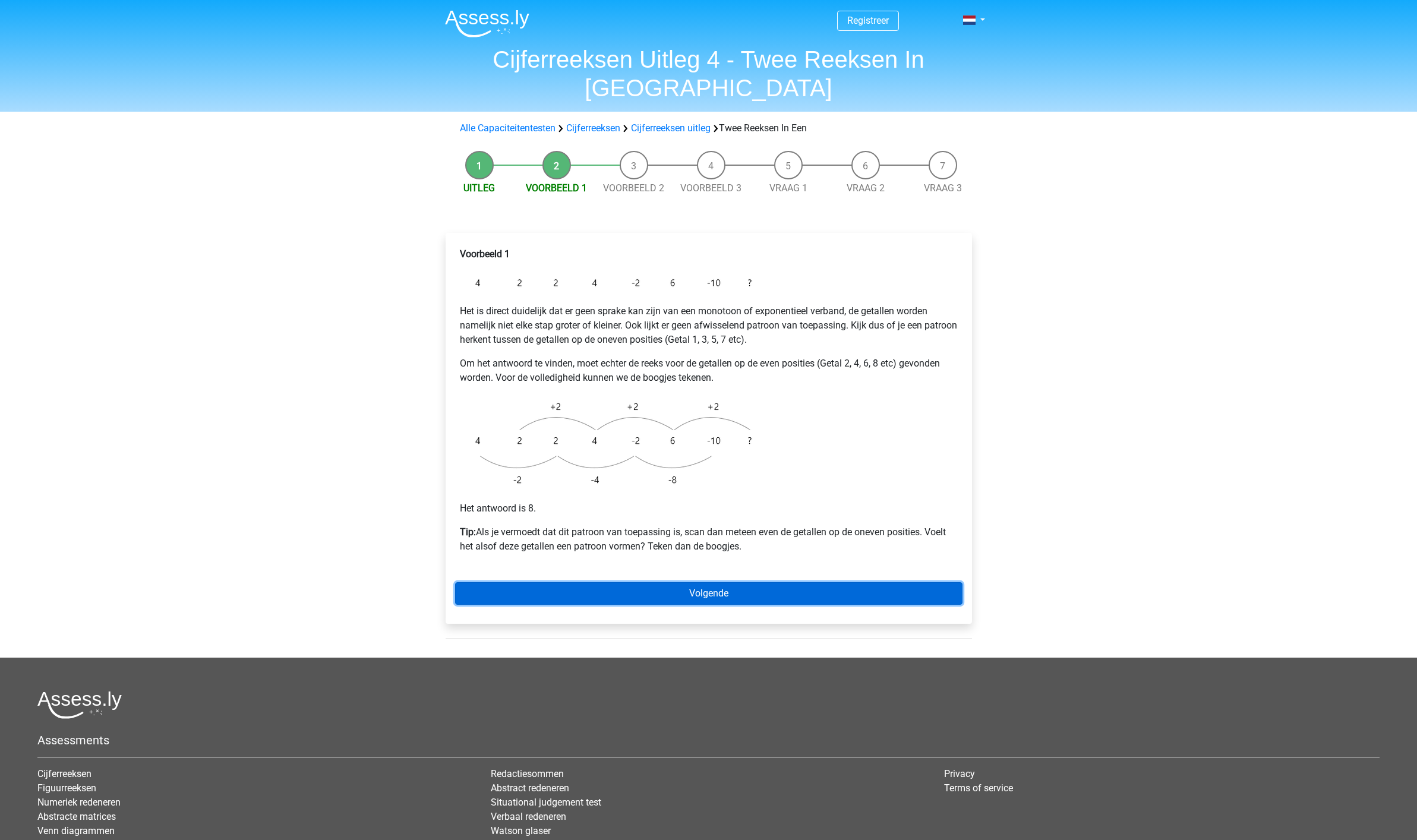
click at [710, 582] on link "Volgende" at bounding box center [708, 593] width 507 height 22
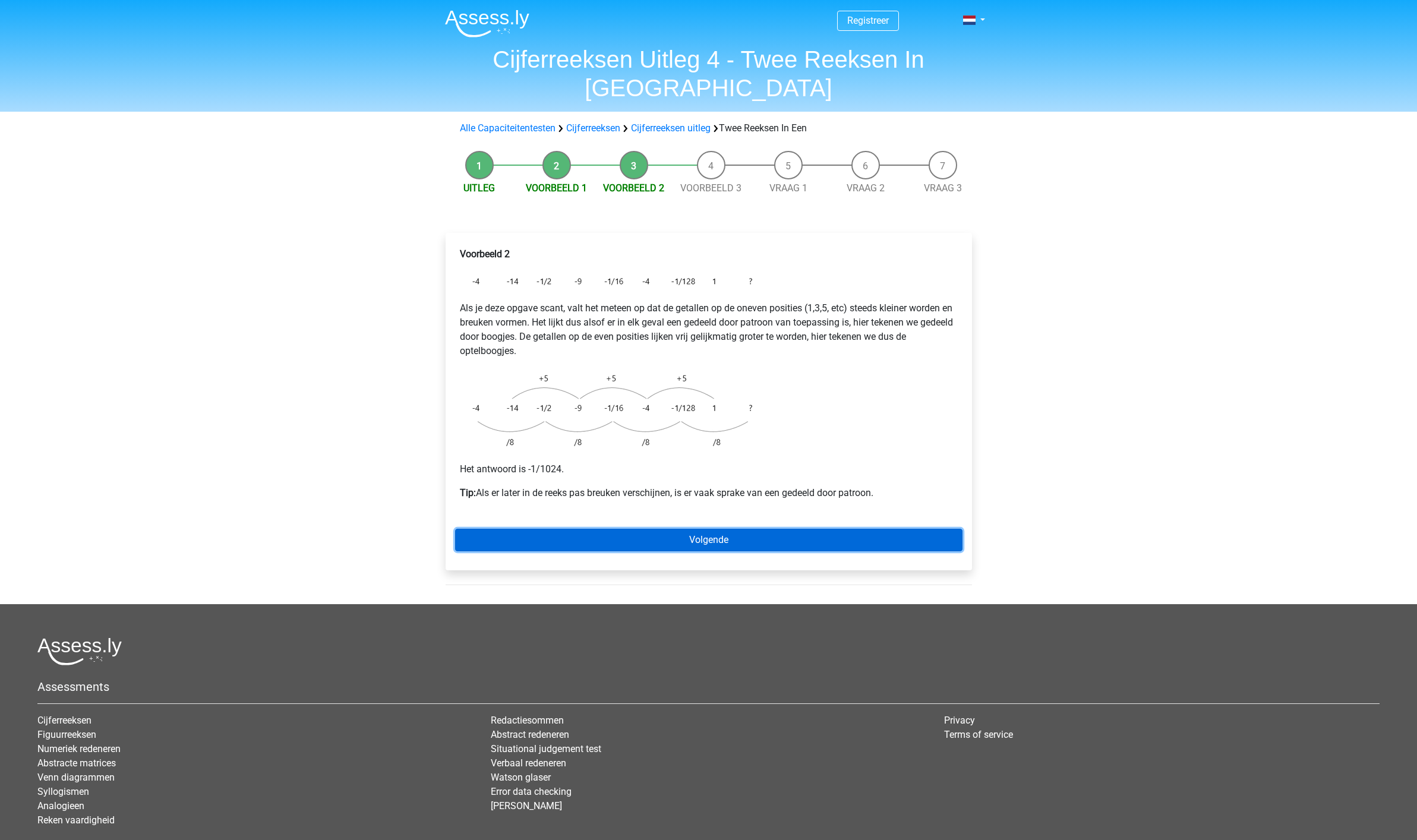
click at [707, 529] on link "Volgende" at bounding box center [708, 540] width 507 height 22
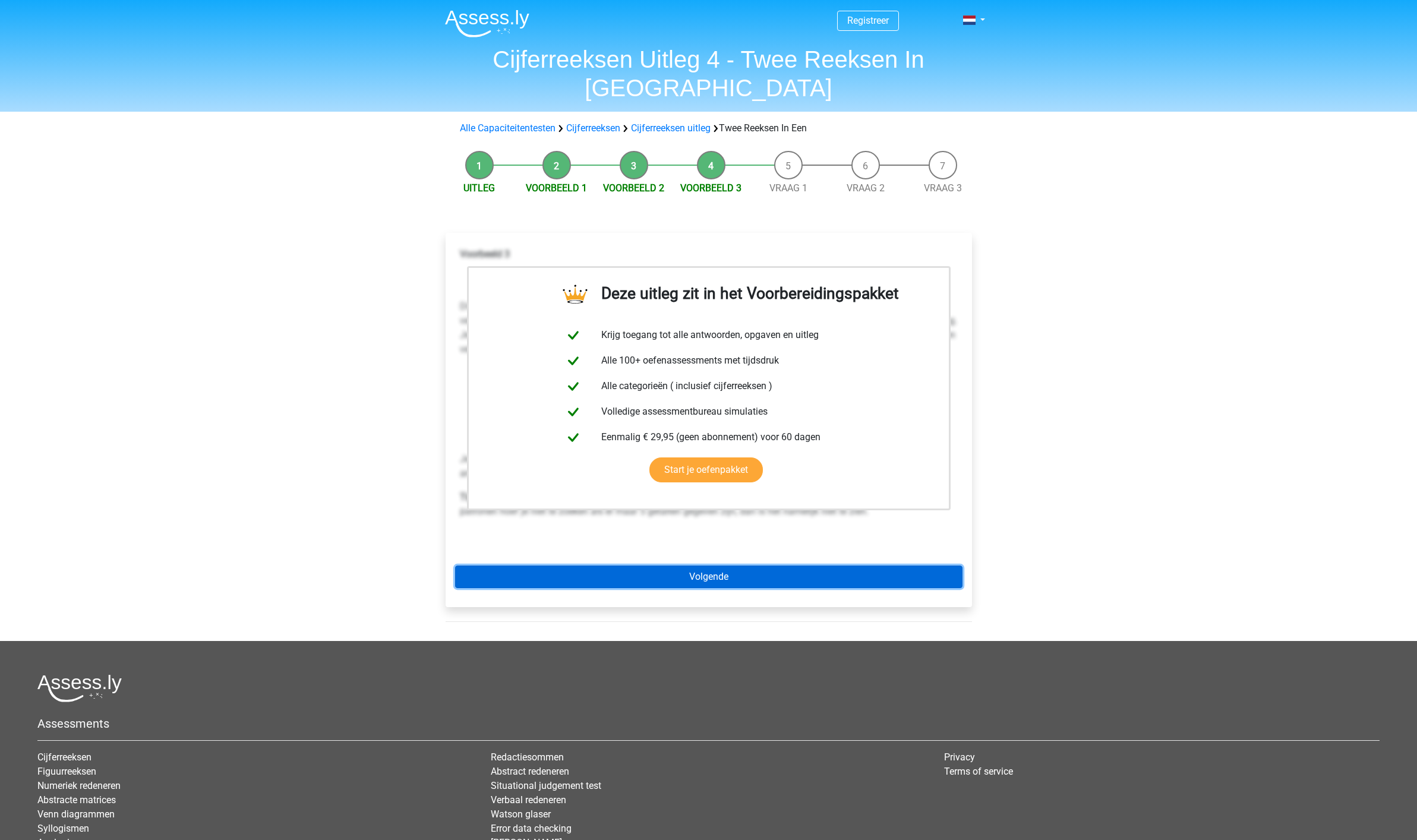
click at [703, 565] on link "Volgende" at bounding box center [708, 577] width 507 height 22
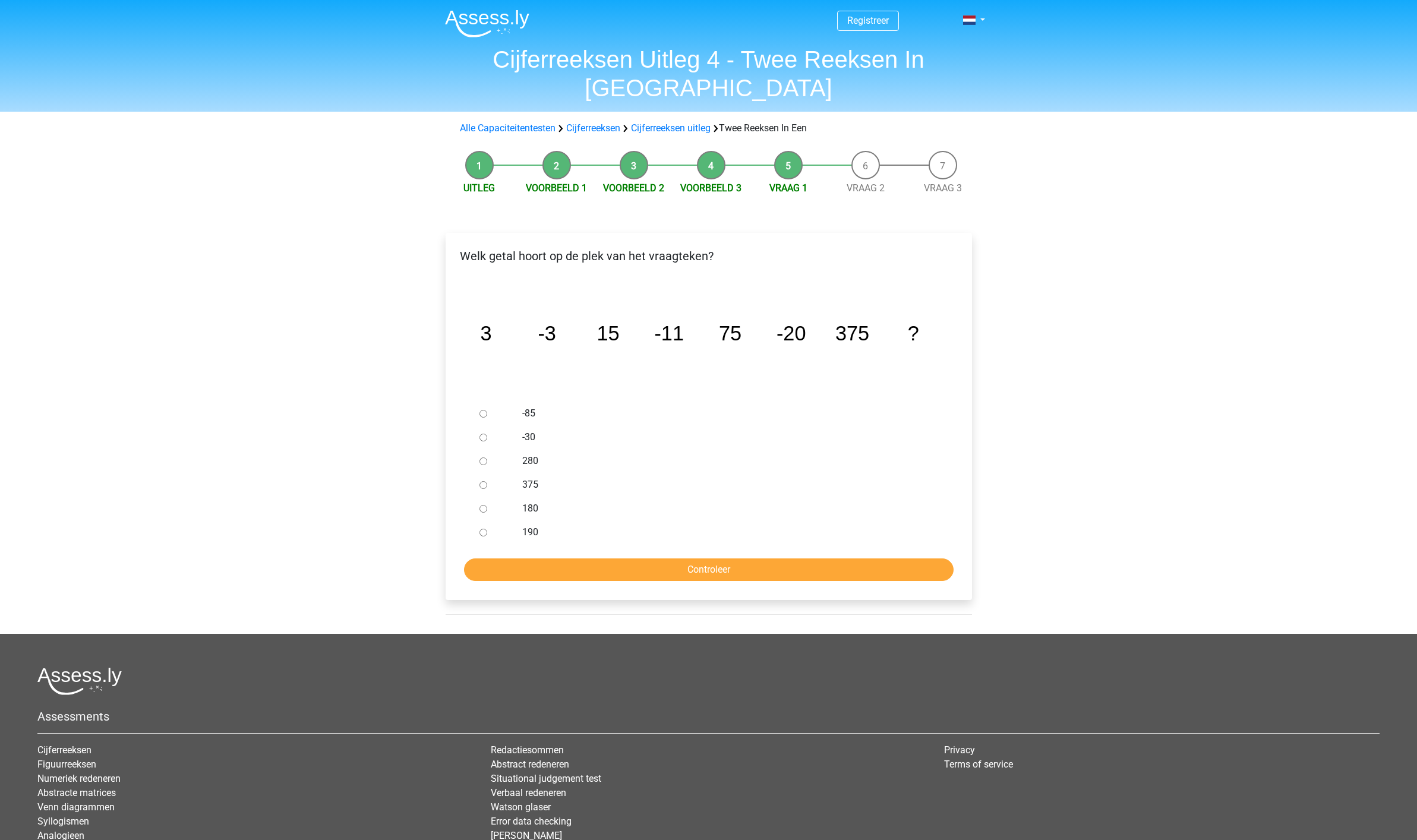
click at [482, 505] on input "180" at bounding box center [483, 508] width 8 height 8
radio input "true"
click at [712, 558] on input "Controleer" at bounding box center [708, 569] width 490 height 22
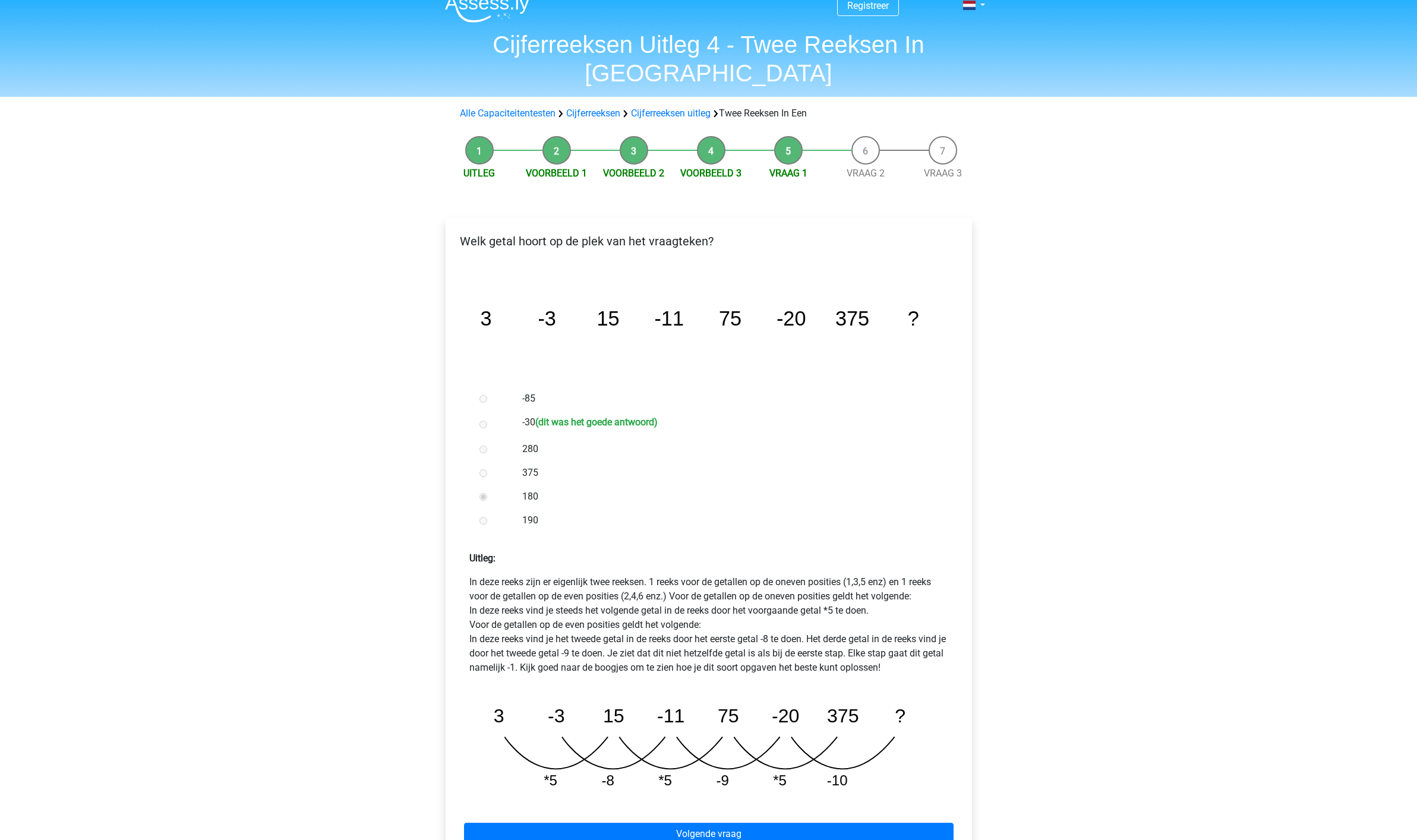
scroll to position [22, 0]
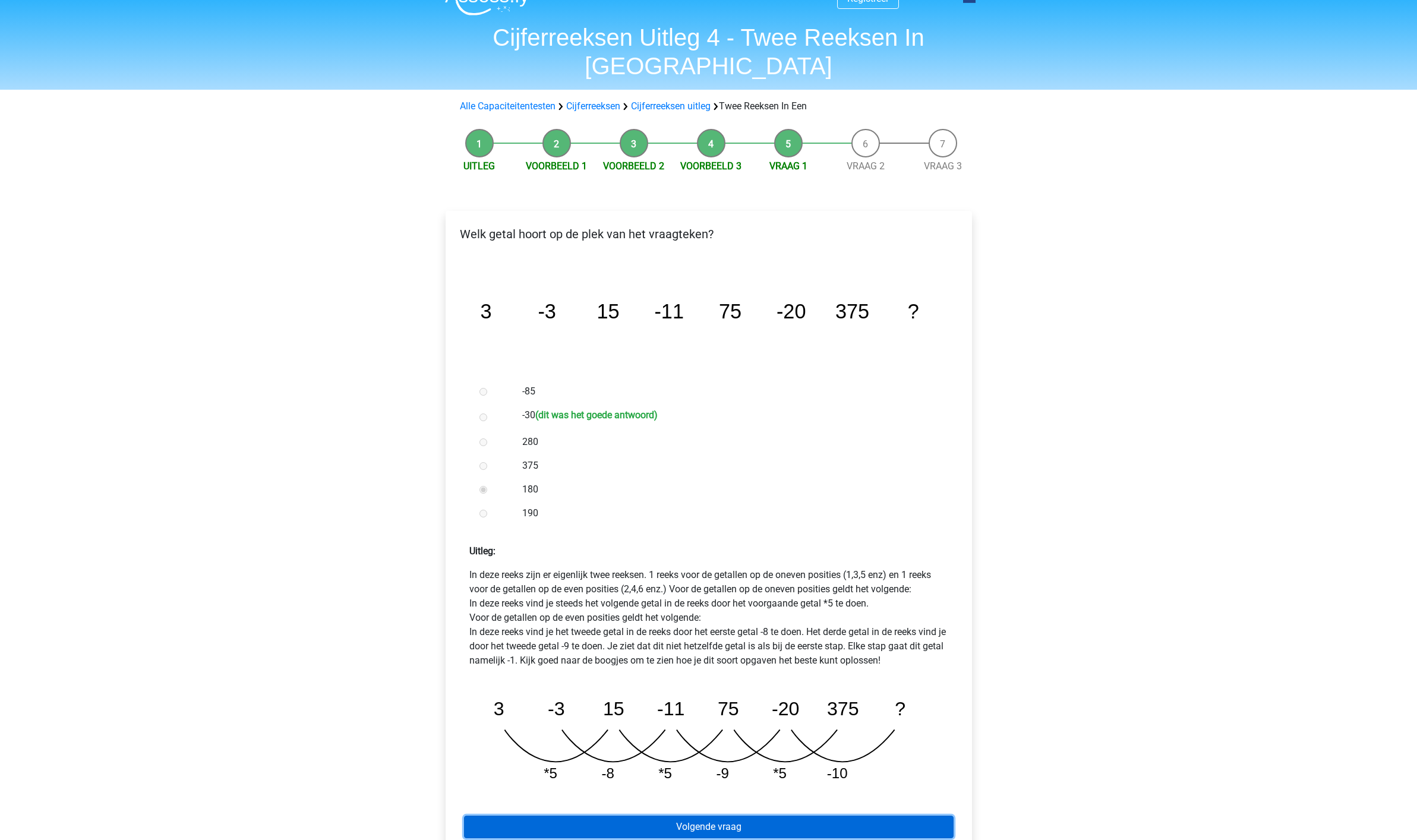
click at [718, 815] on link "Volgende vraag" at bounding box center [708, 826] width 490 height 22
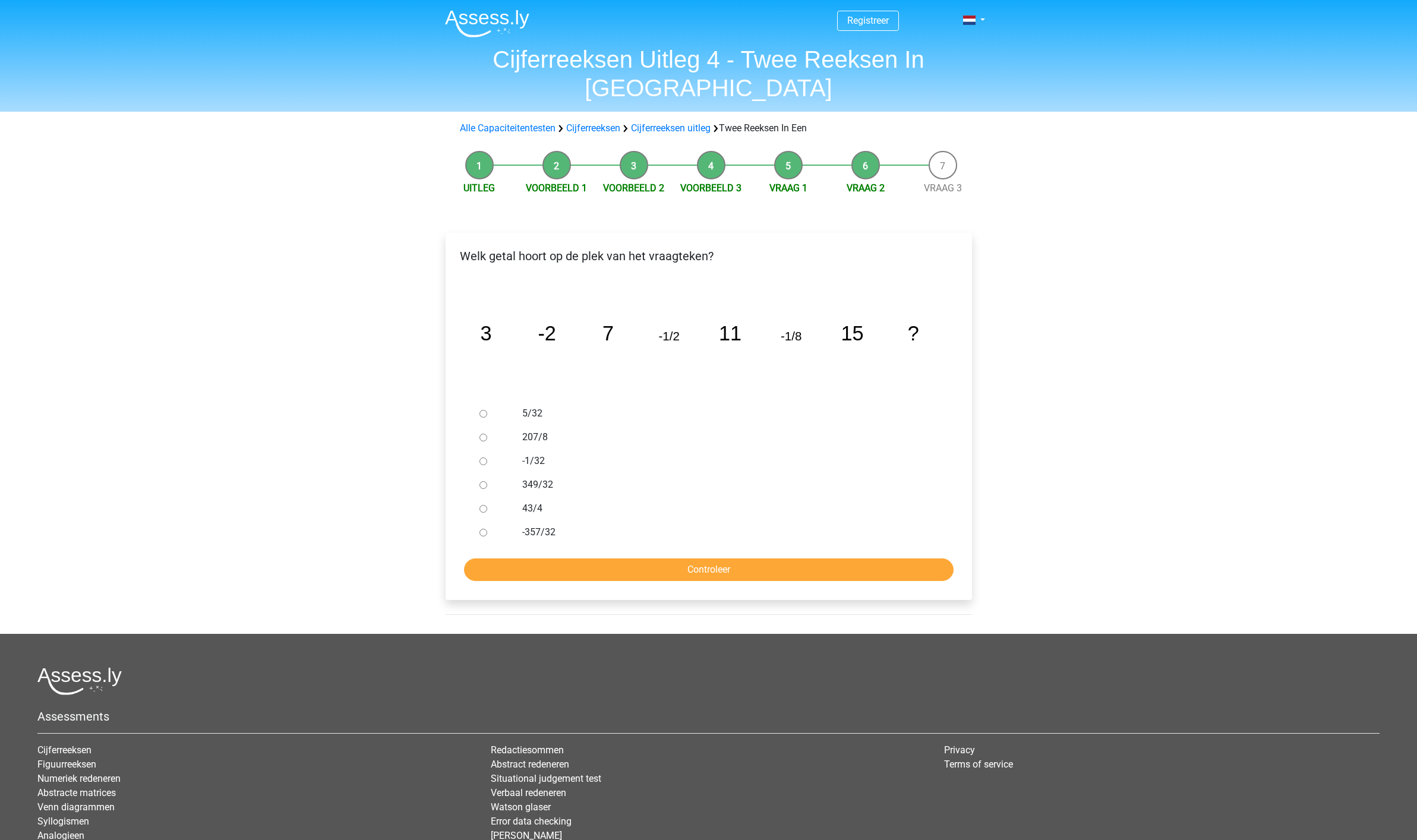
click at [484, 457] on input "-1/32" at bounding box center [483, 461] width 8 height 8
radio input "true"
click at [713, 558] on input "Controleer" at bounding box center [708, 569] width 490 height 22
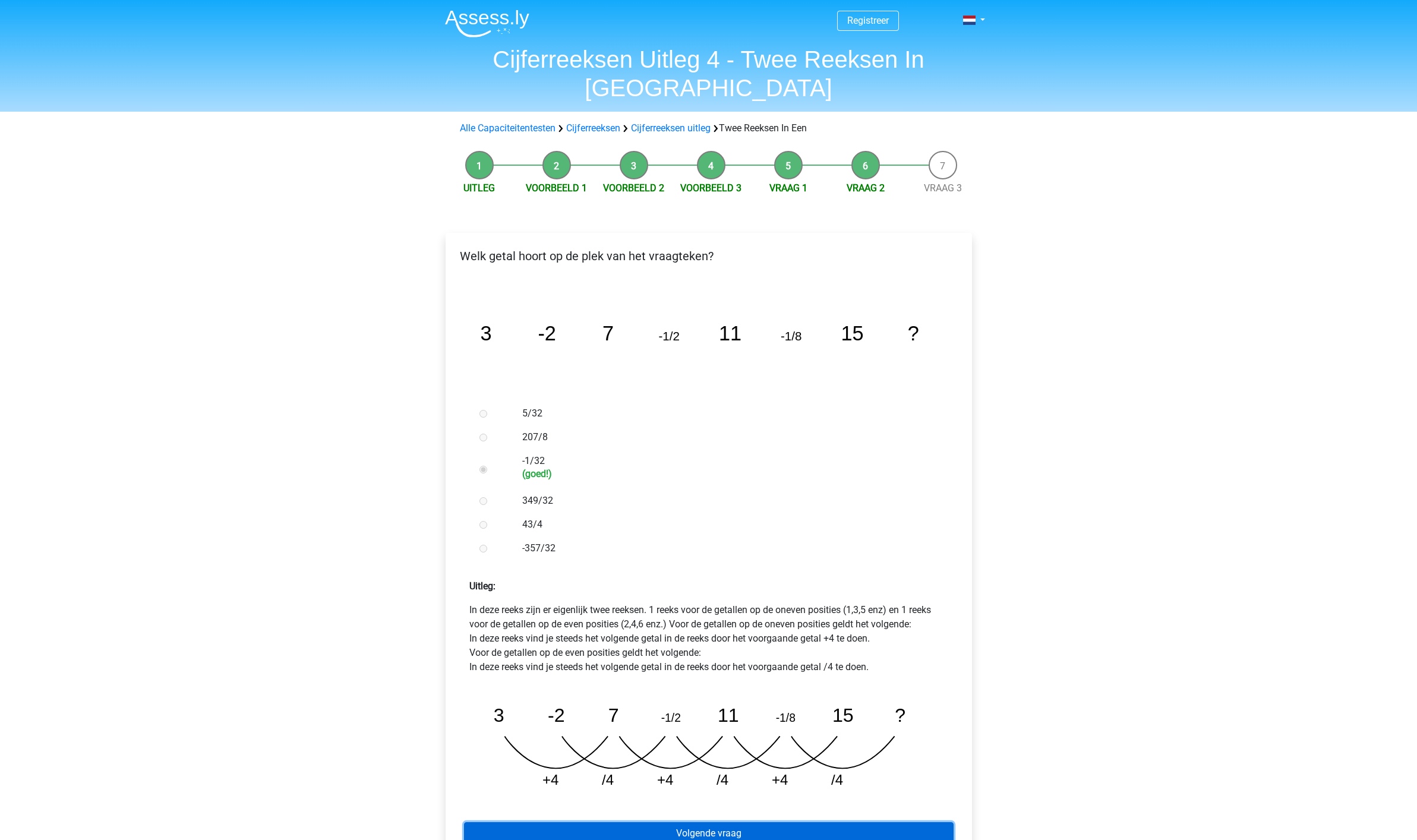
click at [712, 822] on link "Volgende vraag" at bounding box center [708, 833] width 490 height 22
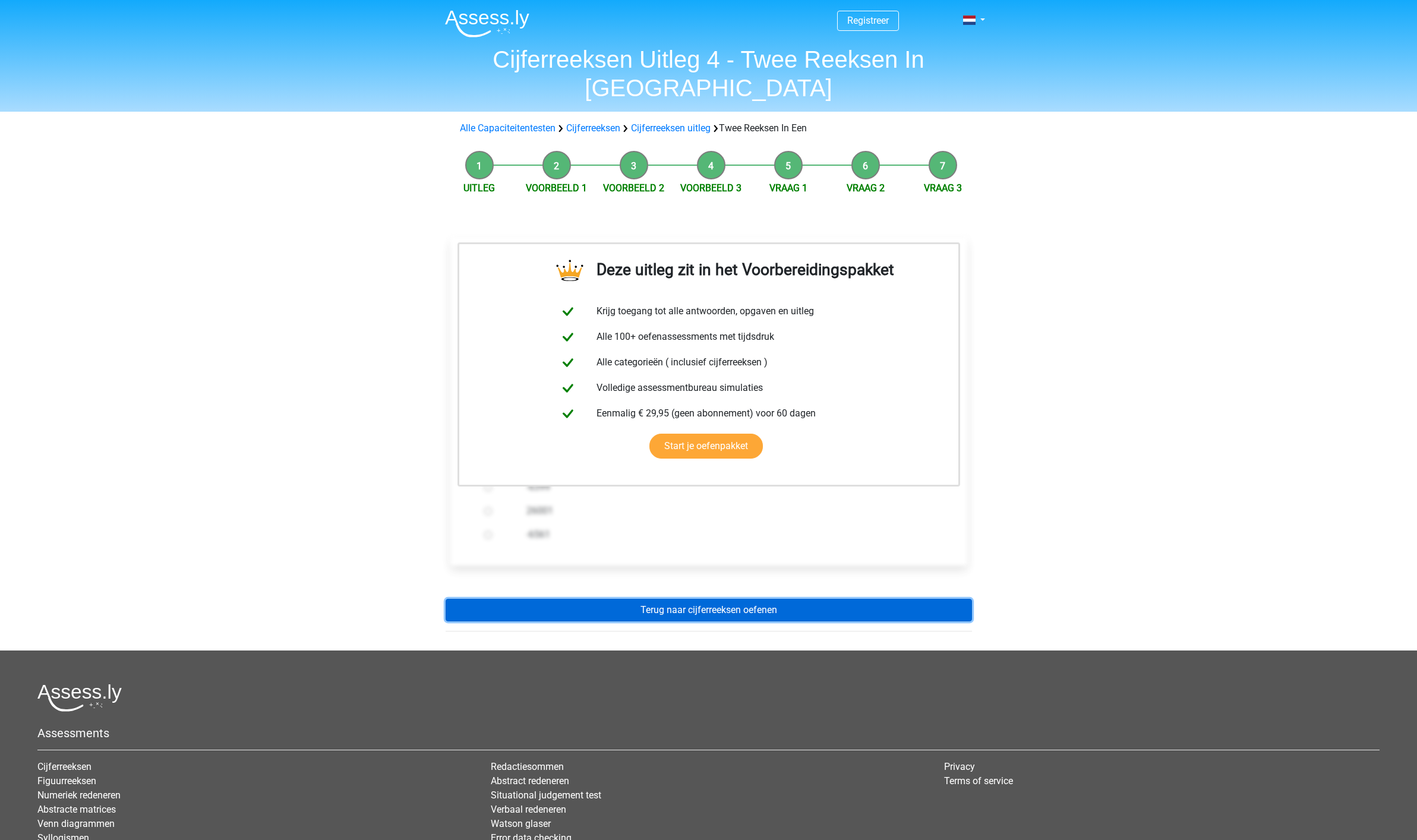
click at [697, 599] on link "Terug naar cijferreeksen oefenen" at bounding box center [708, 610] width 526 height 22
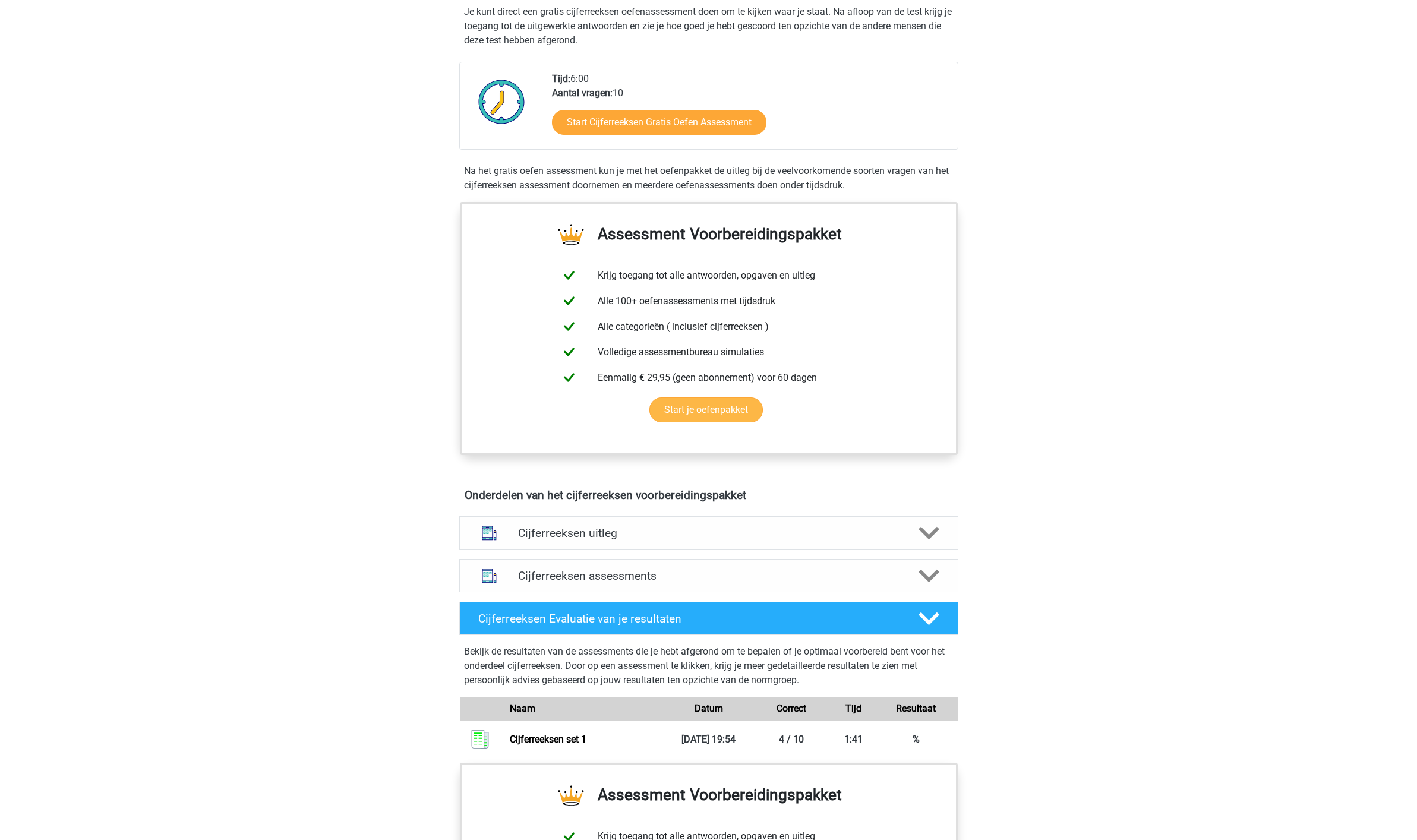
scroll to position [290, 0]
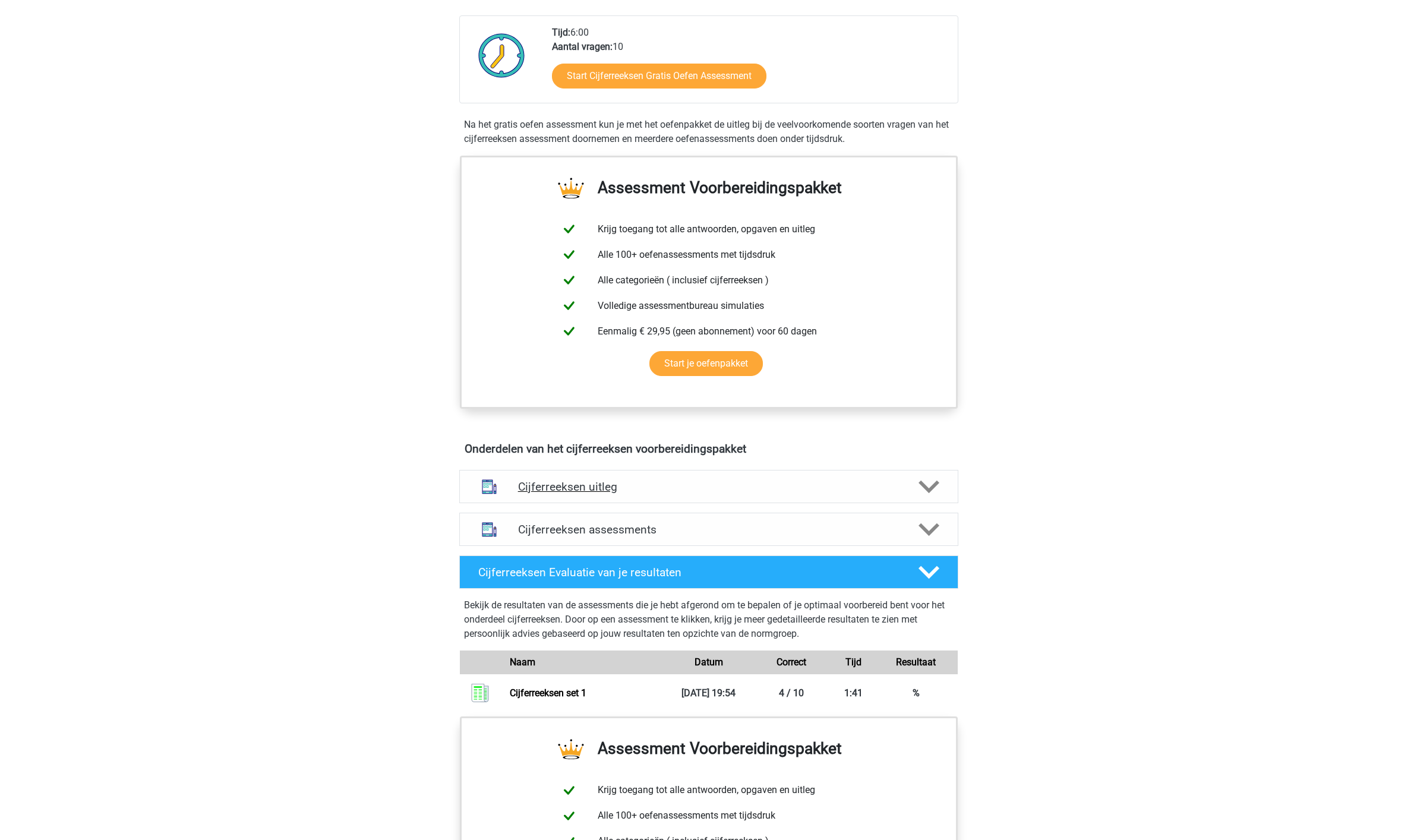
click at [603, 493] on h4 "Cijferreeksen uitleg" at bounding box center [708, 486] width 381 height 14
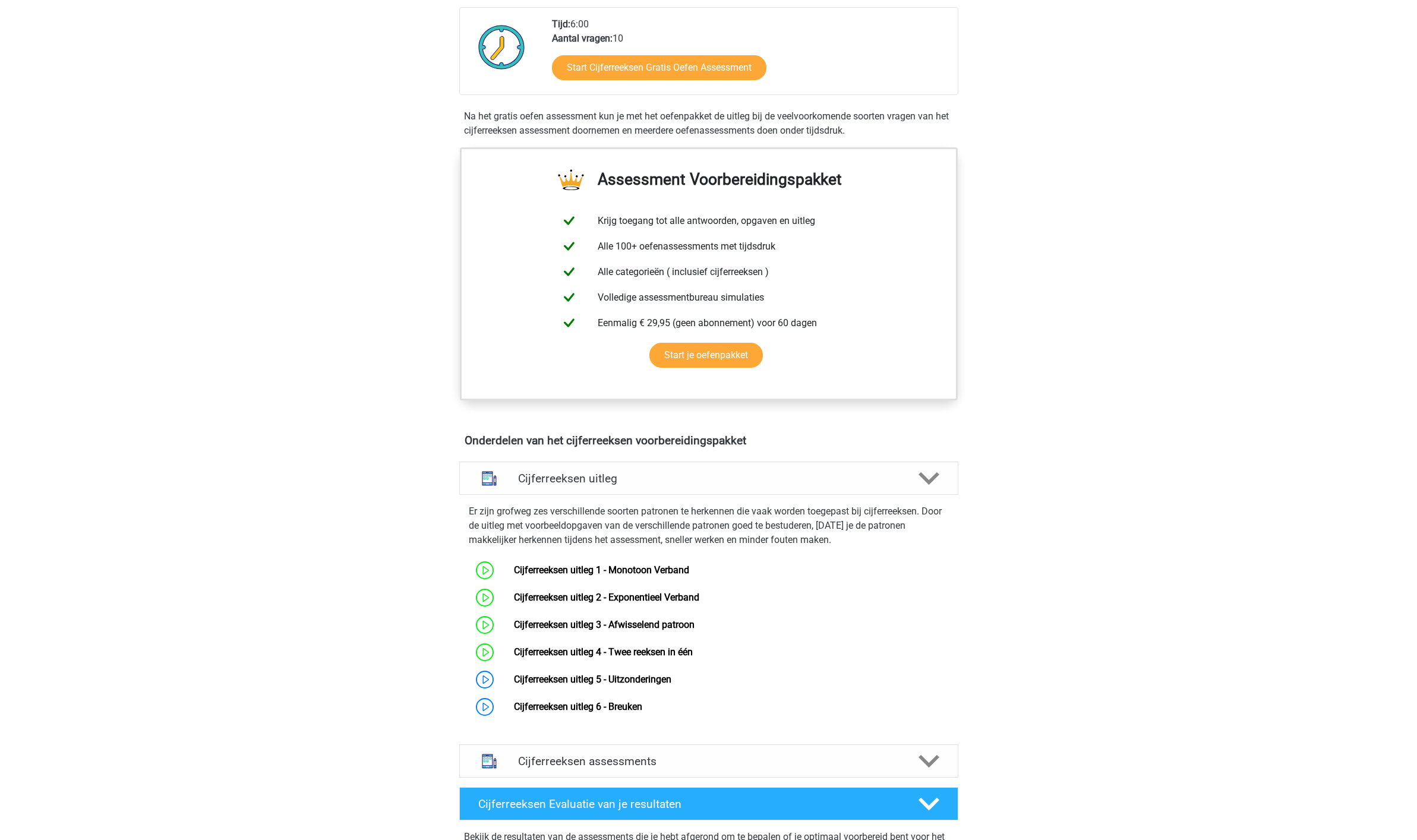
scroll to position [309, 0]
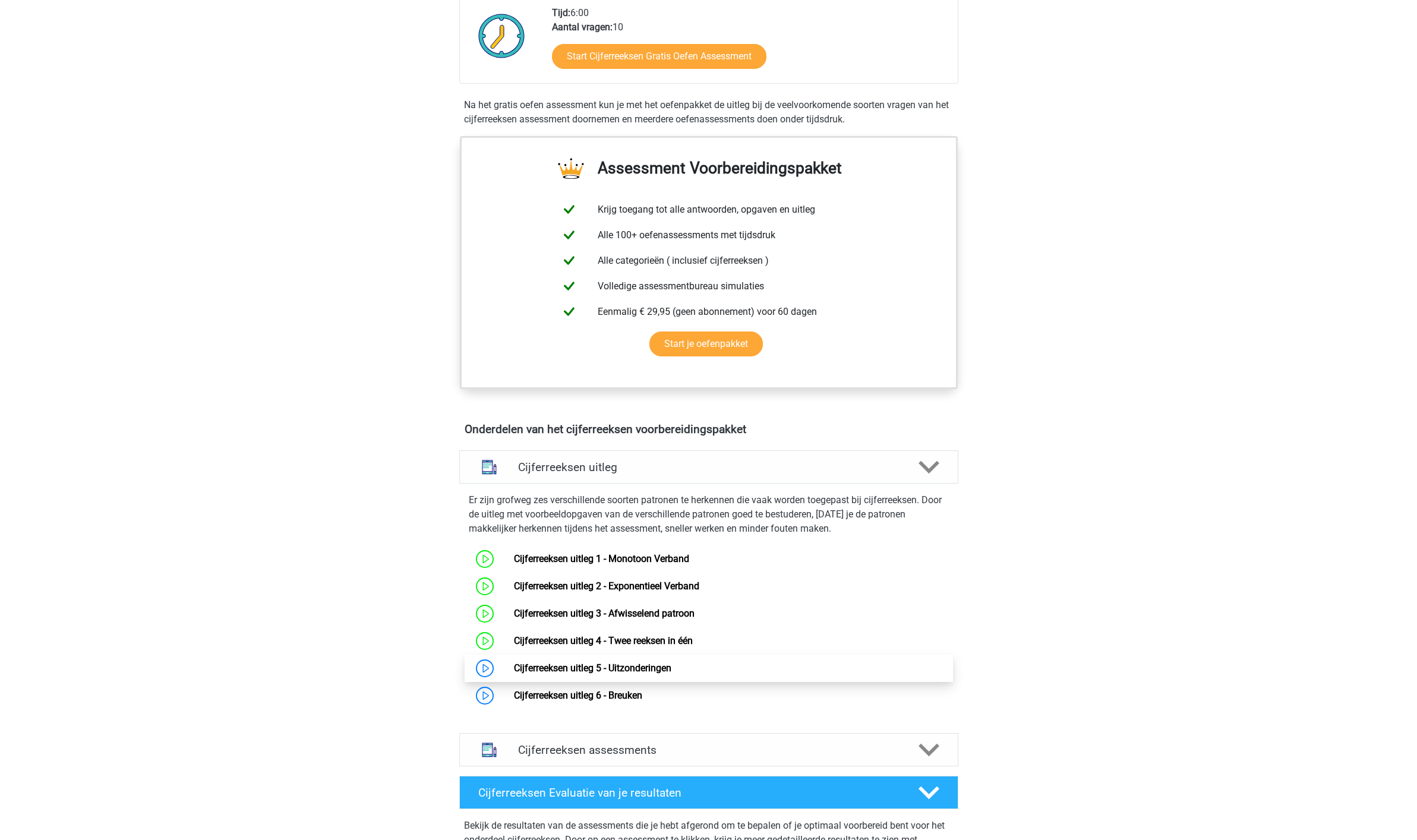
click at [614, 674] on link "Cijferreeksen uitleg 5 - Uitzonderingen" at bounding box center [592, 668] width 157 height 11
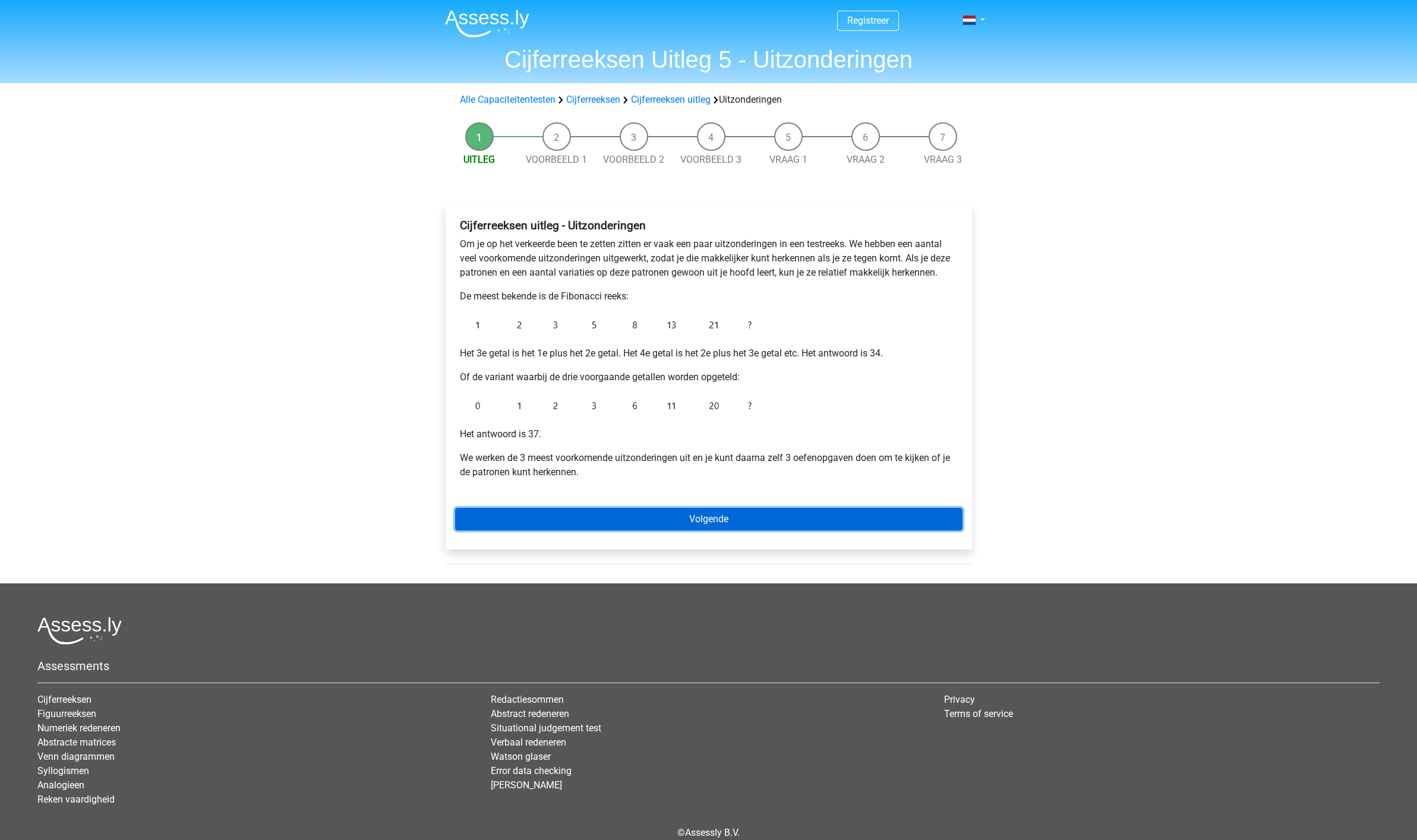
click at [708, 520] on link "Volgende" at bounding box center [708, 519] width 507 height 22
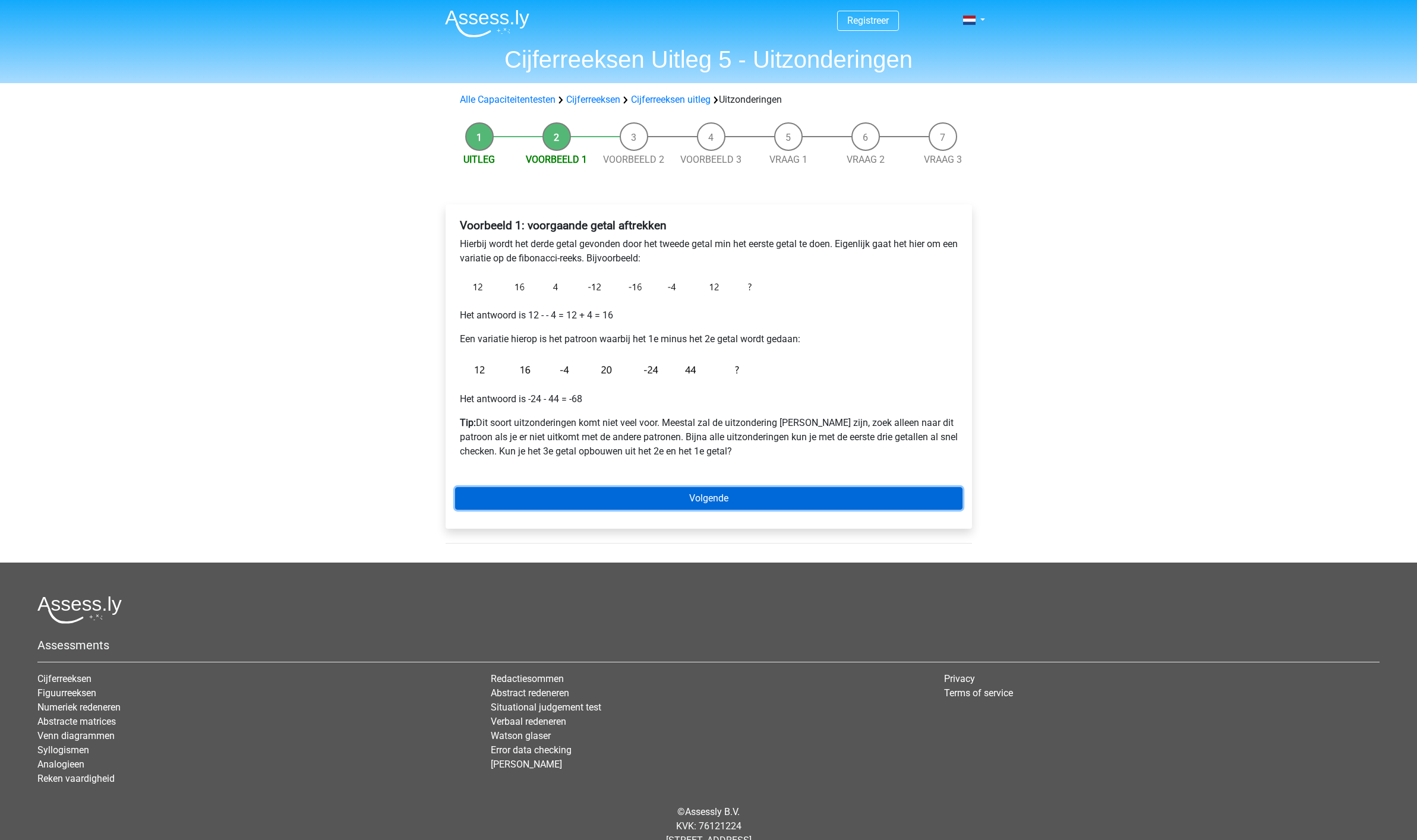
click at [705, 497] on link "Volgende" at bounding box center [708, 498] width 507 height 22
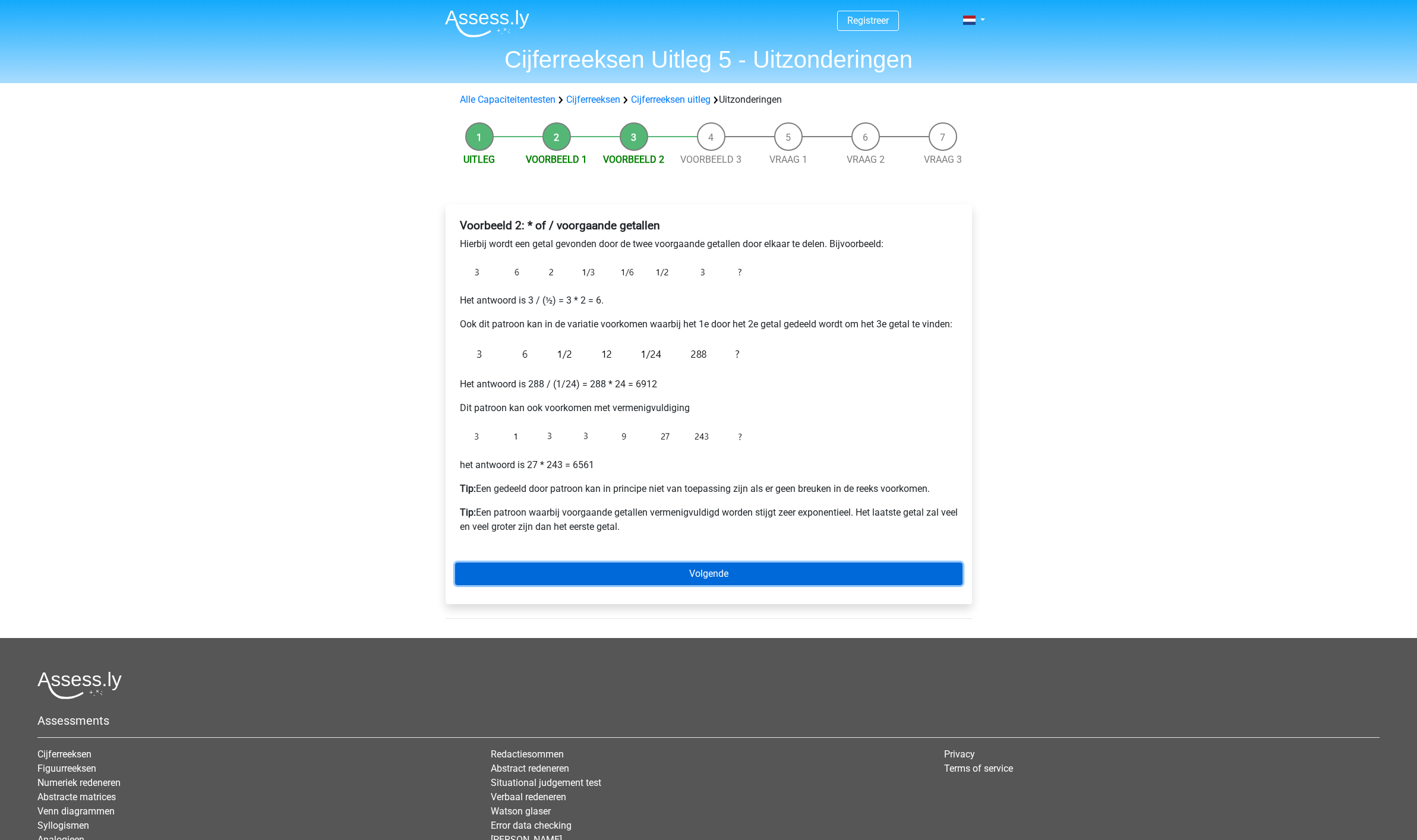
click at [718, 574] on link "Volgende" at bounding box center [708, 573] width 507 height 22
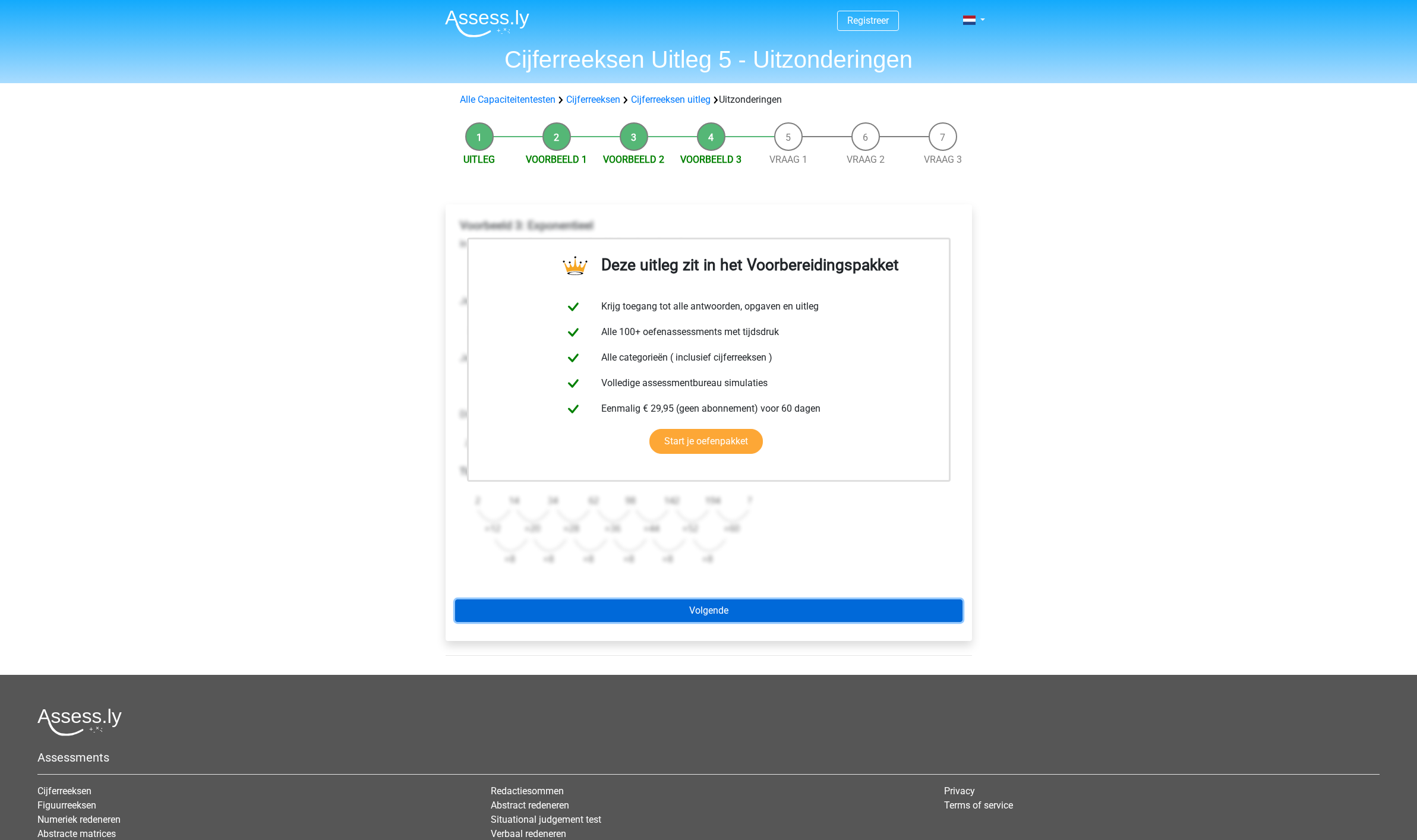
click at [718, 616] on link "Volgende" at bounding box center [708, 610] width 507 height 22
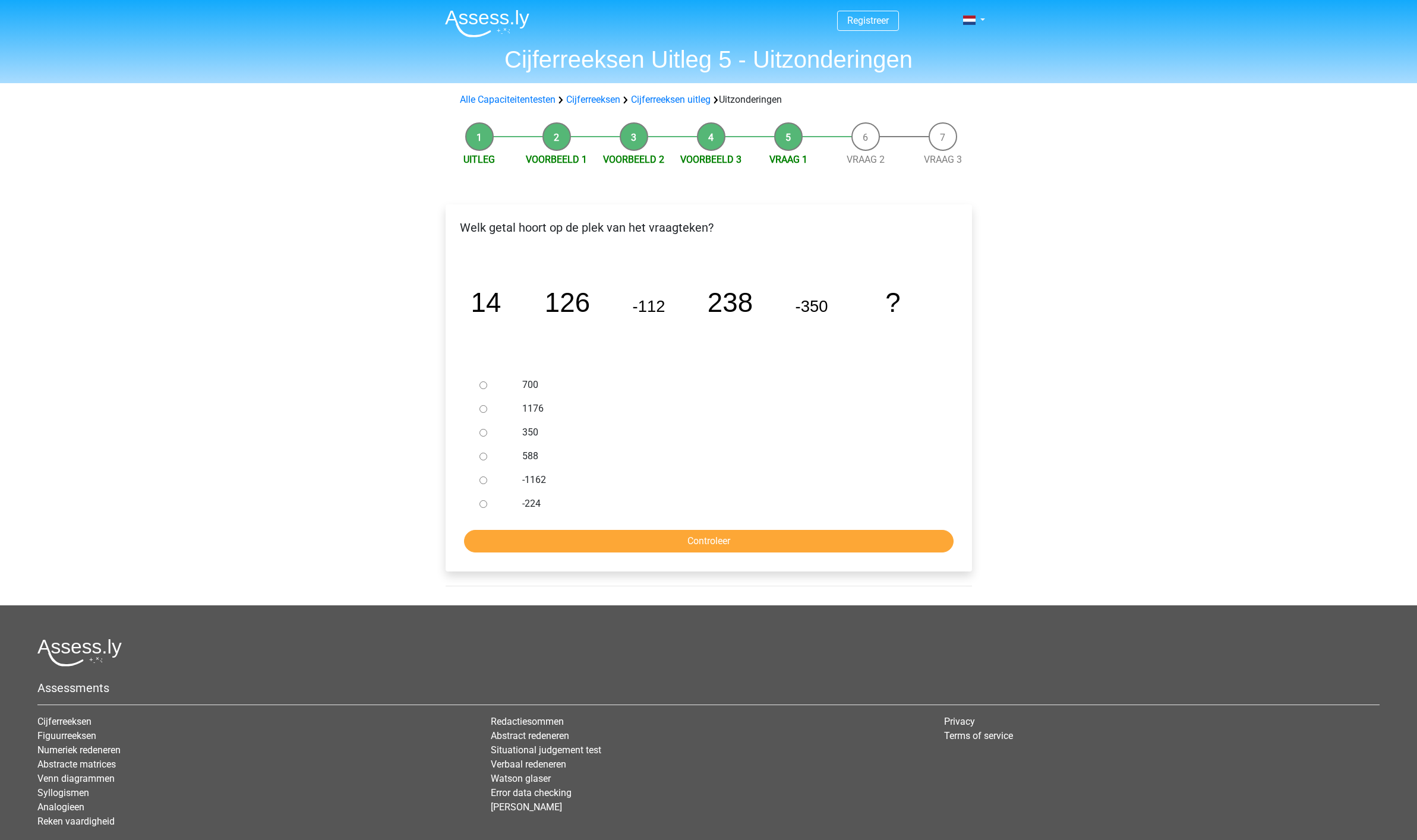
click at [485, 432] on input "350" at bounding box center [483, 432] width 8 height 8
radio input "true"
click at [714, 539] on input "Controleer" at bounding box center [708, 541] width 490 height 22
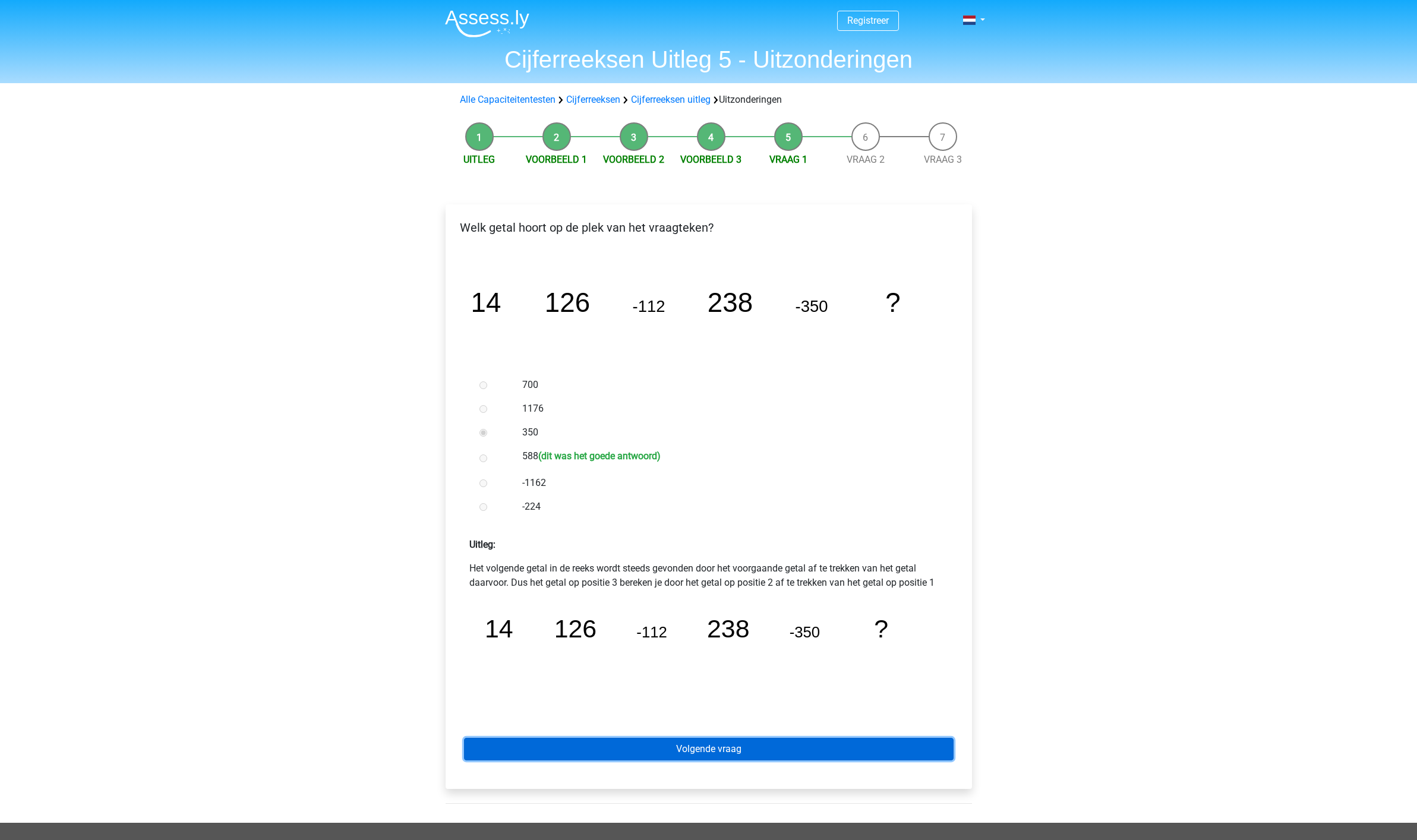
click at [745, 751] on link "Volgende vraag" at bounding box center [708, 749] width 490 height 22
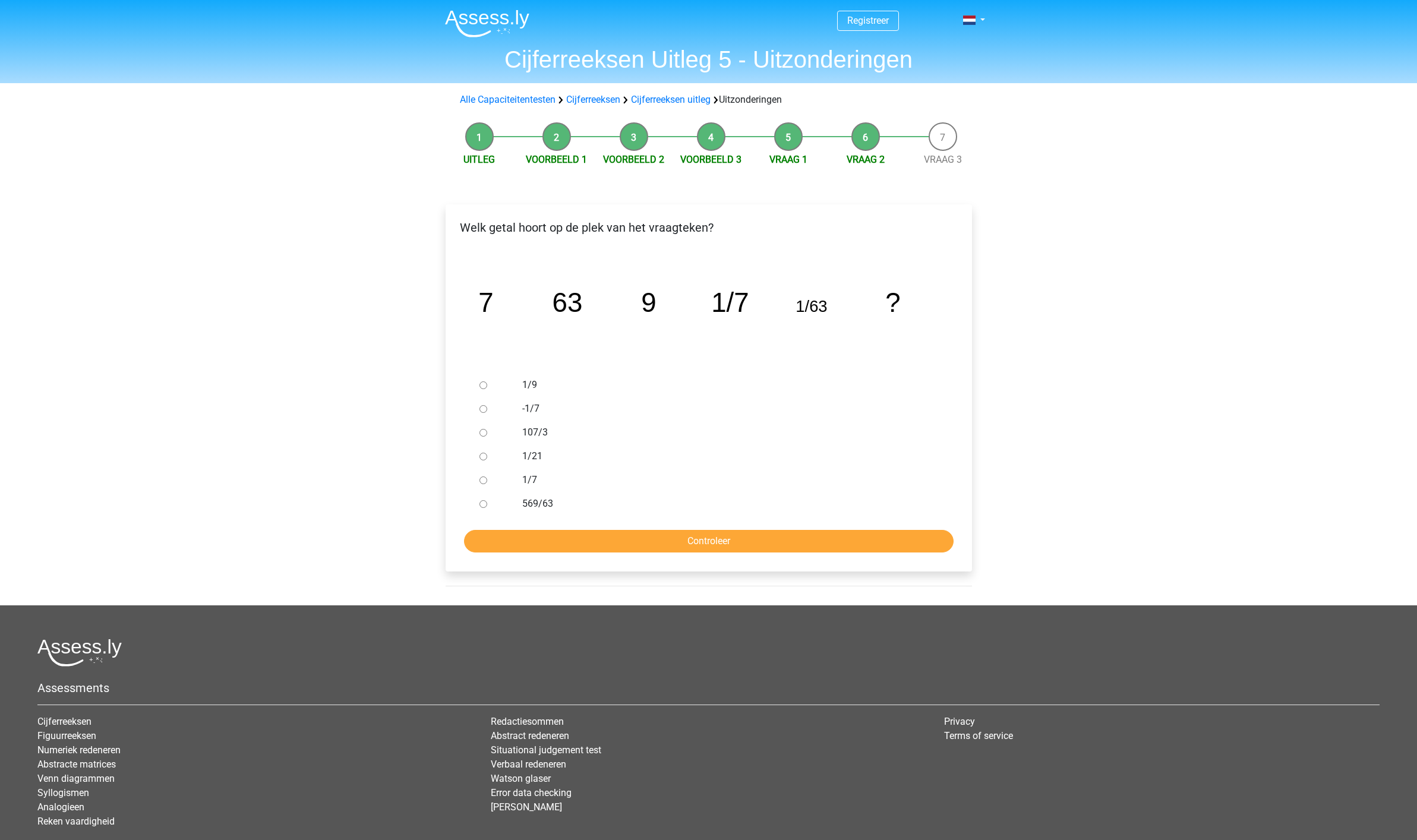
click at [492, 503] on div at bounding box center [494, 503] width 39 height 24
click at [483, 504] on input "569/63" at bounding box center [483, 504] width 8 height 8
radio input "true"
click at [713, 544] on input "Controleer" at bounding box center [708, 541] width 490 height 22
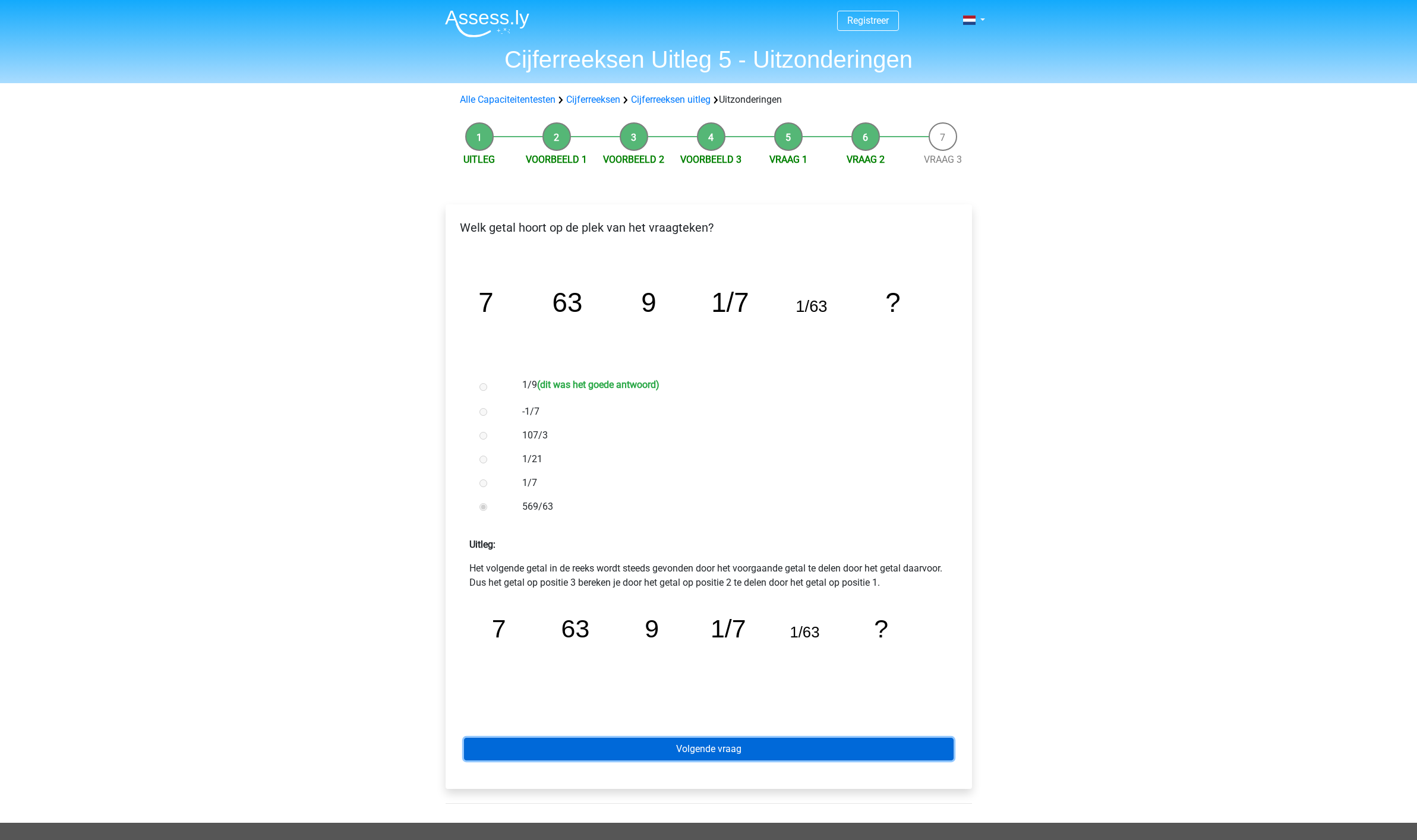
click at [712, 752] on link "Volgende vraag" at bounding box center [708, 749] width 490 height 22
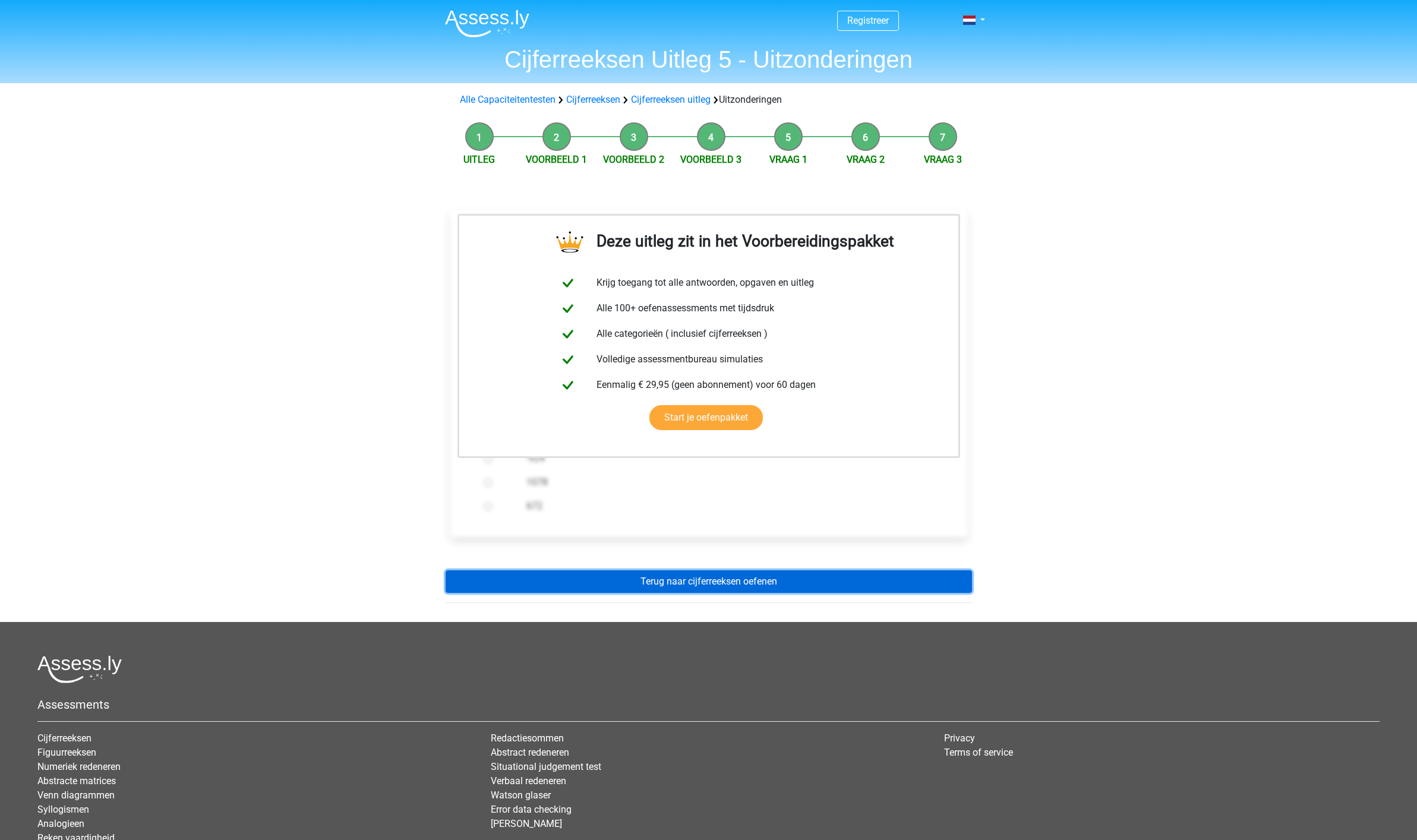
click at [698, 582] on link "Terug naar cijferreeksen oefenen" at bounding box center [708, 581] width 526 height 22
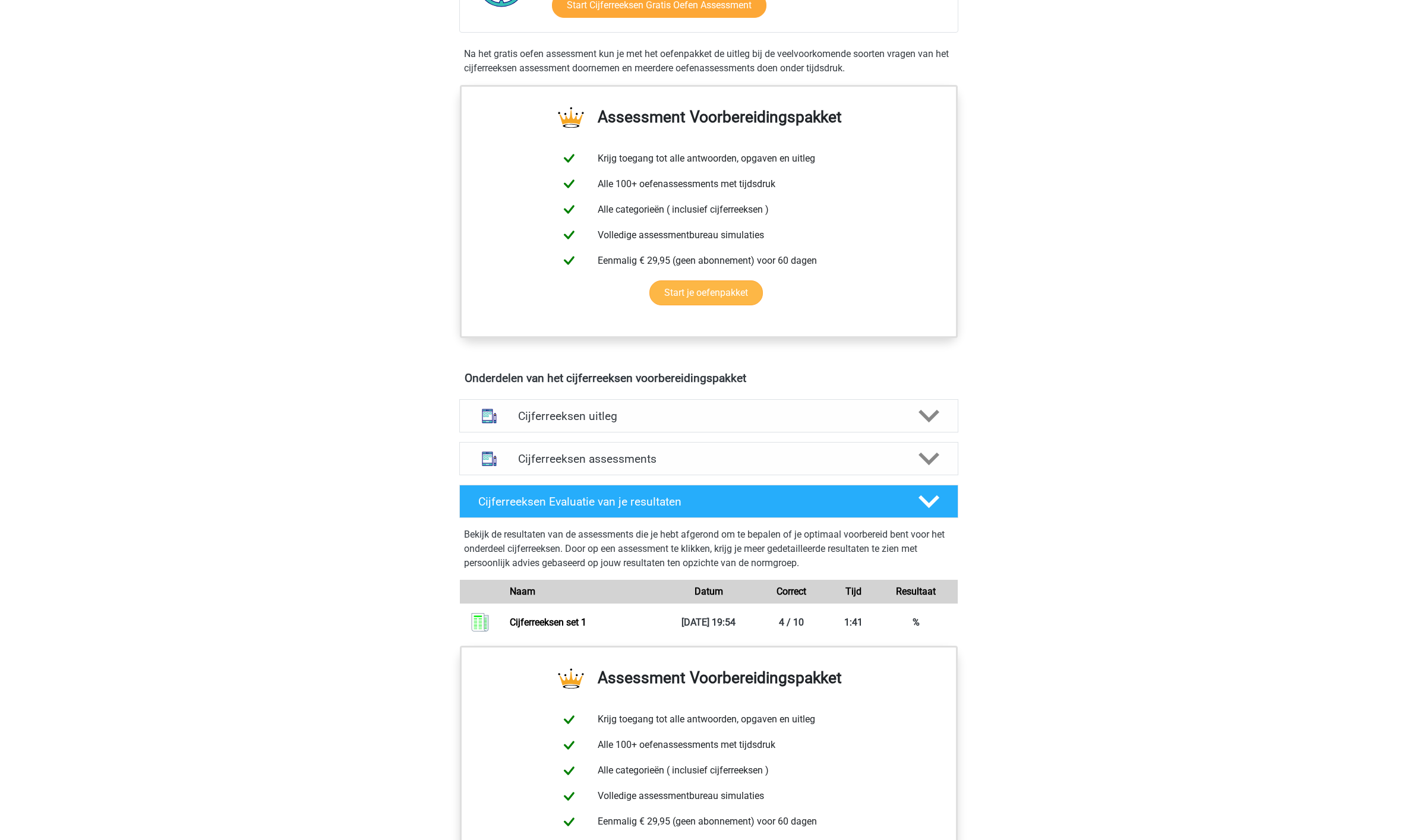
scroll to position [364, 0]
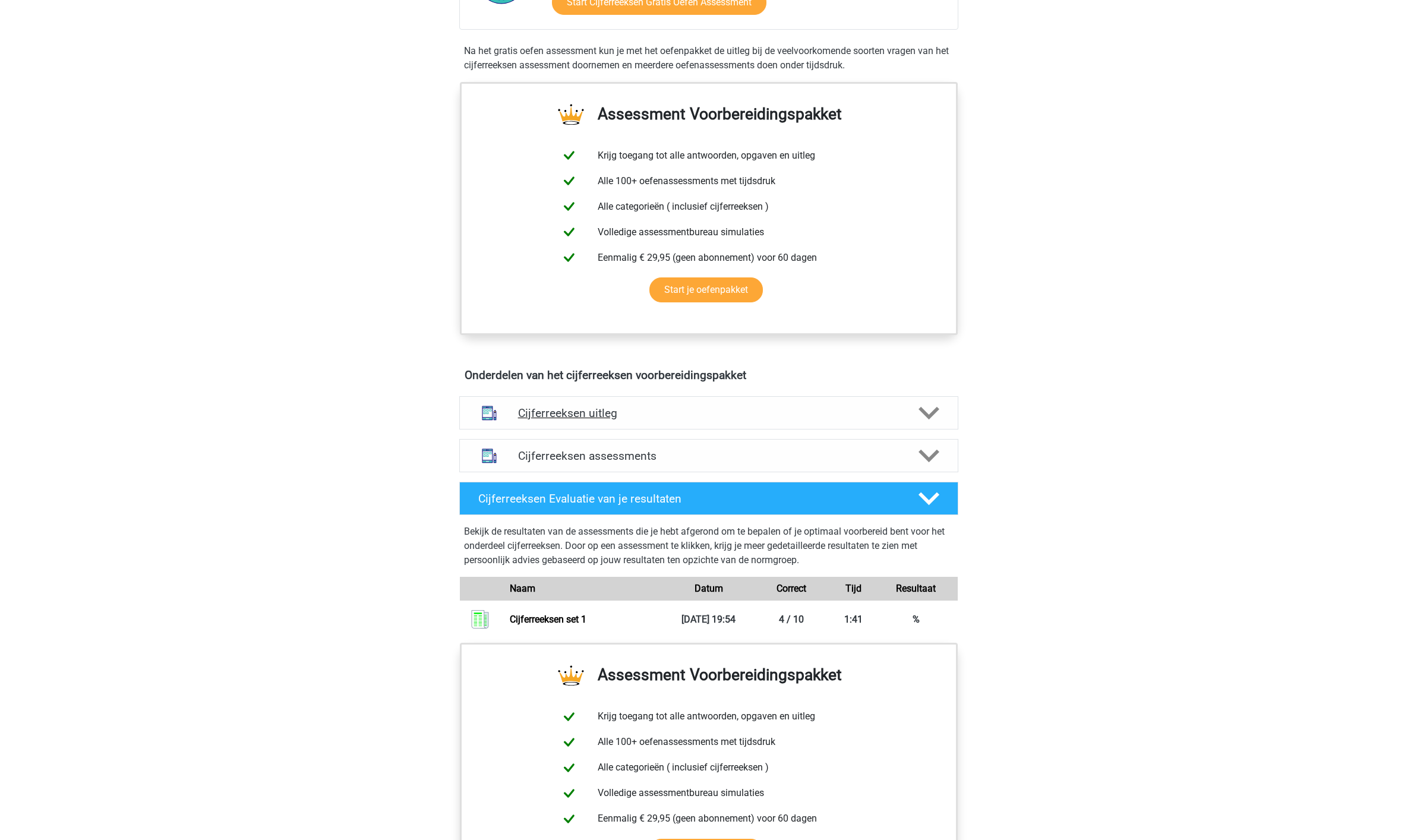
click at [585, 419] on div "Cijferreeksen uitleg" at bounding box center [708, 413] width 499 height 33
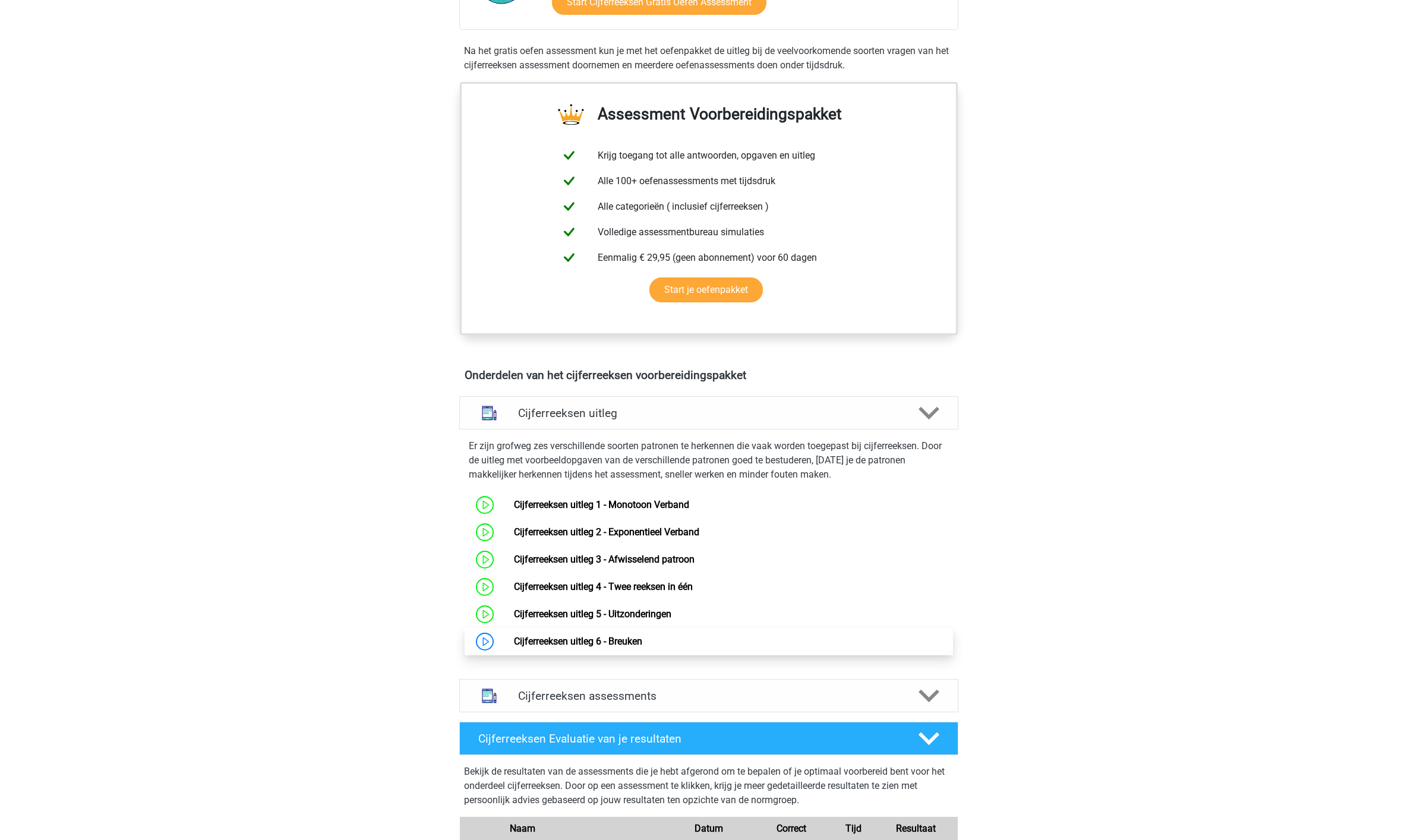
click at [581, 647] on link "Cijferreeksen uitleg 6 - Breuken" at bounding box center [578, 641] width 128 height 11
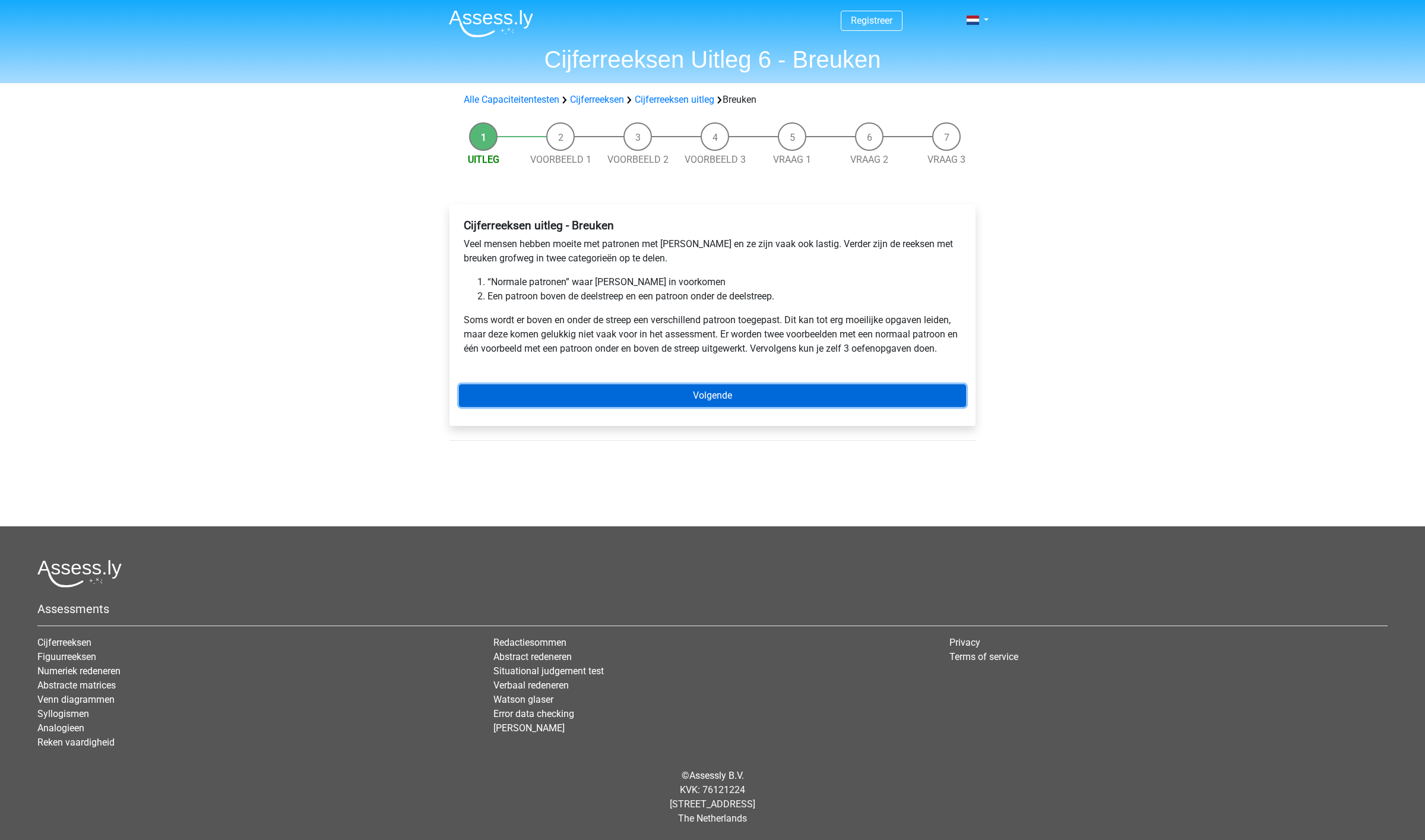
click at [702, 396] on link "Volgende" at bounding box center [713, 395] width 507 height 22
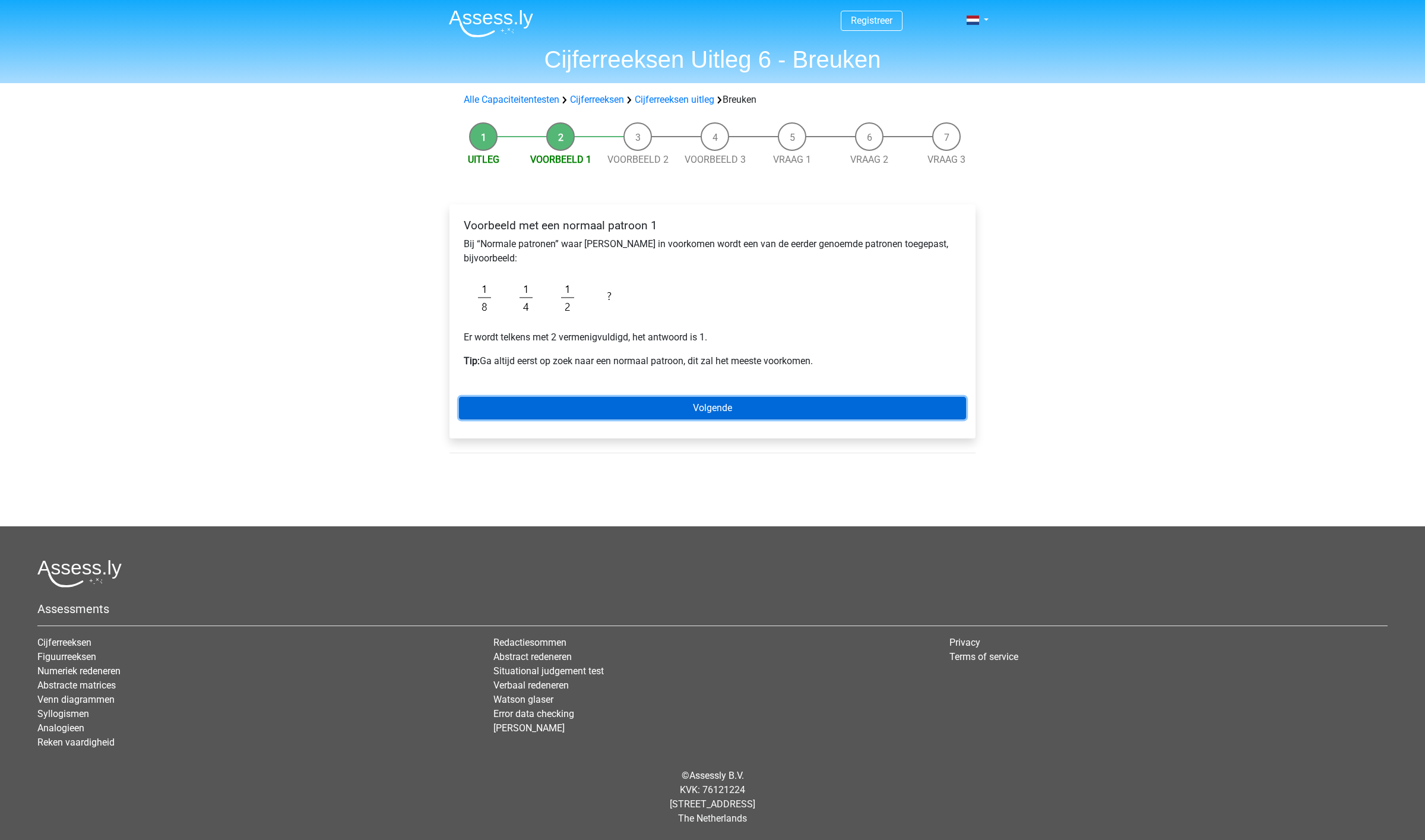
click at [702, 404] on link "Volgende" at bounding box center [713, 408] width 507 height 22
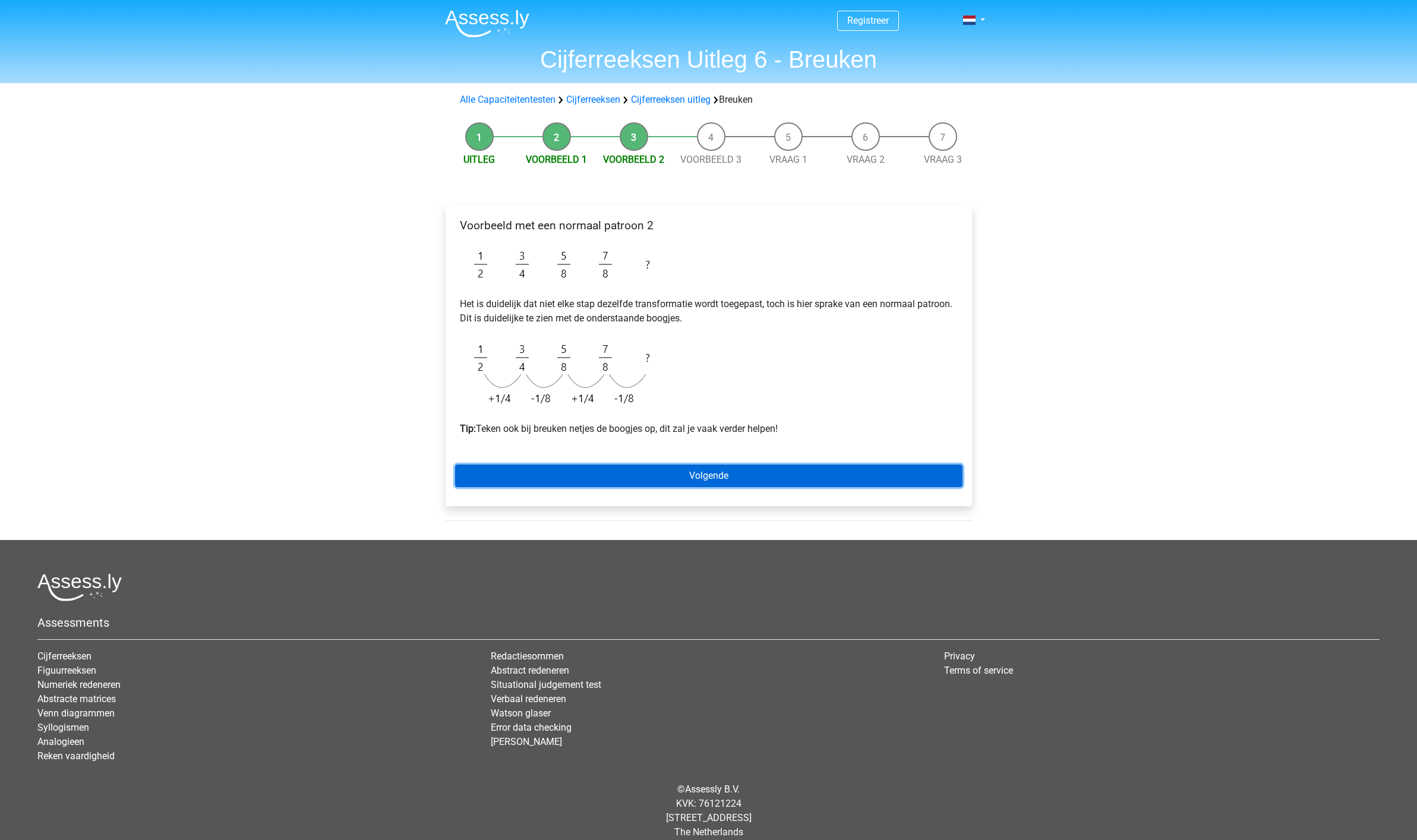
click at [711, 476] on link "Volgende" at bounding box center [708, 476] width 507 height 22
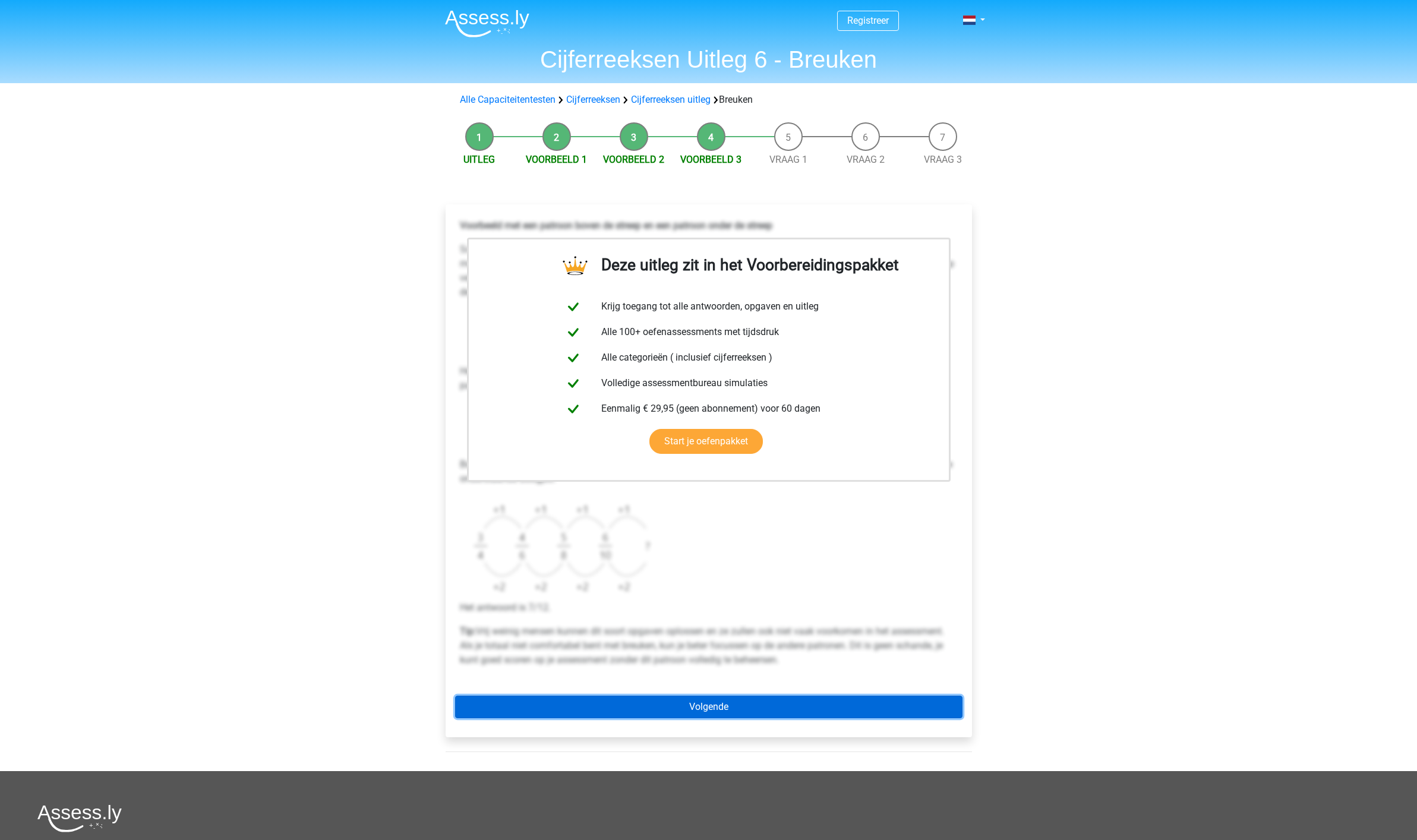
click at [699, 707] on link "Volgende" at bounding box center [708, 706] width 507 height 22
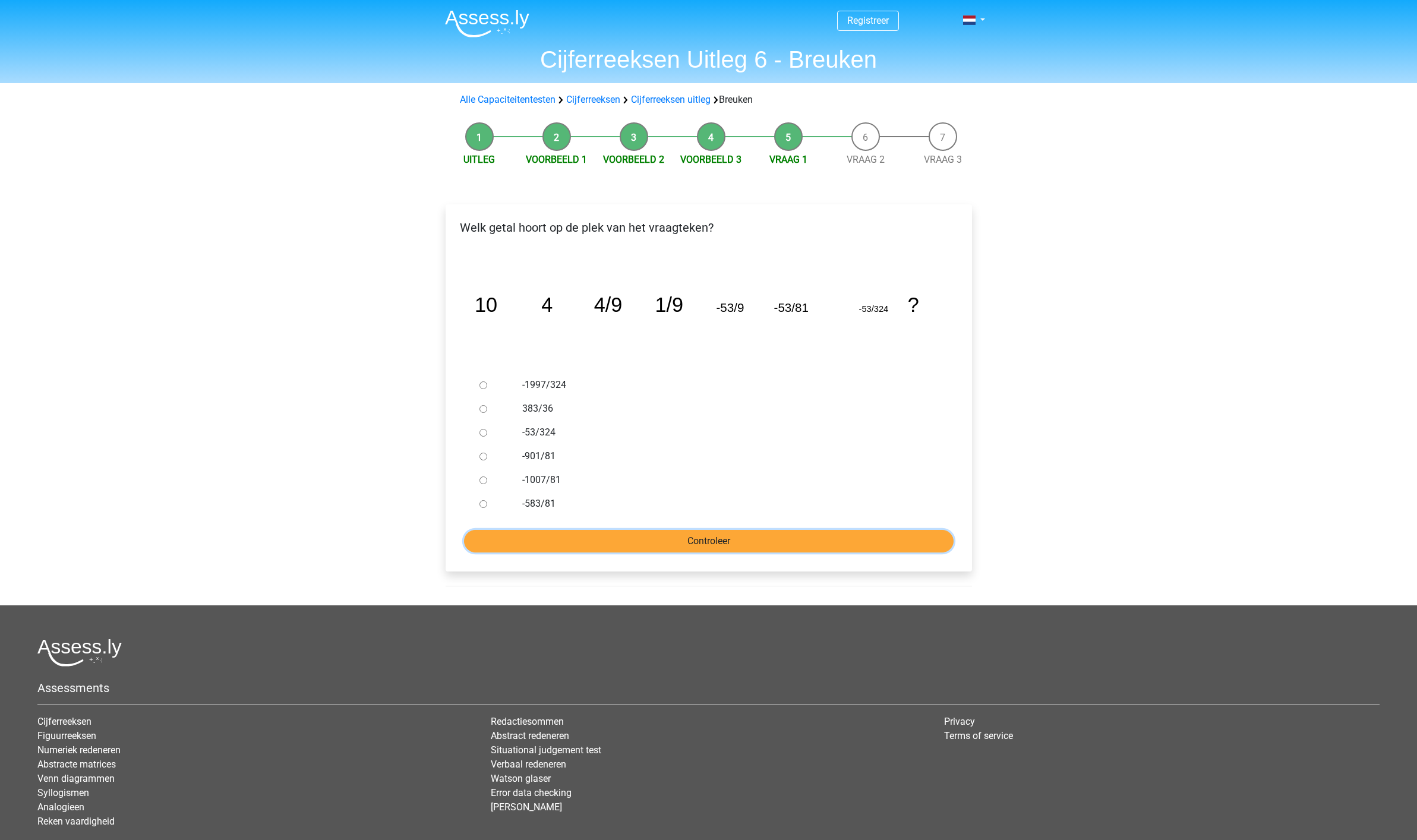
click at [691, 539] on input "Controleer" at bounding box center [708, 541] width 490 height 22
click at [483, 384] on input "-1997/324" at bounding box center [483, 385] width 8 height 8
radio input "true"
click at [707, 541] on input "Controleer" at bounding box center [708, 541] width 490 height 22
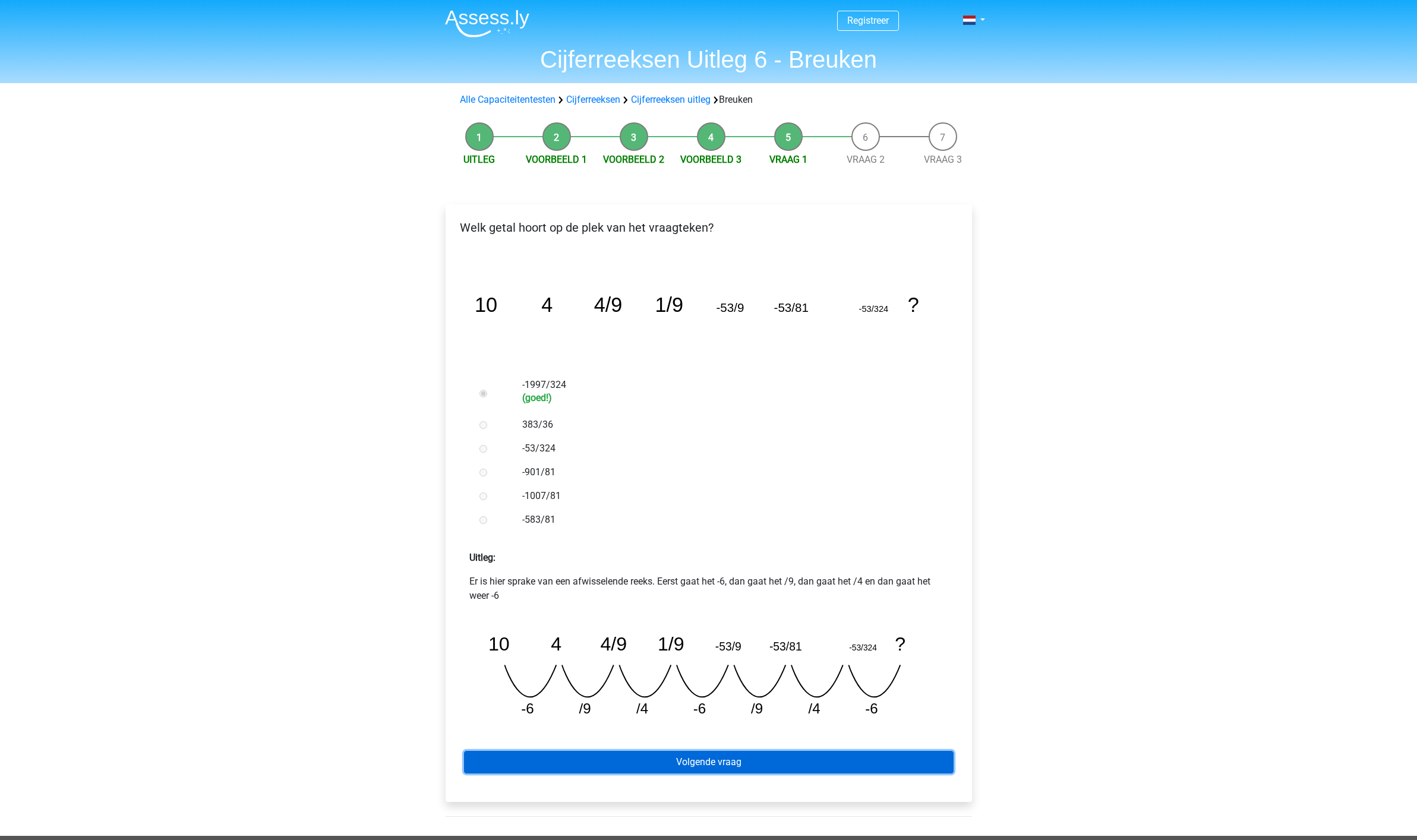
click at [711, 764] on link "Volgende vraag" at bounding box center [708, 762] width 490 height 22
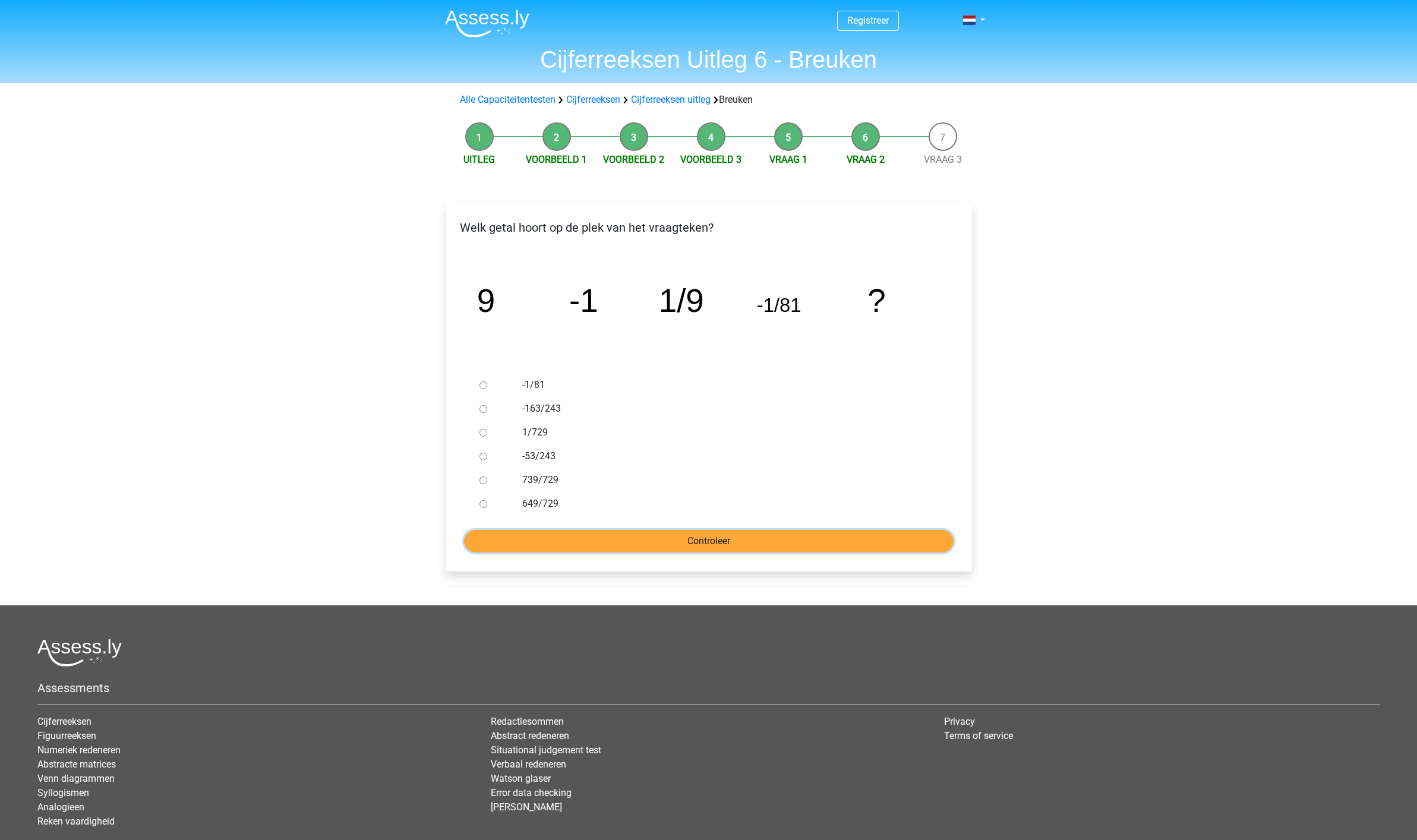
click at [687, 540] on input "Controleer" at bounding box center [708, 541] width 490 height 22
click at [483, 384] on input "-1/81" at bounding box center [483, 385] width 8 height 8
radio input "true"
click at [692, 541] on input "Controleer" at bounding box center [708, 541] width 490 height 22
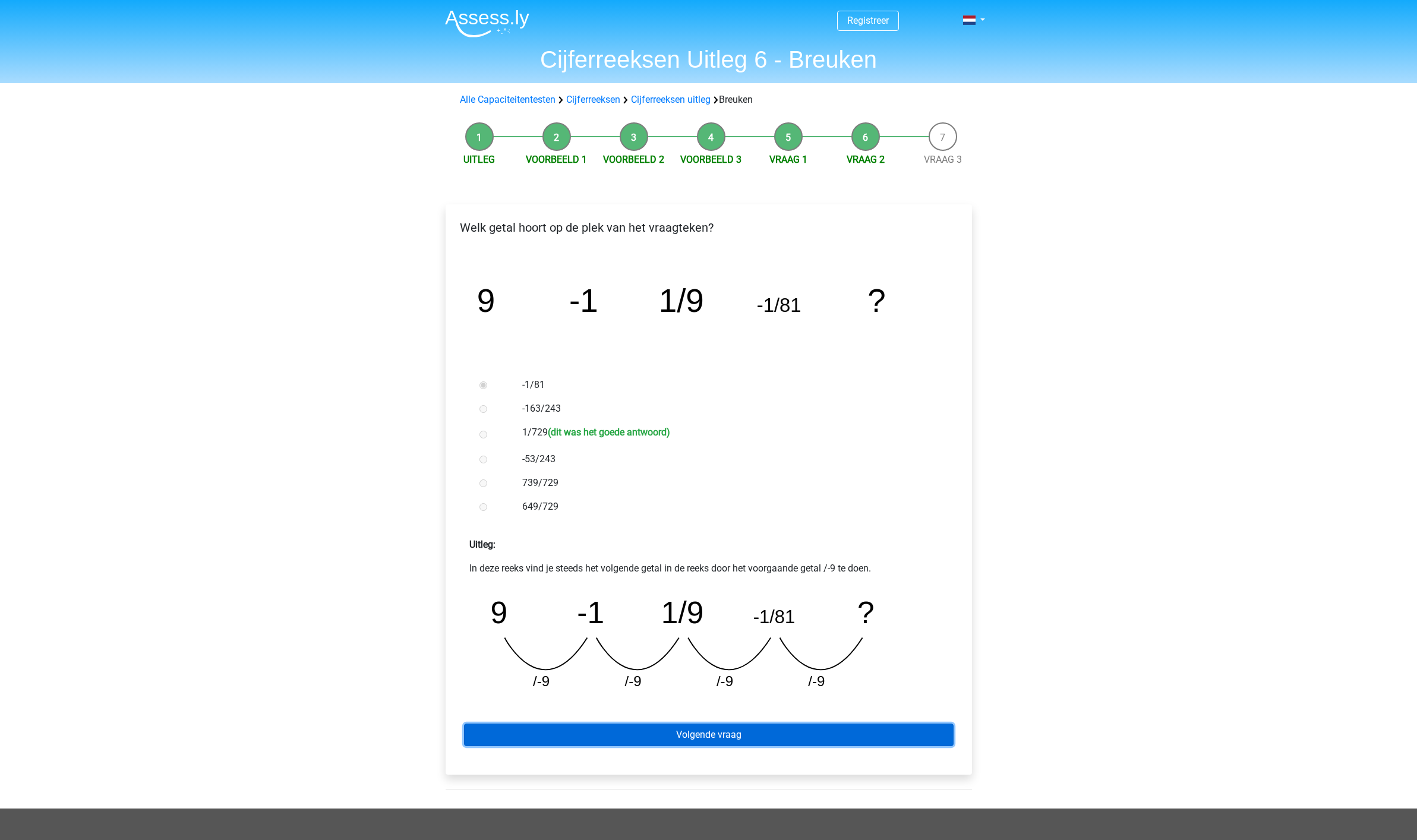
click at [735, 734] on link "Volgende vraag" at bounding box center [708, 735] width 490 height 22
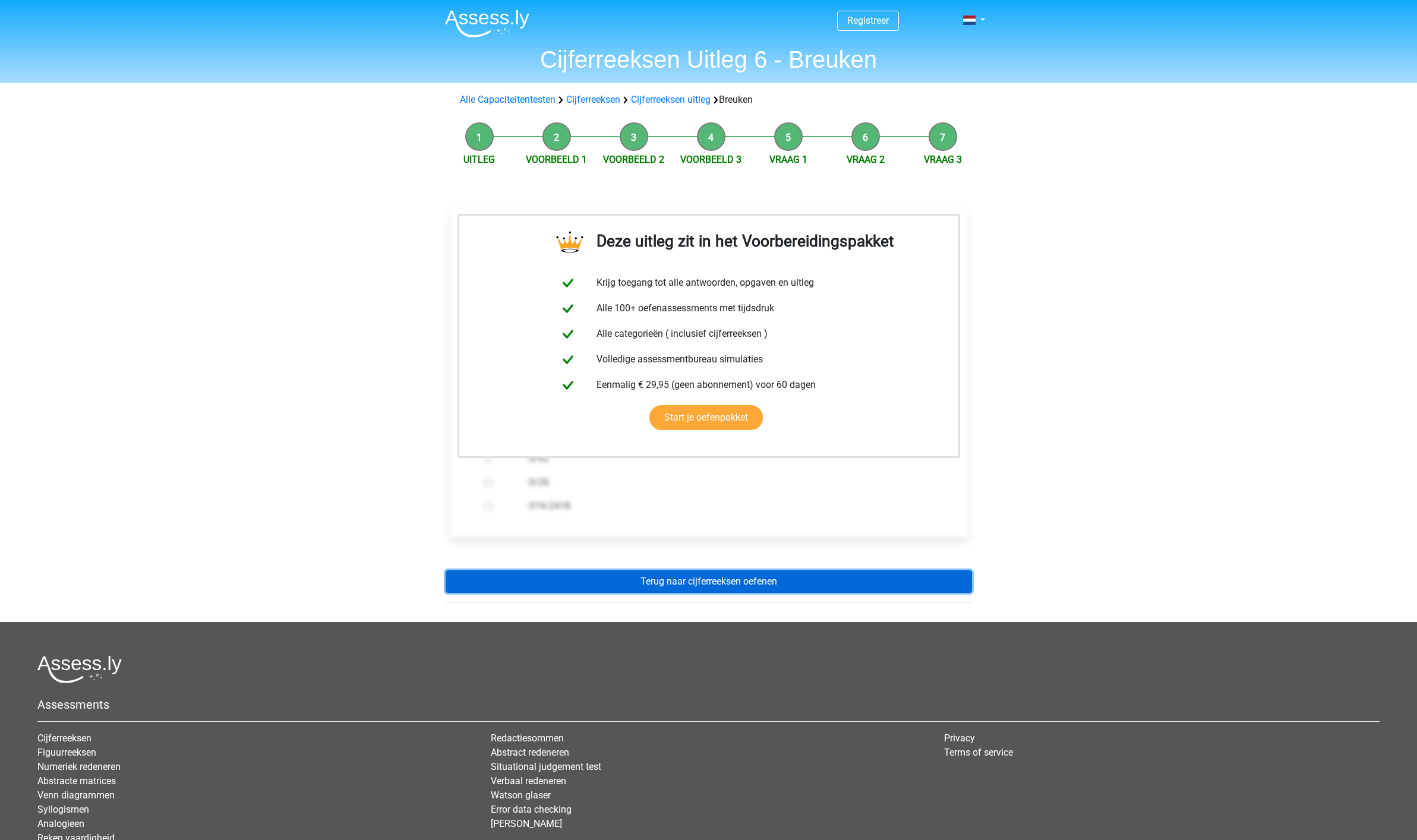
click at [716, 582] on link "Terug naar cijferreeksen oefenen" at bounding box center [708, 581] width 526 height 22
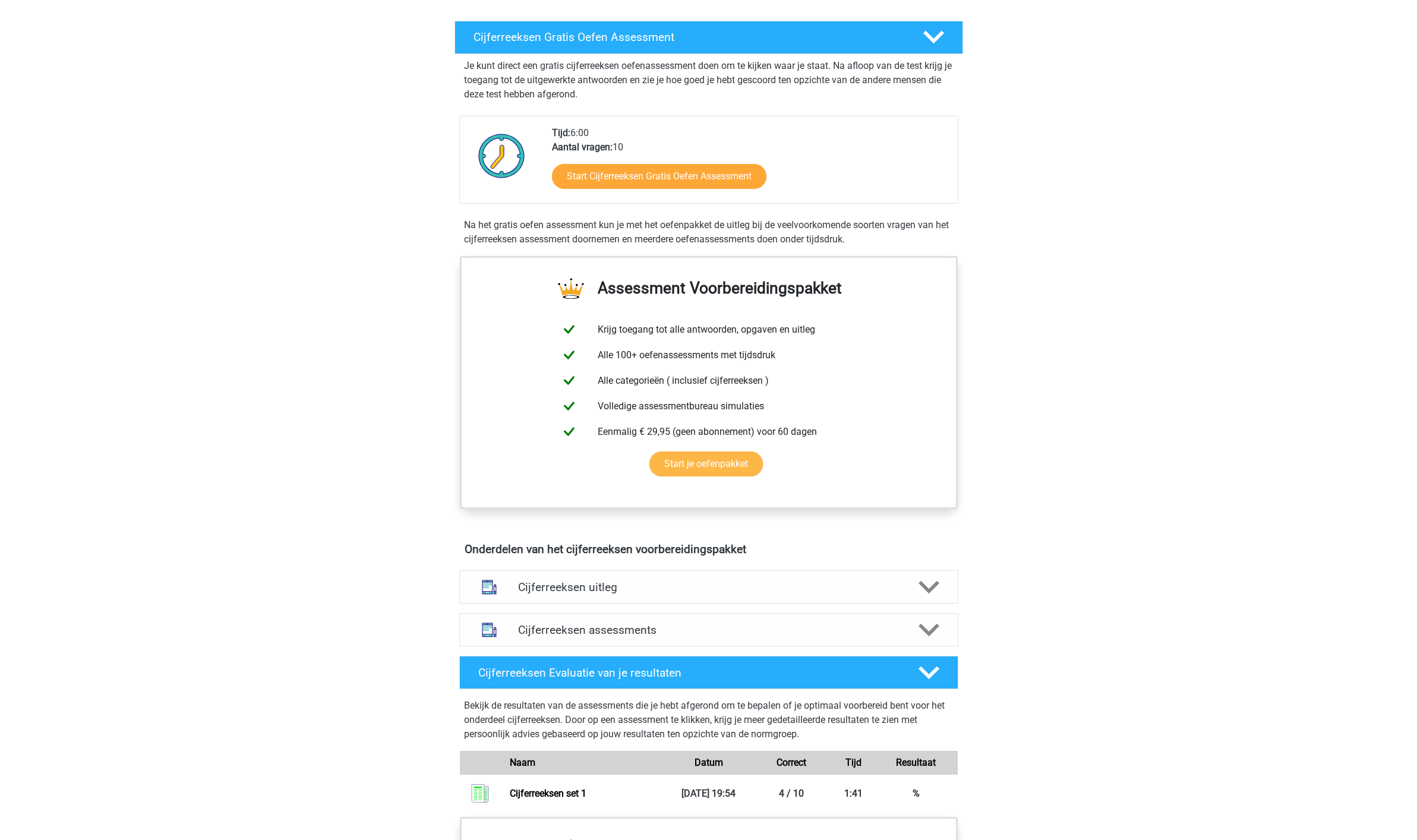
scroll to position [193, 0]
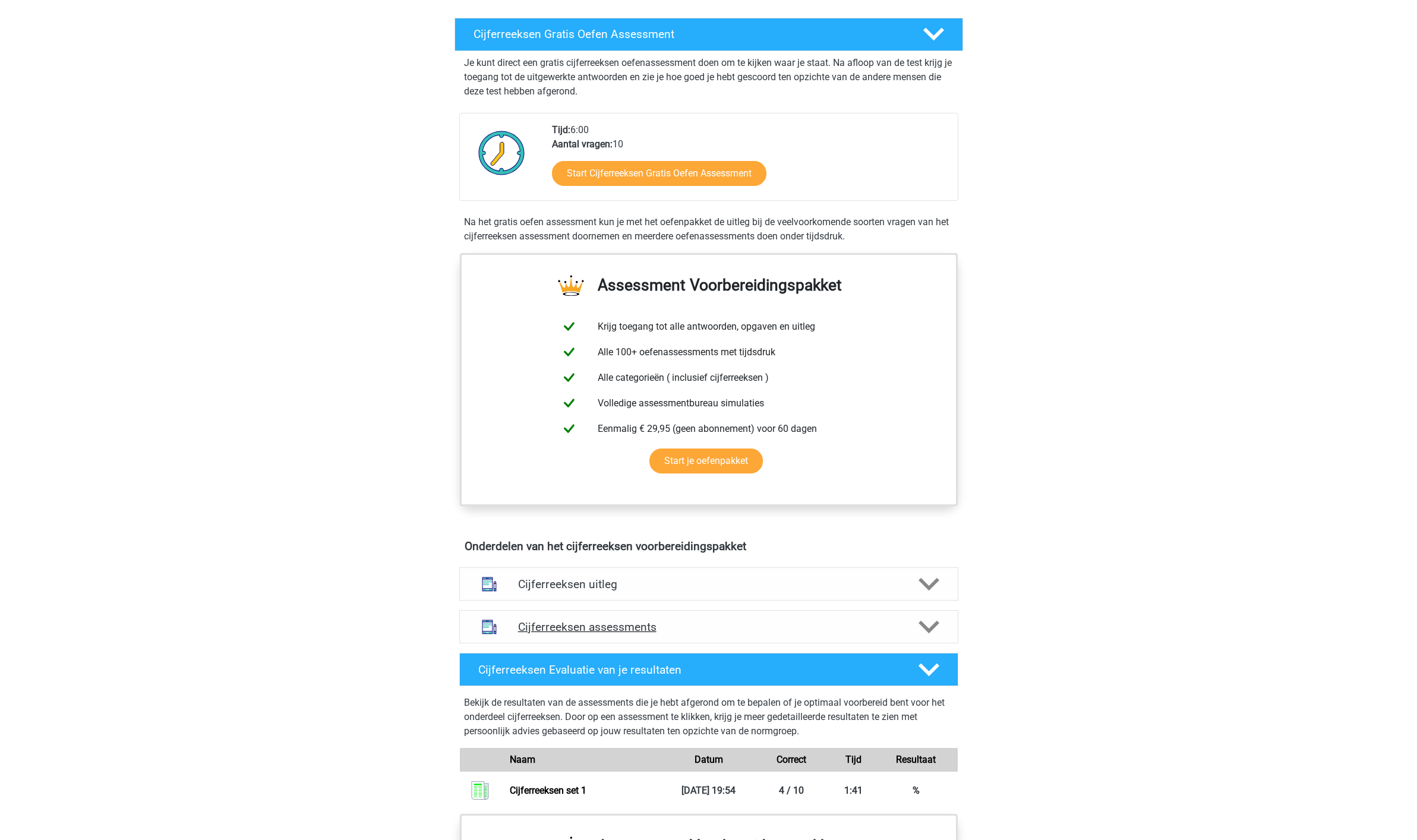
click at [623, 634] on h4 "Cijferreeksen assessments" at bounding box center [708, 626] width 381 height 14
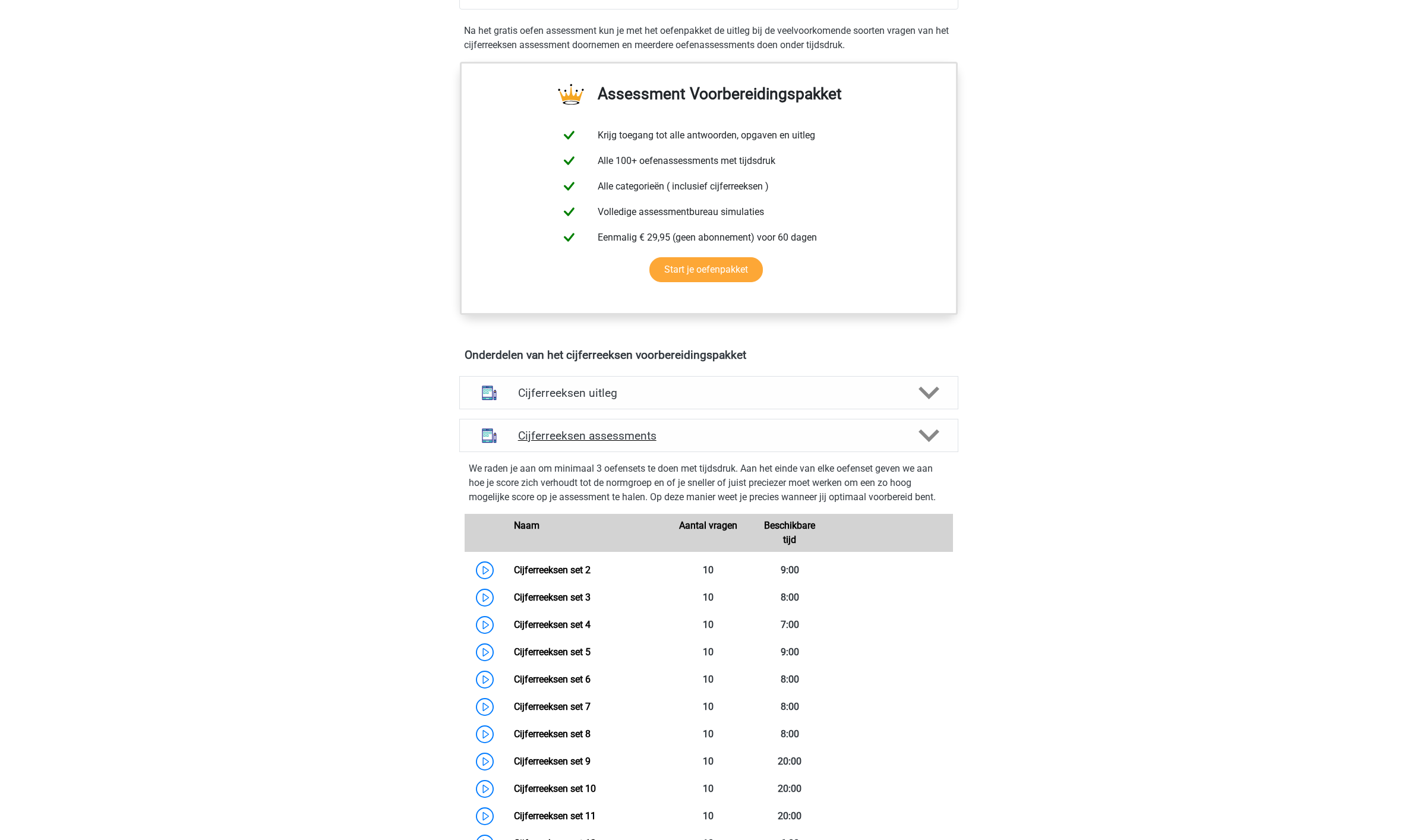
scroll to position [384, 0]
click at [547, 575] on link "Cijferreeksen set 2" at bounding box center [552, 569] width 77 height 11
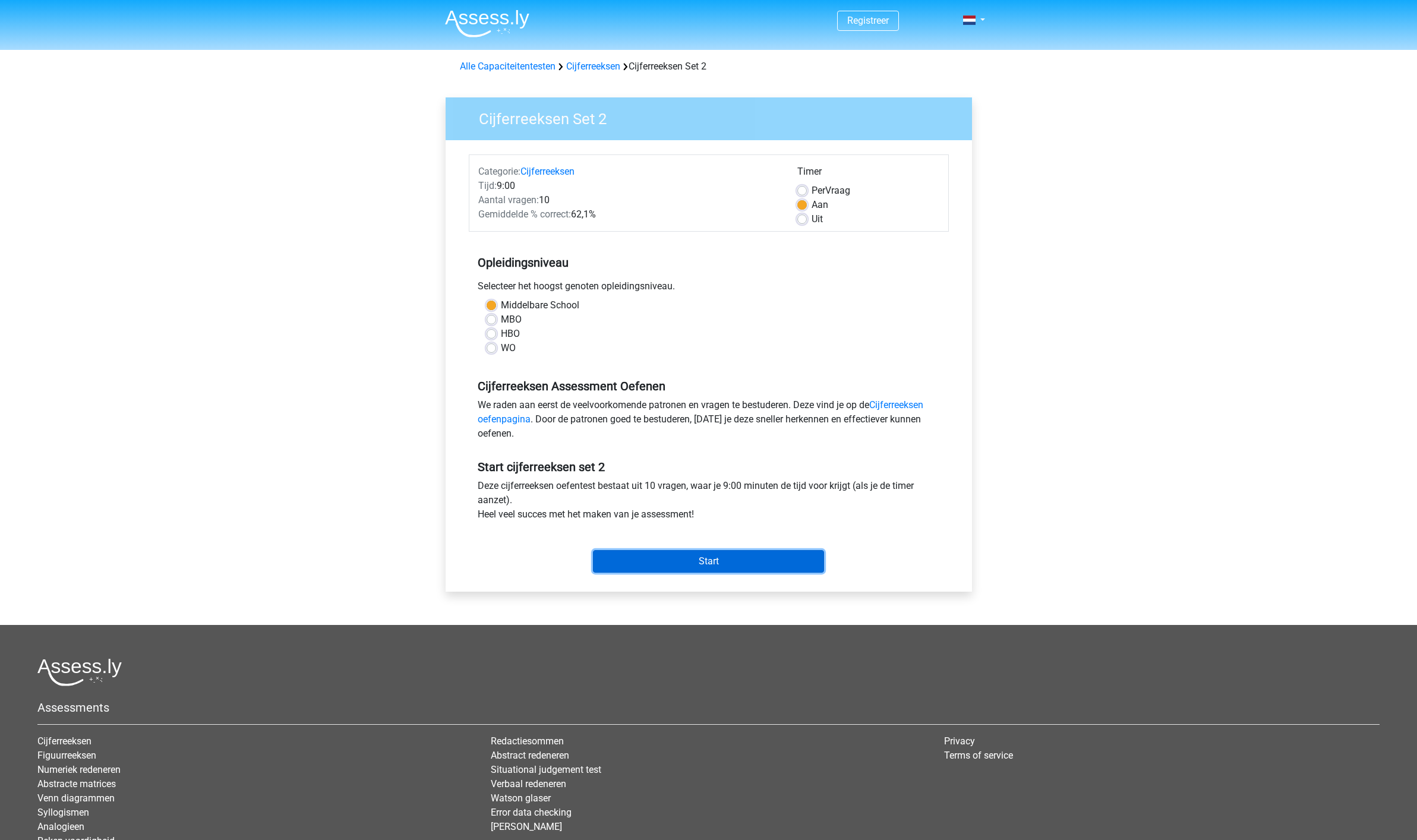
click at [695, 565] on input "Start" at bounding box center [708, 561] width 231 height 22
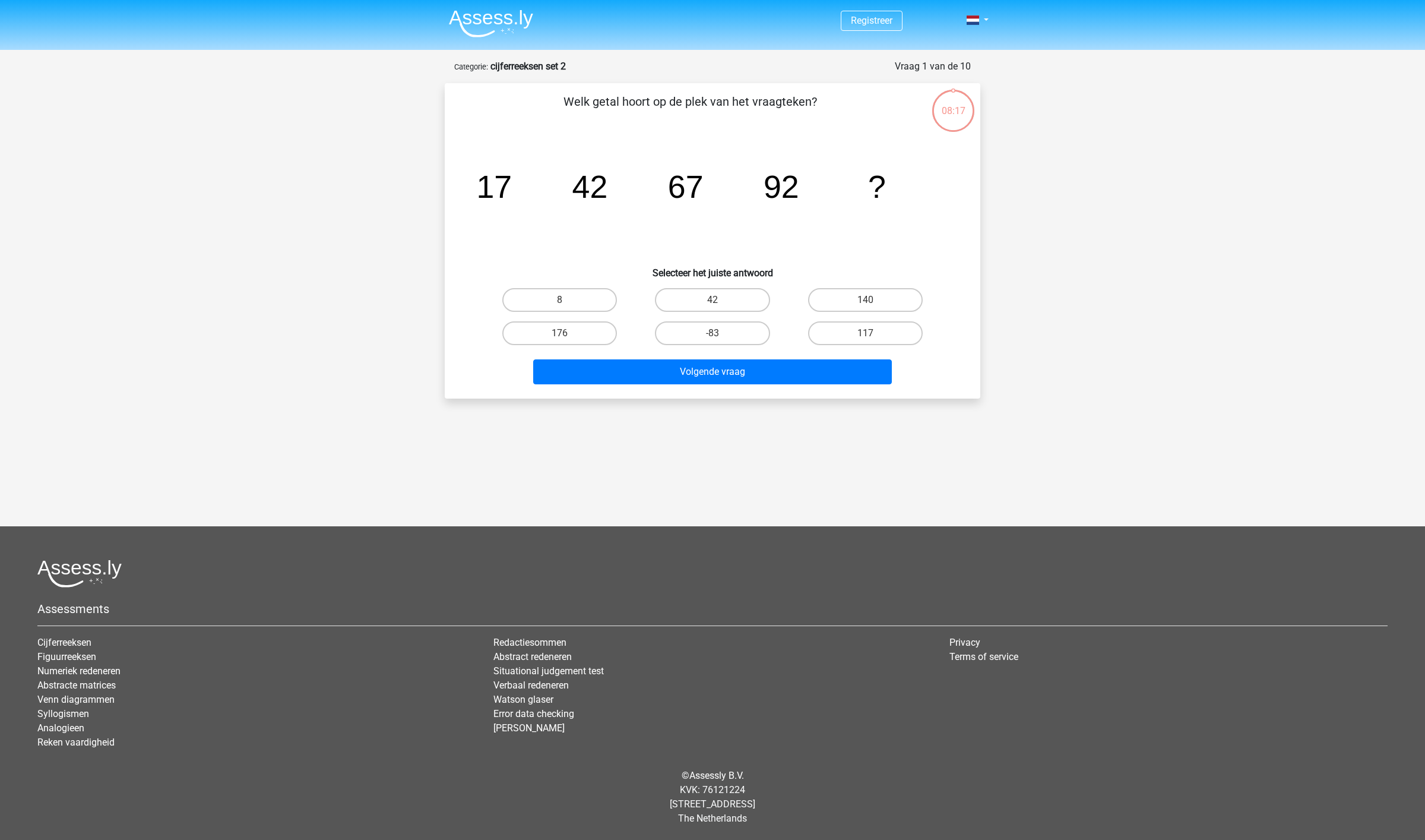
click at [869, 334] on input "117" at bounding box center [869, 337] width 8 height 8
radio input "true"
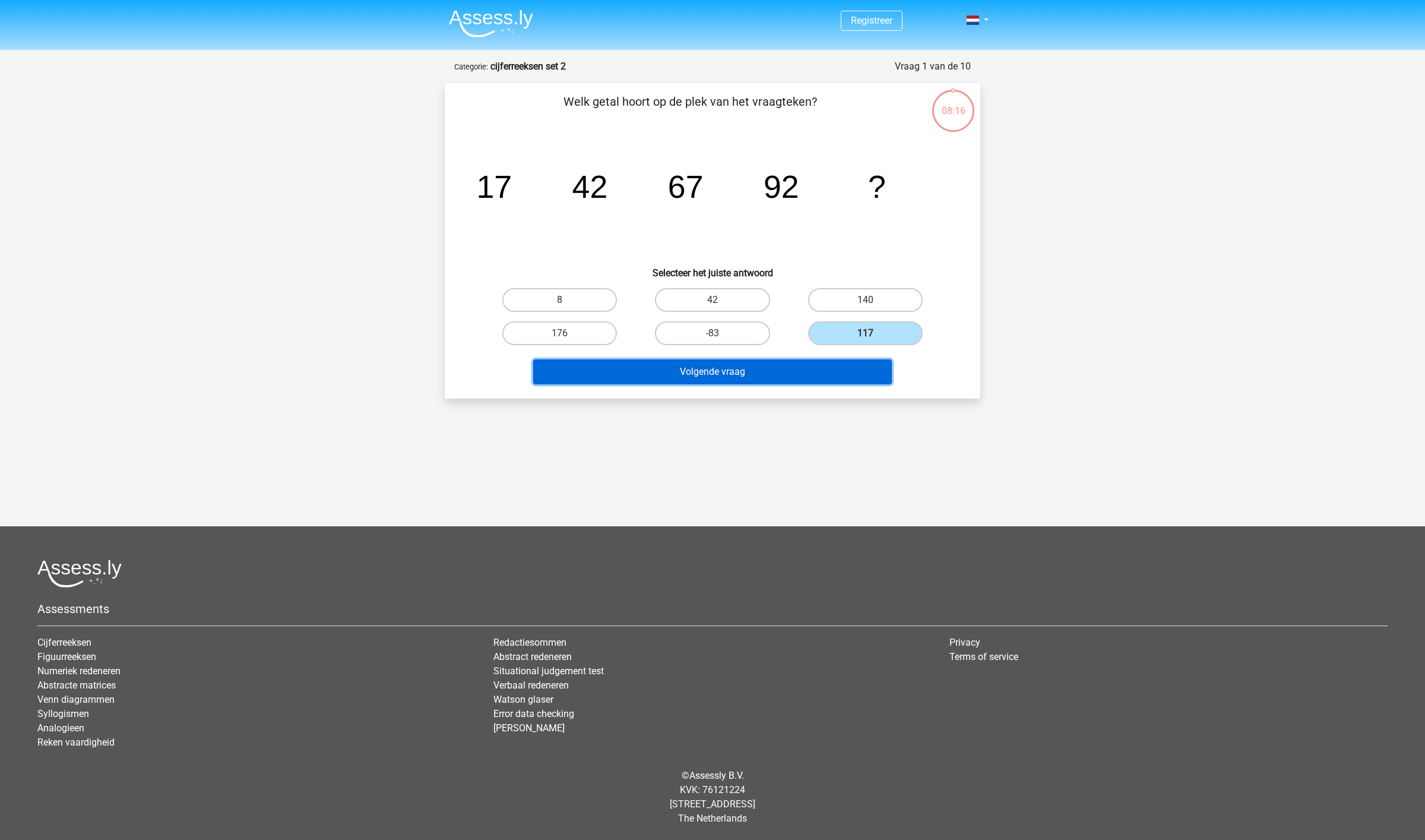
click at [807, 369] on button "Volgende vraag" at bounding box center [713, 372] width 359 height 25
